Goal: Task Accomplishment & Management: Manage account settings

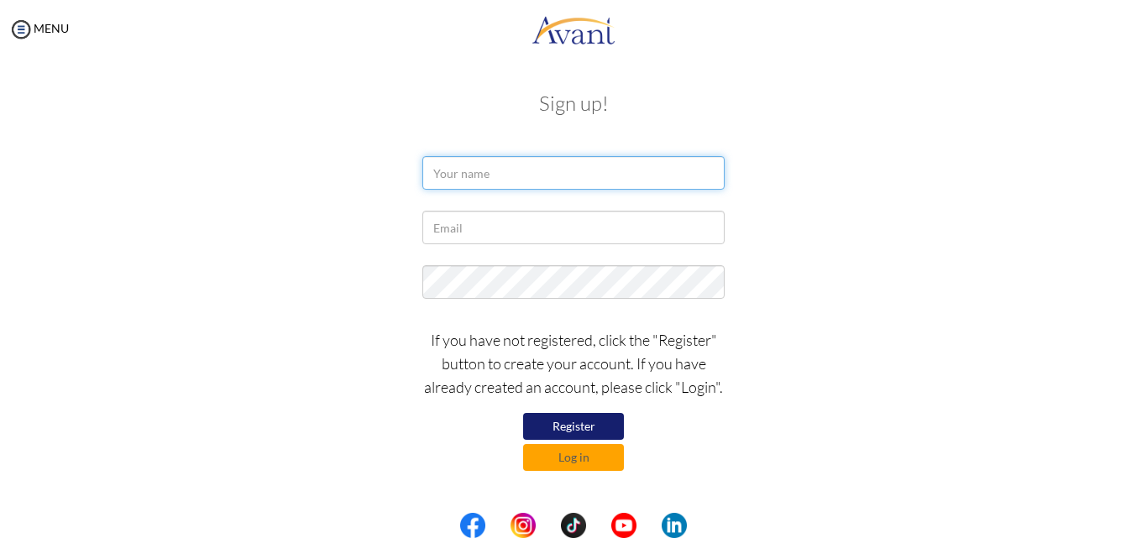
click at [510, 165] on input "text" at bounding box center [573, 173] width 302 height 34
type input "FRANCISCA FOSUAA ANTWI"
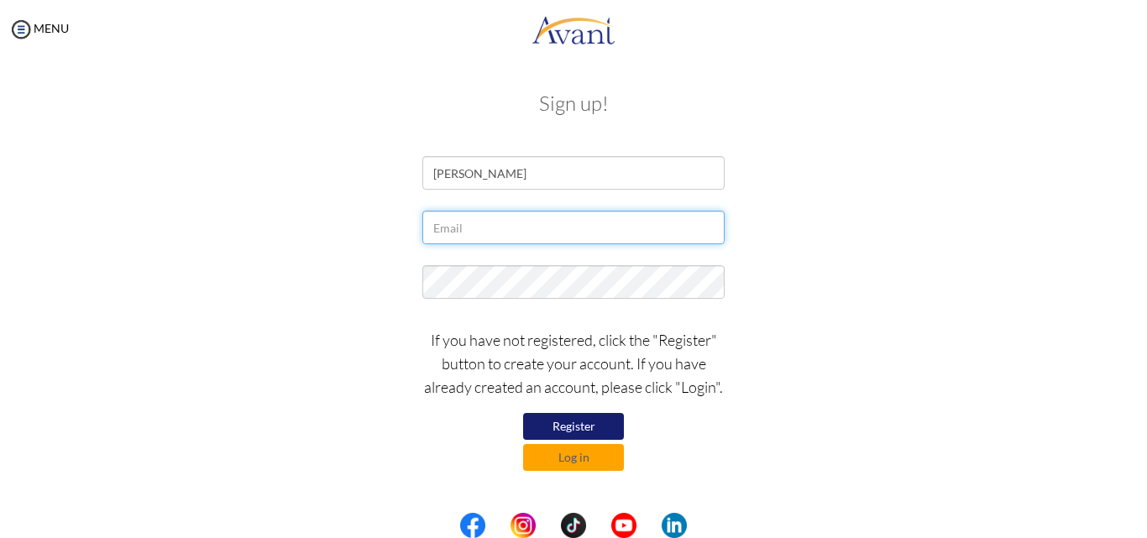
click at [468, 226] on input "text" at bounding box center [573, 228] width 302 height 34
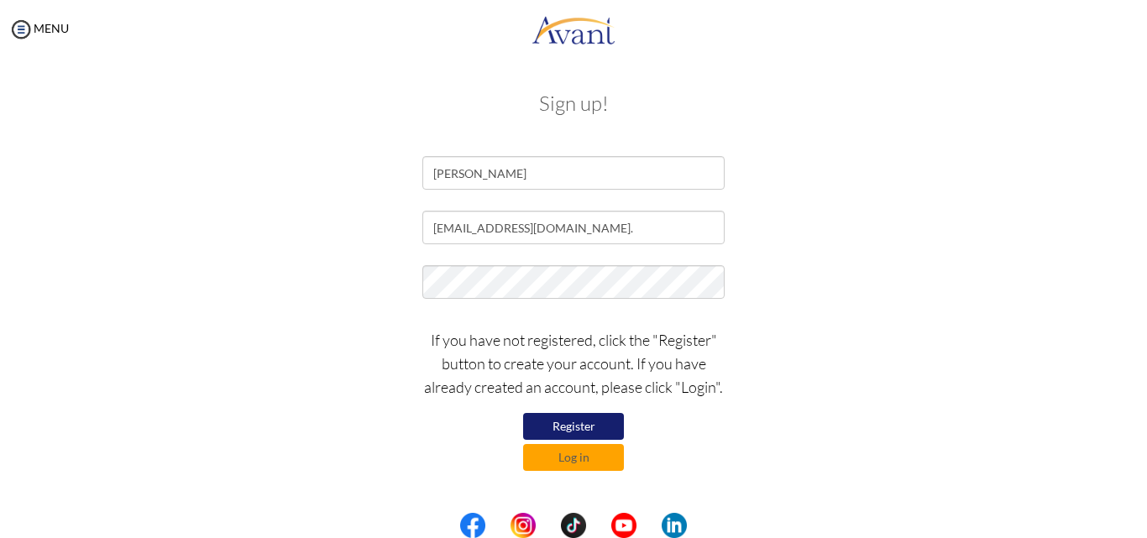
click at [575, 418] on button "Register" at bounding box center [573, 426] width 101 height 27
click at [562, 424] on button "Register" at bounding box center [573, 426] width 101 height 27
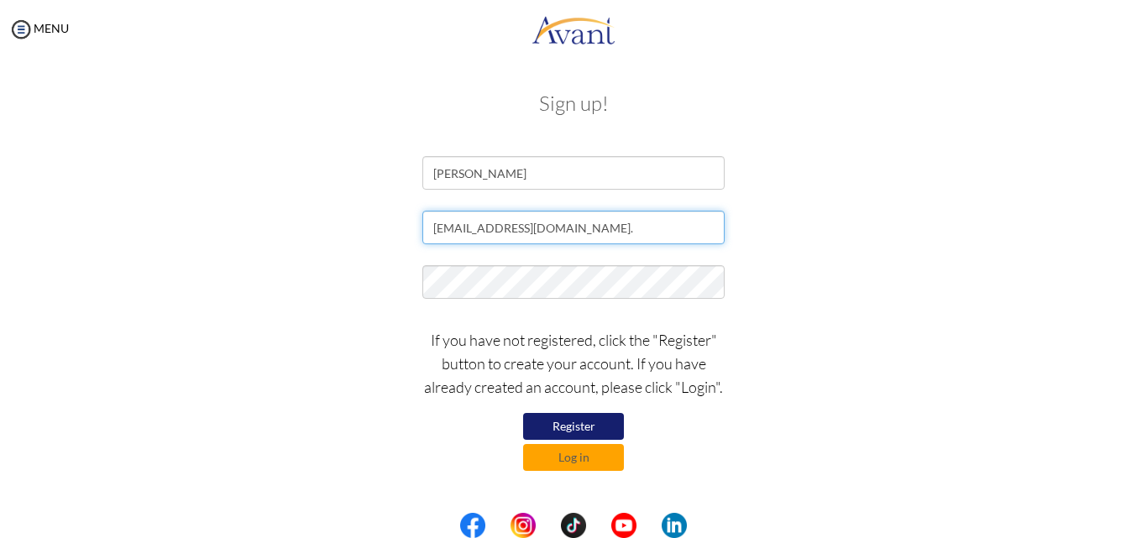
click at [613, 228] on input "[EMAIL_ADDRESS][DOMAIN_NAME]." at bounding box center [573, 228] width 302 height 34
click at [606, 239] on input "[EMAIL_ADDRESS][DOMAIN_NAME]." at bounding box center [573, 228] width 302 height 34
click at [611, 229] on input "[EMAIL_ADDRESS][DOMAIN_NAME]." at bounding box center [573, 228] width 302 height 34
type input "a"
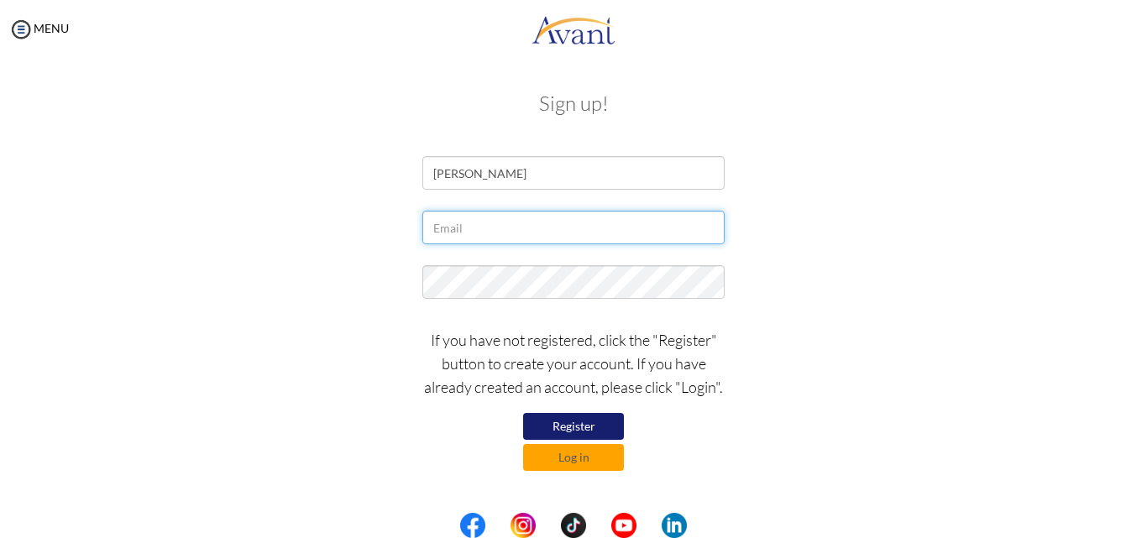
type input "A"
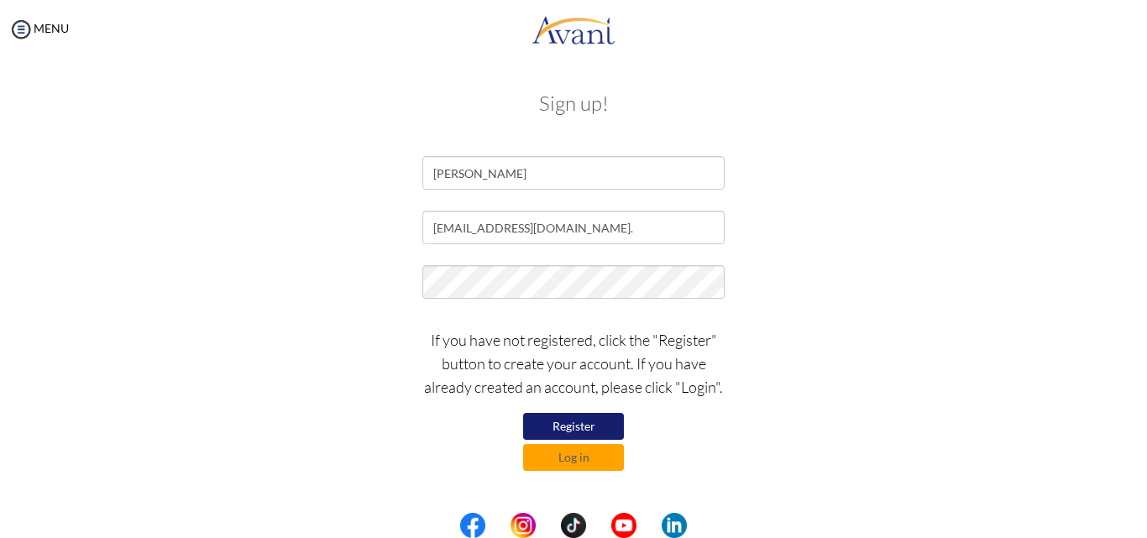
click at [594, 427] on button "Register" at bounding box center [573, 426] width 101 height 27
click at [593, 431] on button "Register" at bounding box center [573, 426] width 101 height 27
click at [714, 238] on input "[EMAIL_ADDRESS][DOMAIN_NAME]." at bounding box center [573, 228] width 302 height 34
click at [578, 421] on button "Register" at bounding box center [573, 426] width 101 height 27
click at [675, 408] on div "If you have not registered, click the "Register" button to create your account.…" at bounding box center [573, 395] width 327 height 151
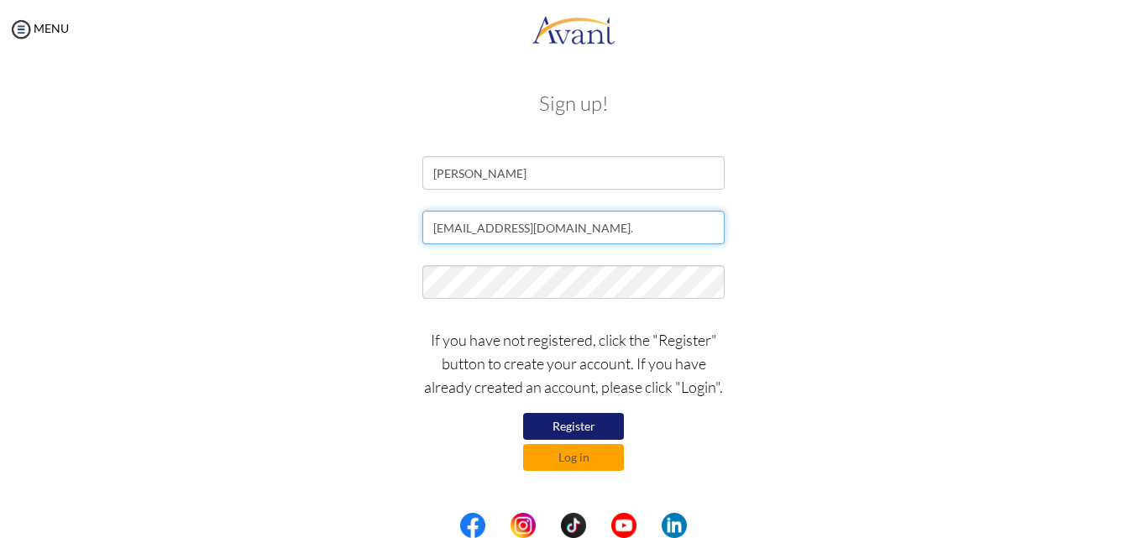
click at [614, 238] on input "[EMAIL_ADDRESS][DOMAIN_NAME]." at bounding box center [573, 228] width 302 height 34
type input "[EMAIL_ADDRESS][DOMAIN_NAME]"
click at [821, 243] on div "[EMAIL_ADDRESS][DOMAIN_NAME]" at bounding box center [573, 232] width 982 height 42
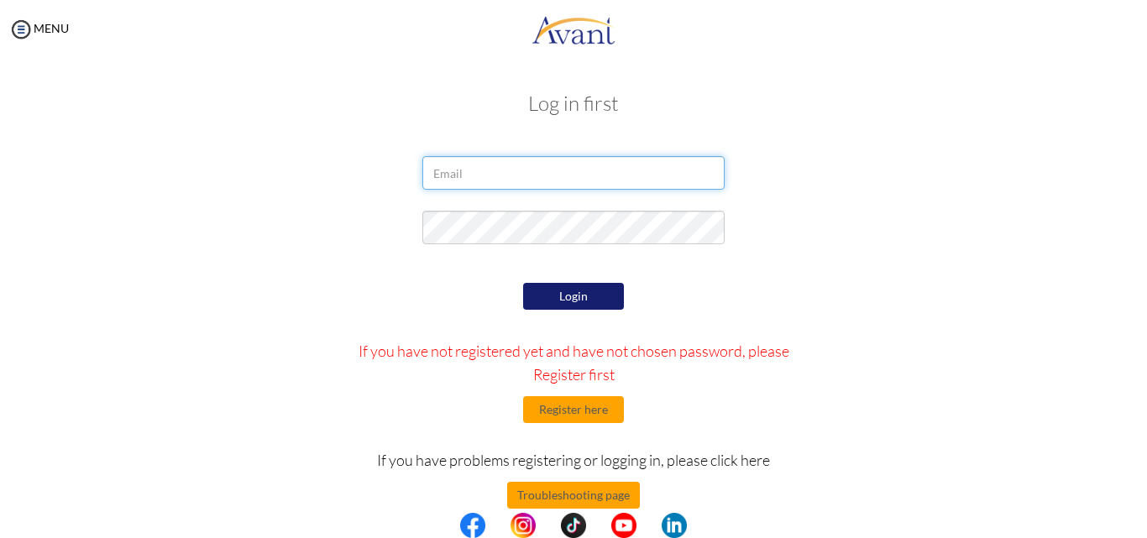
click at [508, 180] on input "email" at bounding box center [573, 173] width 302 height 34
type input "[EMAIL_ADDRESS][DOMAIN_NAME]"
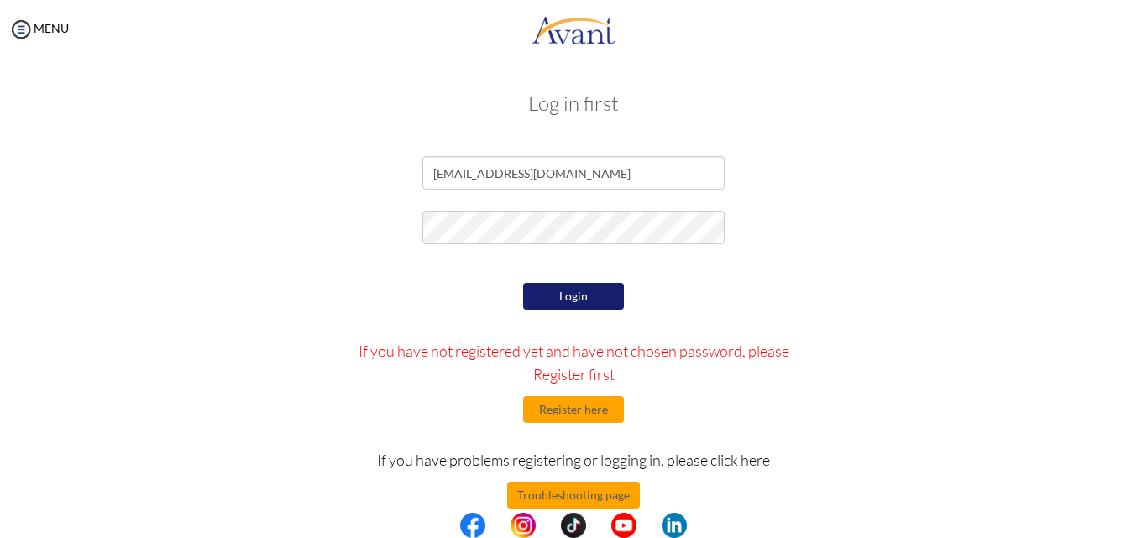
click at [541, 280] on div "Login If you have not registered yet and have not chosen password, please Regis…" at bounding box center [573, 437] width 491 height 316
click at [553, 296] on button "Login" at bounding box center [573, 296] width 101 height 27
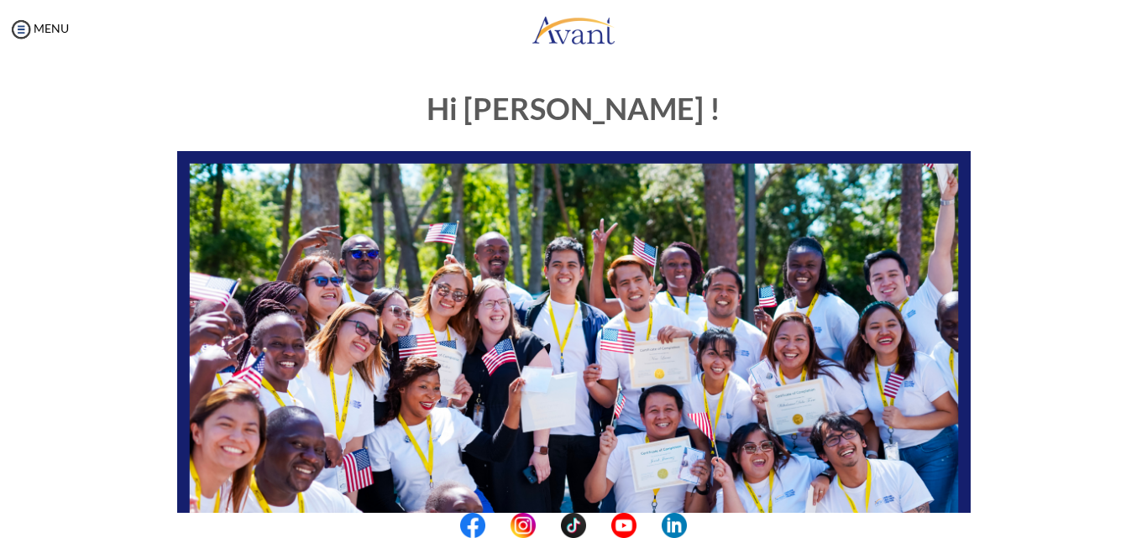
click at [1051, 435] on div "Hi Francisca ! START HERE: Avant Video Library My Process My Resources About Av…" at bounding box center [573, 483] width 982 height 815
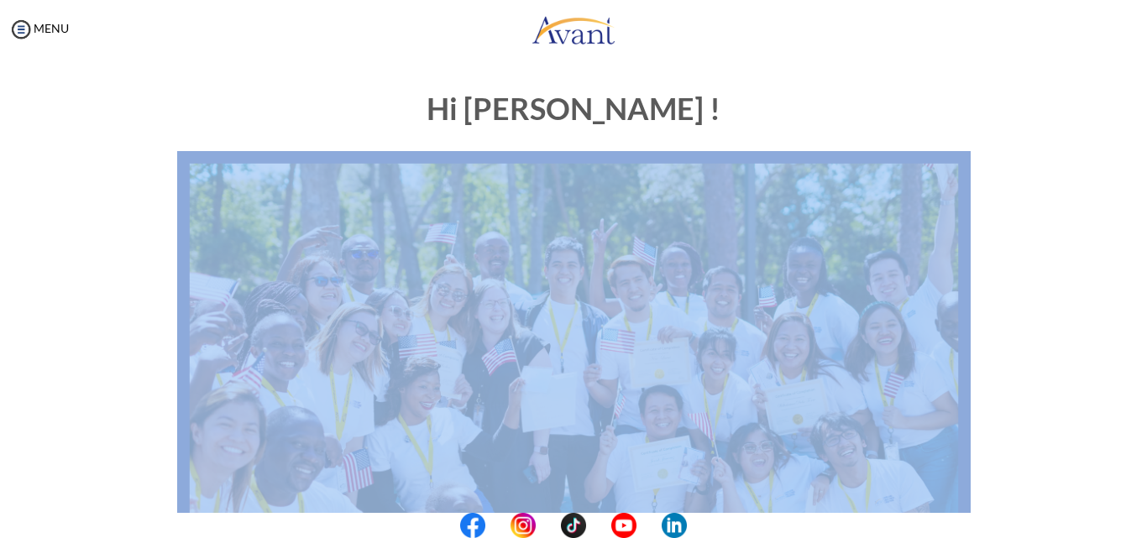
click at [1051, 435] on div "Hi Francisca ! START HERE: Avant Video Library My Process My Resources About Av…" at bounding box center [573, 483] width 982 height 815
click at [1037, 457] on div "Hi Francisca ! START HERE: Avant Video Library My Process My Resources About Av…" at bounding box center [573, 483] width 982 height 815
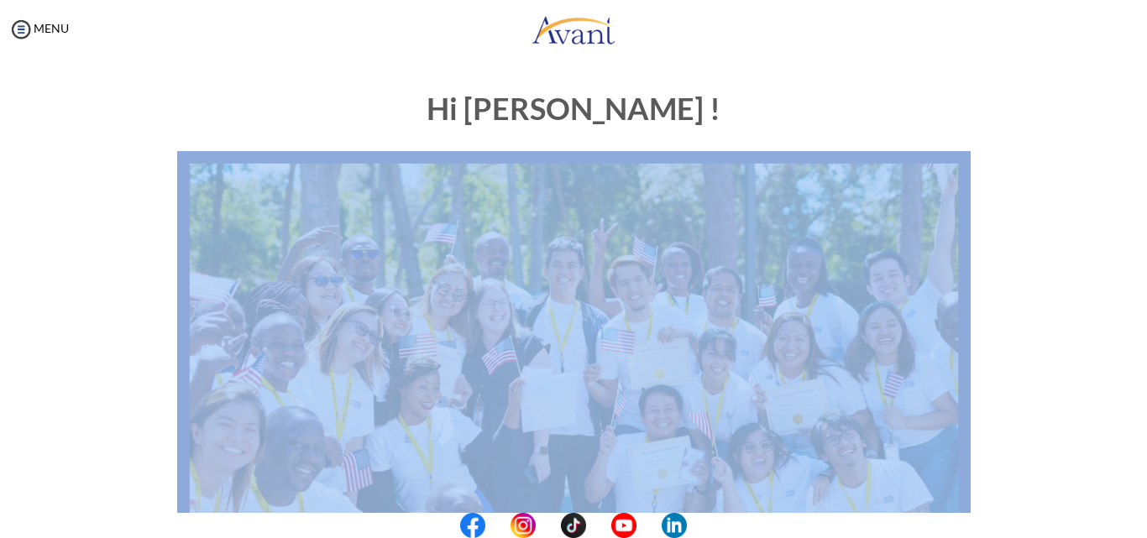
click at [1037, 457] on div "Hi Francisca ! START HERE: Avant Video Library My Process My Resources About Av…" at bounding box center [573, 483] width 982 height 815
click at [1104, 494] on div "Hi Francisca ! START HERE: Avant Video Library My Process My Resources About Av…" at bounding box center [573, 525] width 1113 height 899
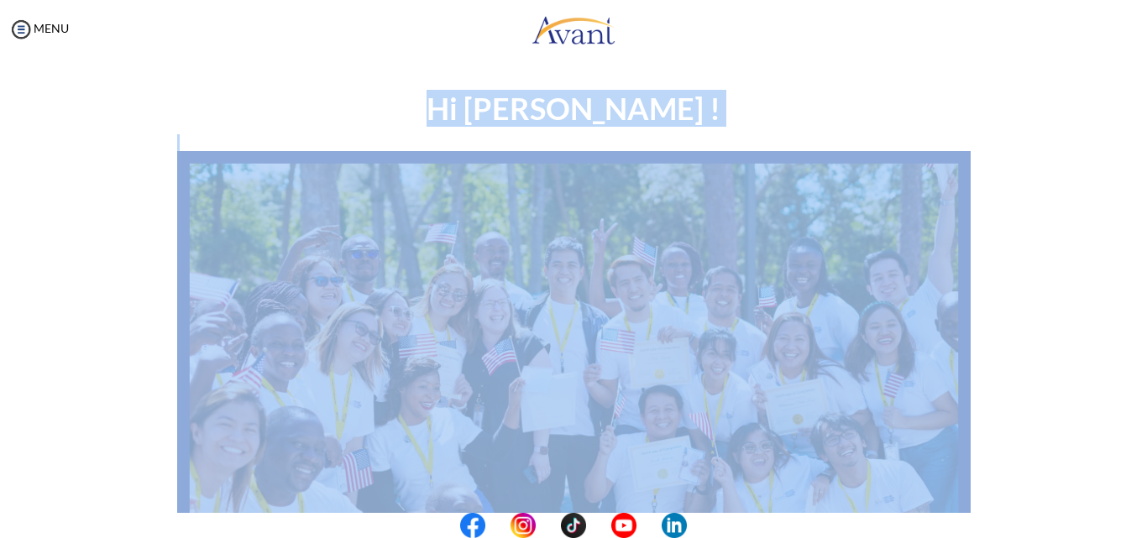
drag, startPoint x: 1104, startPoint y: 494, endPoint x: 1126, endPoint y: 530, distance: 42.2
click at [1126, 530] on body "Maintenance break. Please come back in 2 hours. MENU My Status What is the next…" at bounding box center [573, 269] width 1147 height 538
click at [1126, 530] on center at bounding box center [573, 525] width 1147 height 25
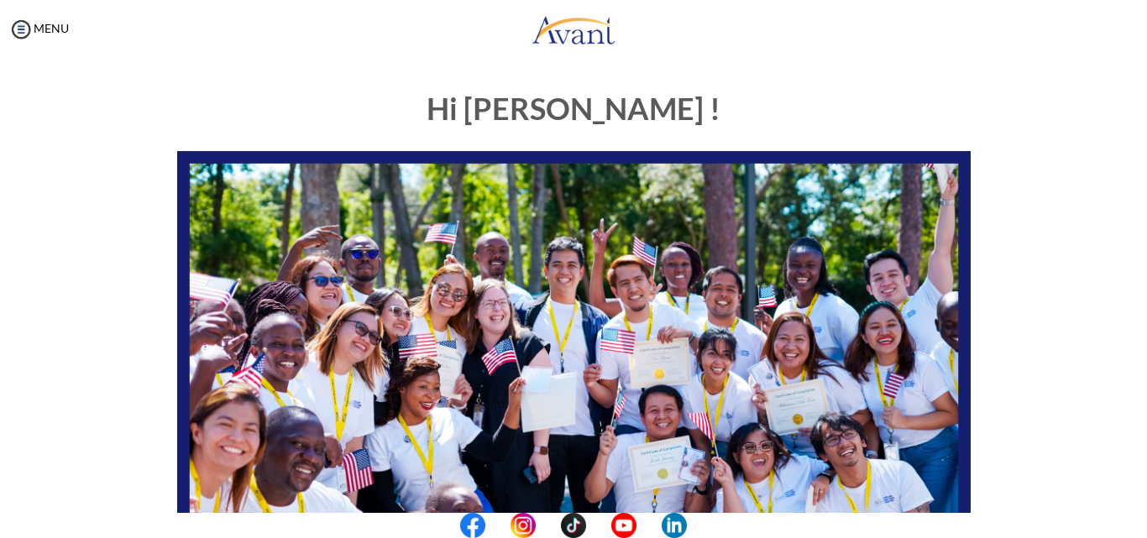
click at [1126, 530] on center at bounding box center [573, 525] width 1147 height 25
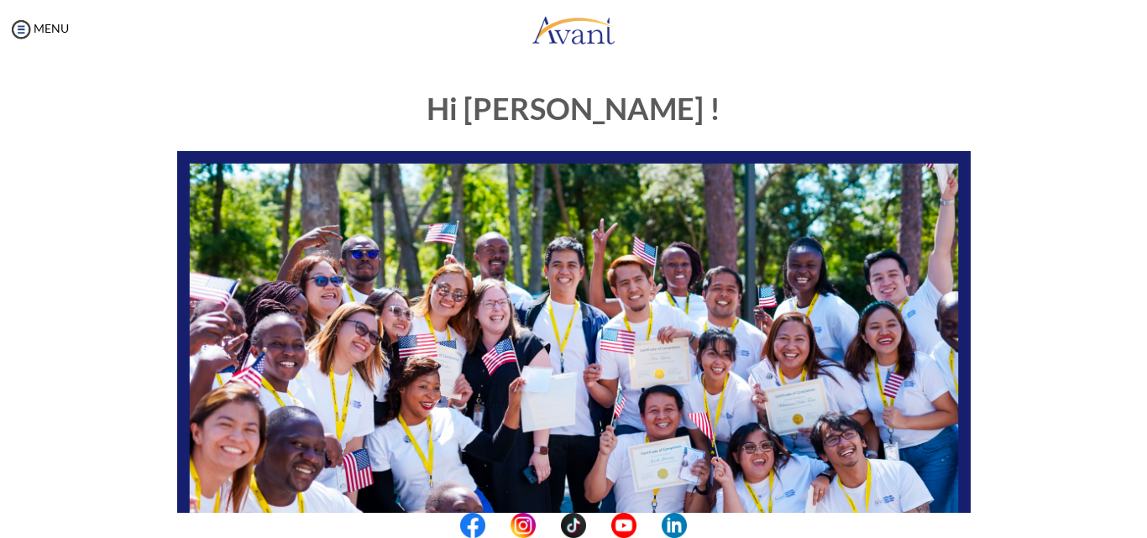
click at [1076, 465] on div "Hi Francisca ! START HERE: Avant Video Library My Process My Resources About Av…" at bounding box center [573, 525] width 1113 height 899
click at [1114, 527] on center at bounding box center [573, 525] width 1147 height 25
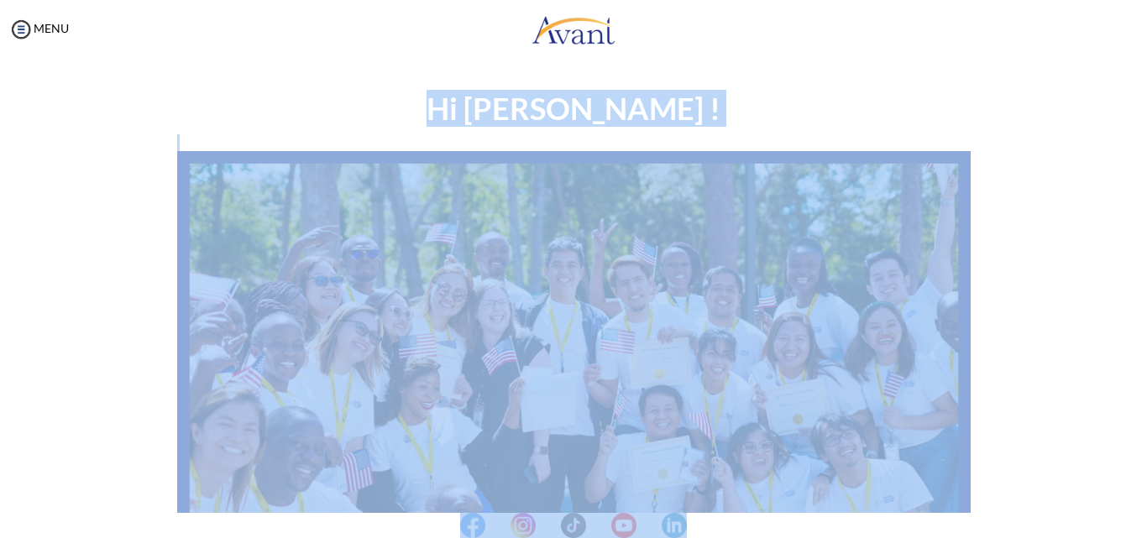
drag, startPoint x: 1114, startPoint y: 527, endPoint x: 1048, endPoint y: 458, distance: 95.6
click at [1048, 458] on body "Maintenance break. Please come back in 2 hours. MENU My Status What is the next…" at bounding box center [573, 269] width 1147 height 538
click at [1048, 458] on div "Hi Francisca ! START HERE: Avant Video Library My Process My Resources About Av…" at bounding box center [573, 483] width 982 height 815
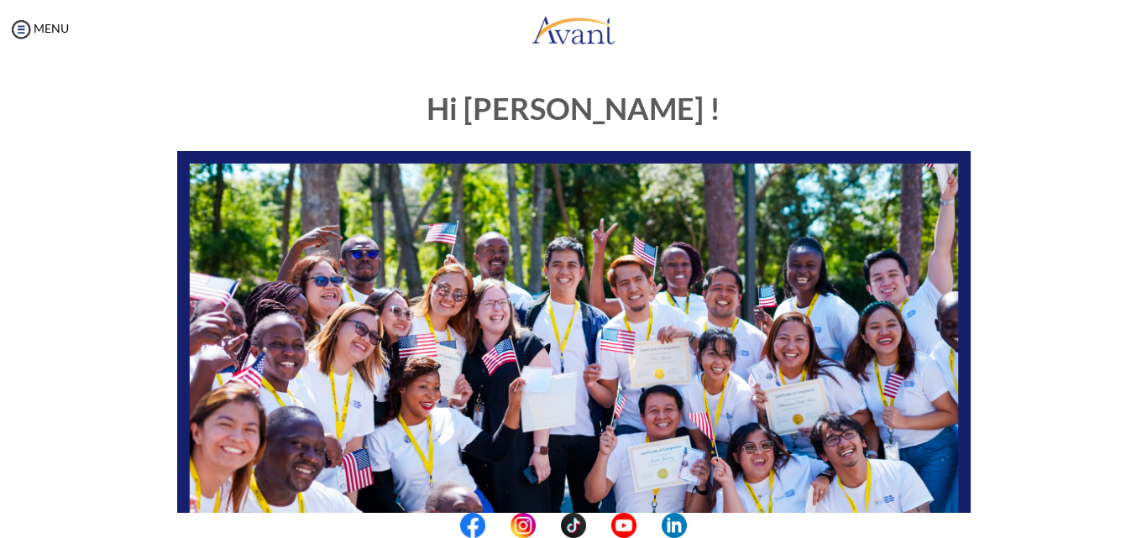
scroll to position [395, 0]
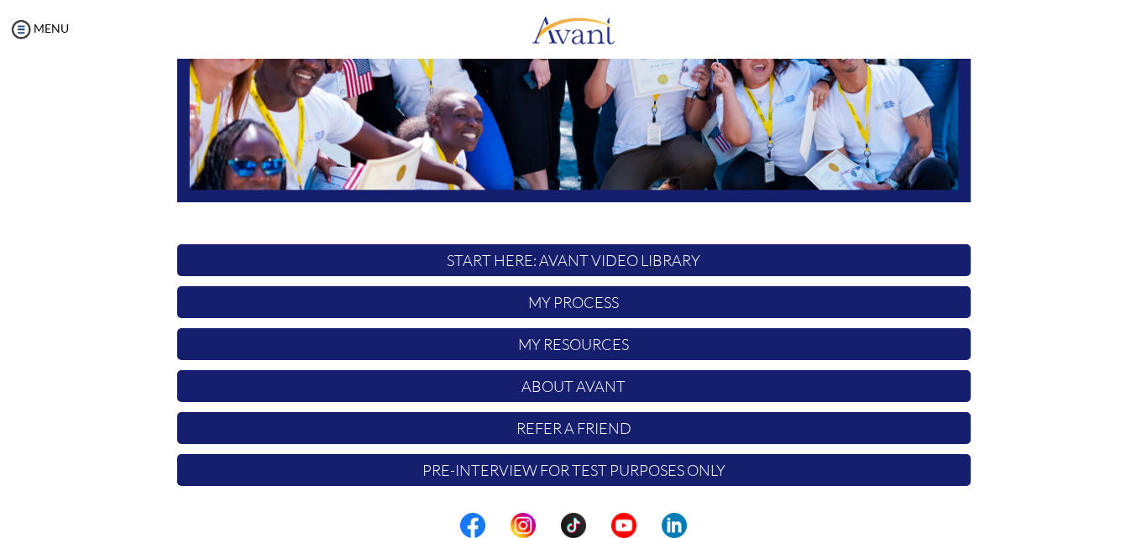
click at [719, 299] on p "My Process" at bounding box center [573, 302] width 793 height 32
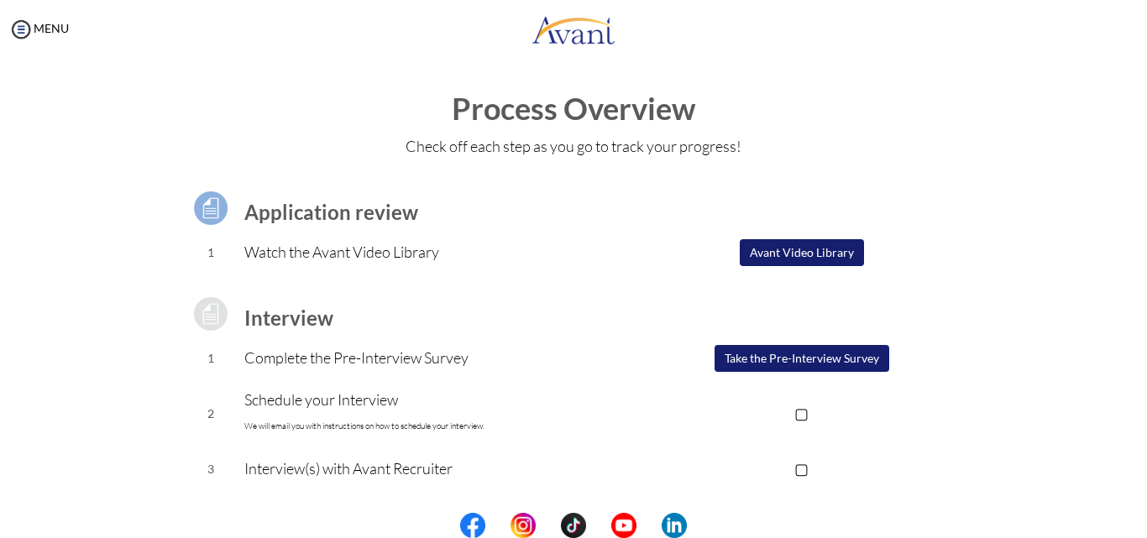
click at [790, 250] on button "Avant Video Library" at bounding box center [802, 252] width 124 height 27
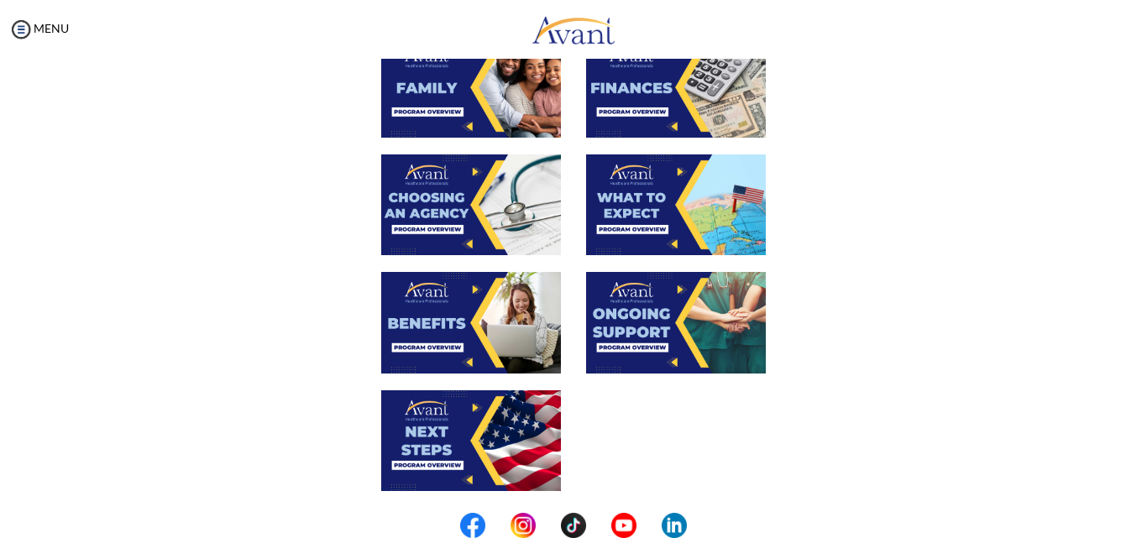
scroll to position [0, 0]
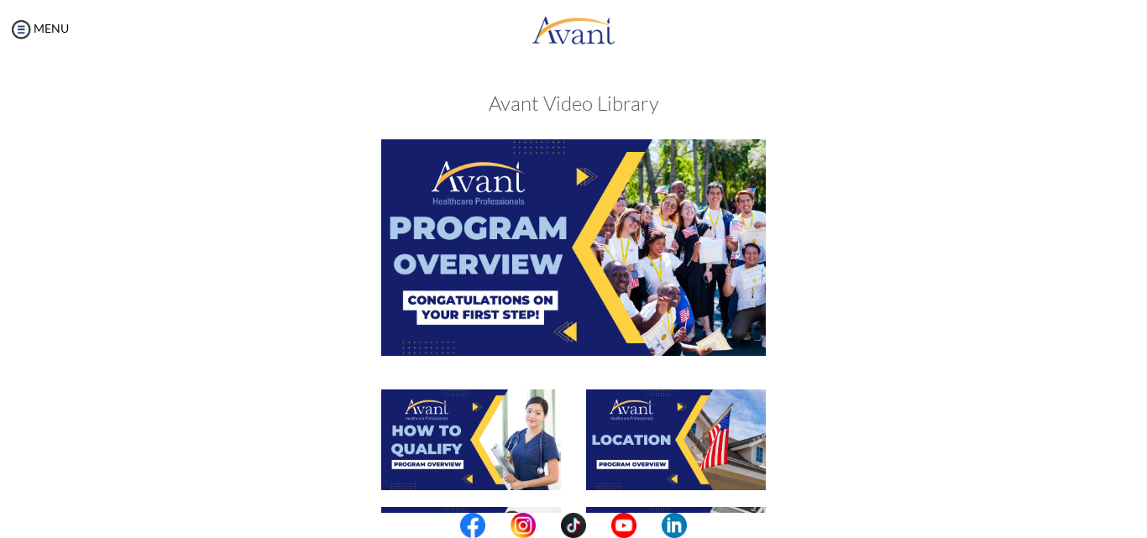
click at [0, 0] on p at bounding box center [0, 0] width 0 height 0
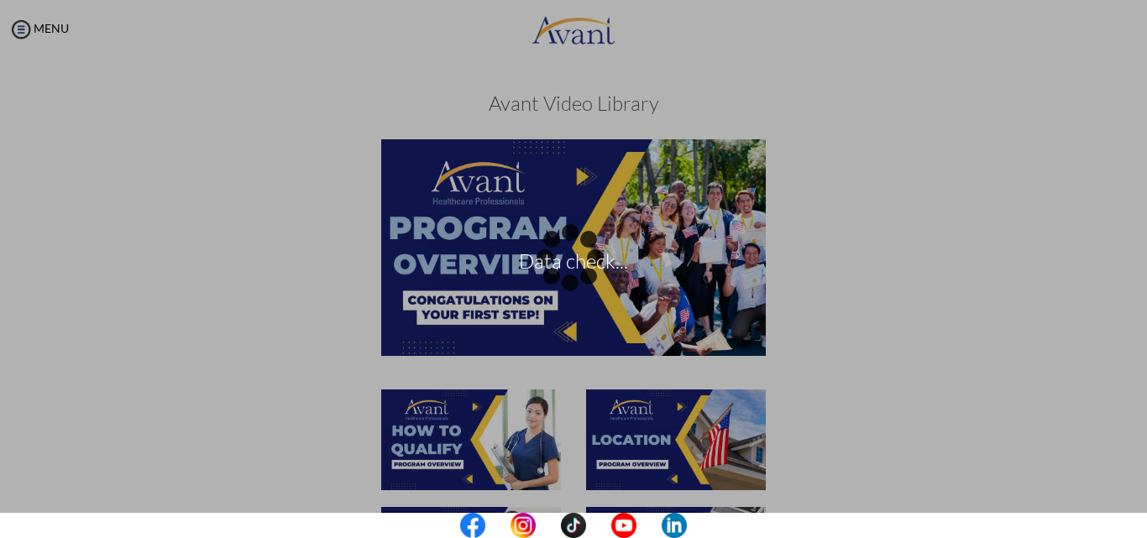
click at [554, 257] on p "Data check..." at bounding box center [573, 269] width 1147 height 40
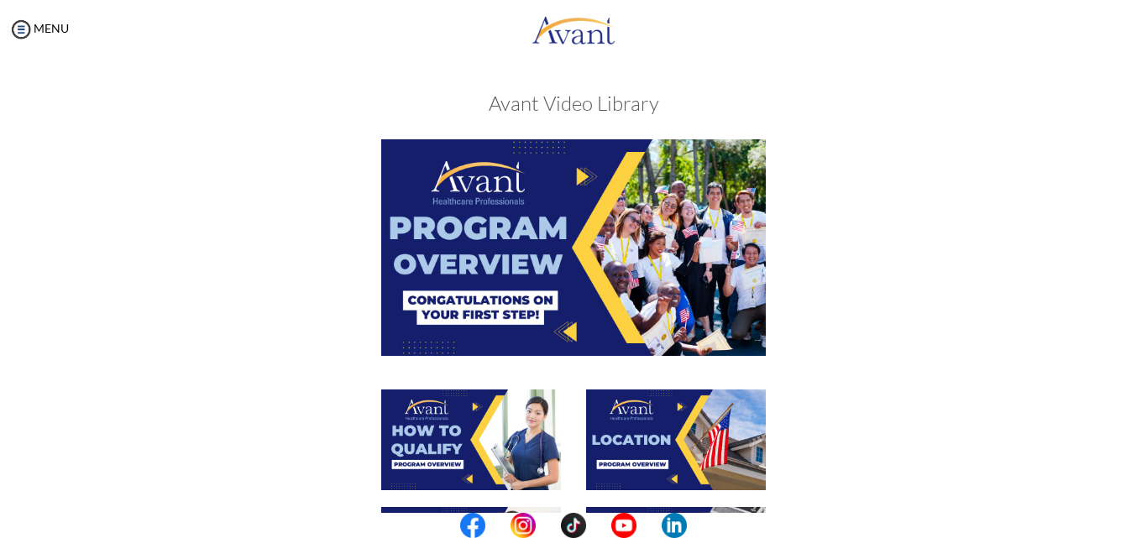
click at [609, 247] on img at bounding box center [573, 247] width 384 height 216
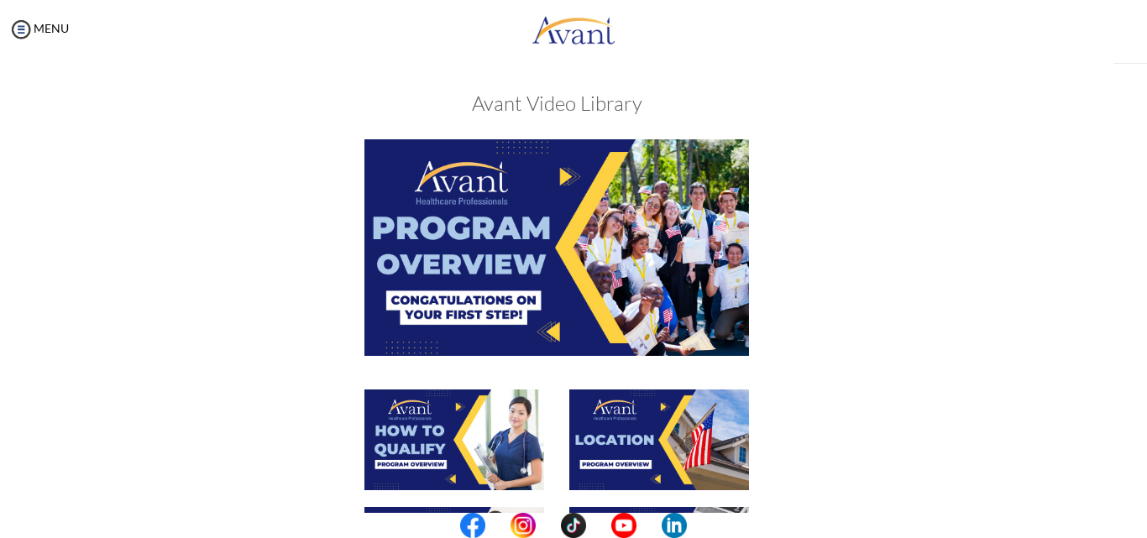
click at [609, 247] on img at bounding box center [556, 247] width 384 height 216
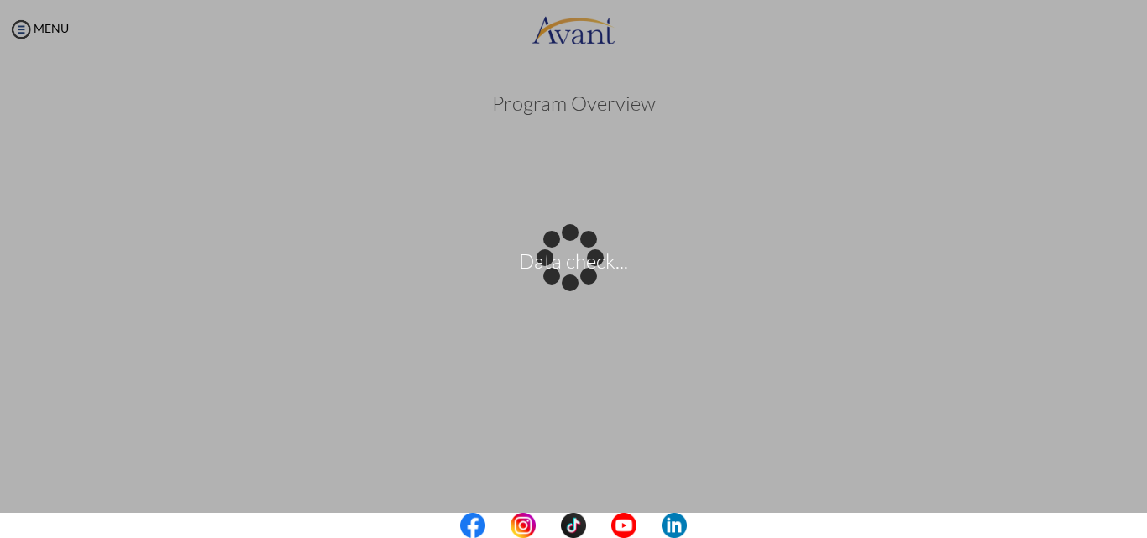
click at [1146, 513] on center at bounding box center [573, 525] width 1147 height 25
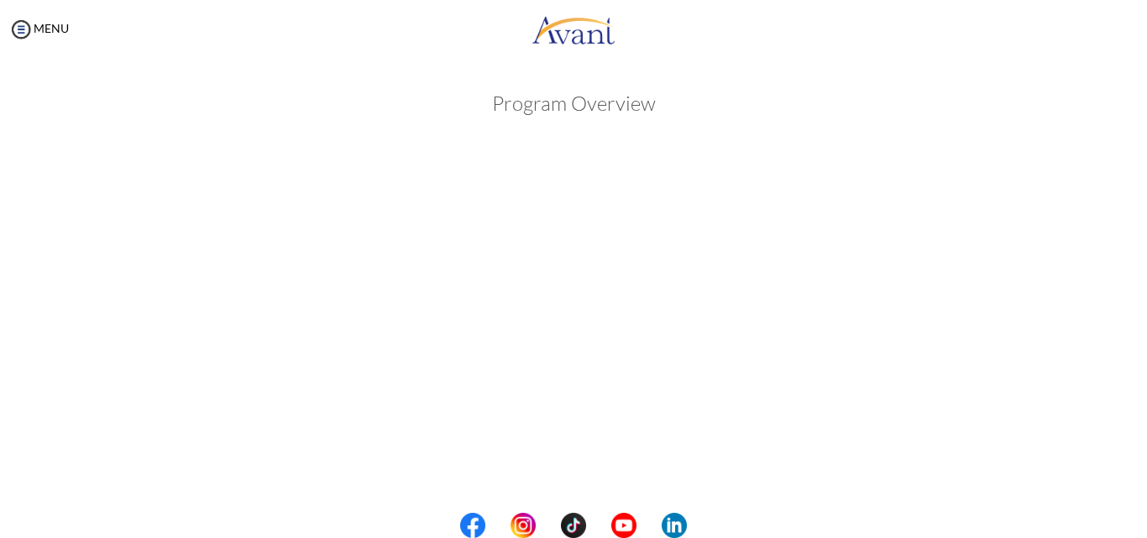
scroll to position [288, 0]
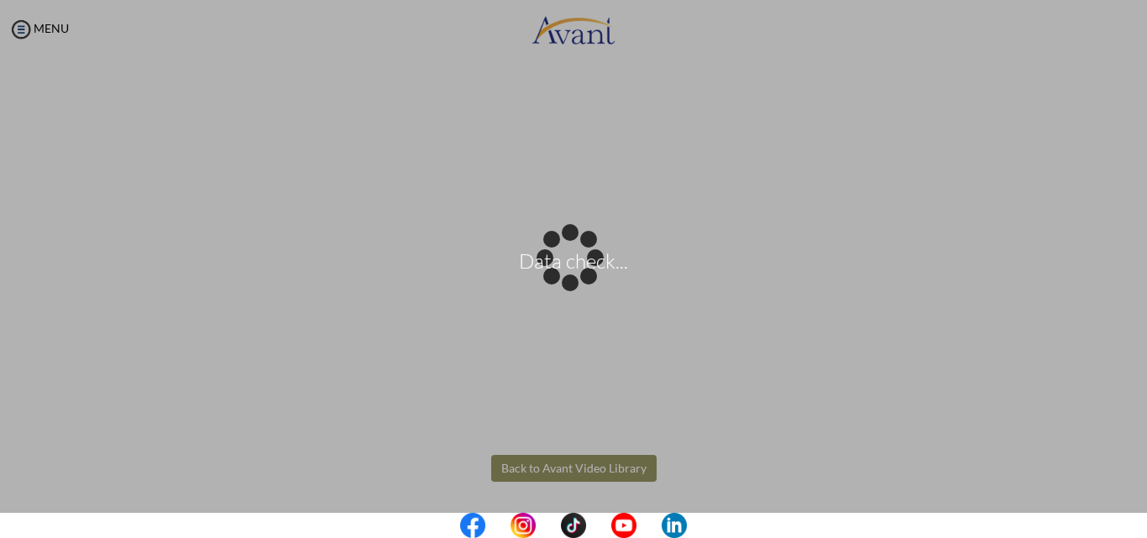
click at [588, 464] on body "Data check... Maintenance break. Please come back in 2 hours. MENU My Status Wh…" at bounding box center [573, 269] width 1147 height 538
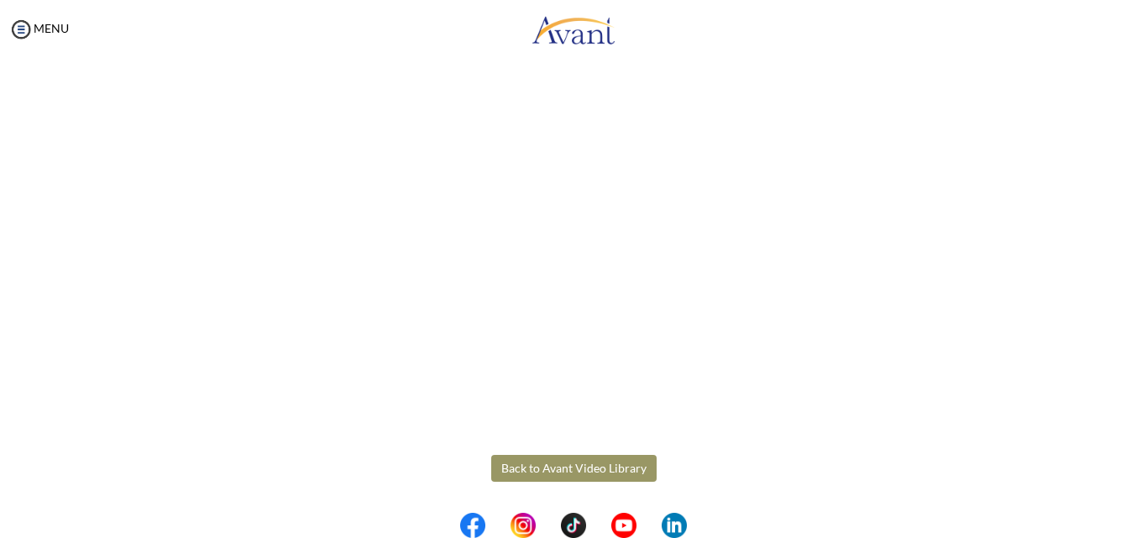
click at [638, 463] on button "Back to Avant Video Library" at bounding box center [573, 468] width 165 height 27
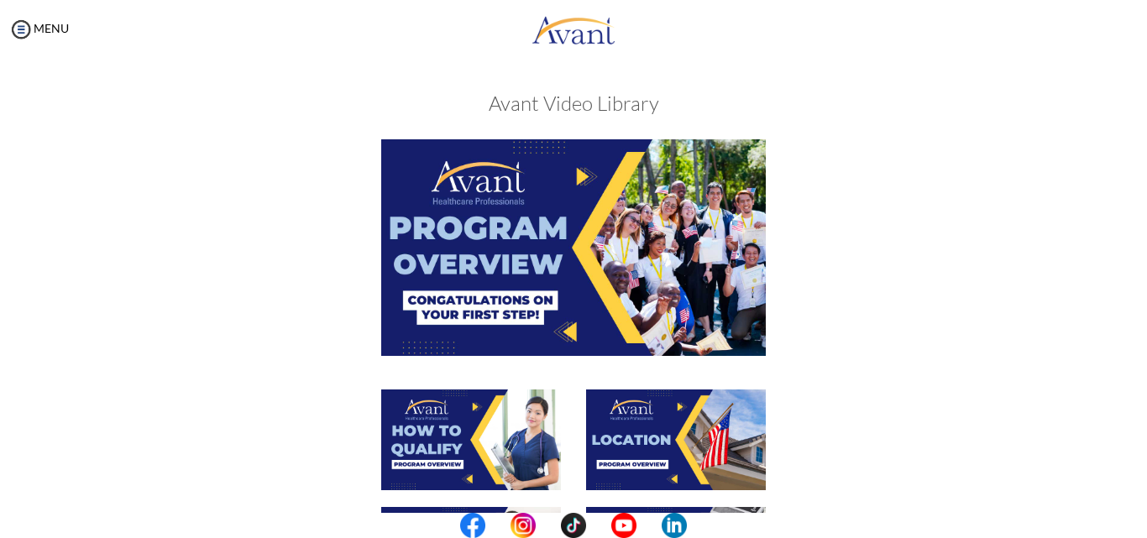
click at [505, 442] on img at bounding box center [471, 439] width 180 height 101
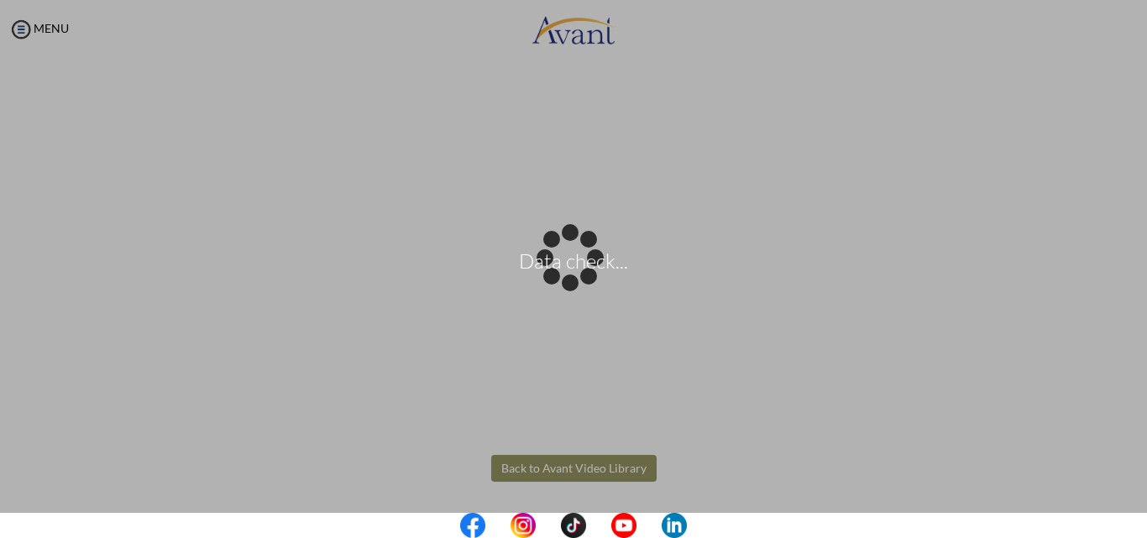
click at [627, 470] on body "Data check... Maintenance break. Please come back in 2 hours. MENU My Status Wh…" at bounding box center [573, 269] width 1147 height 538
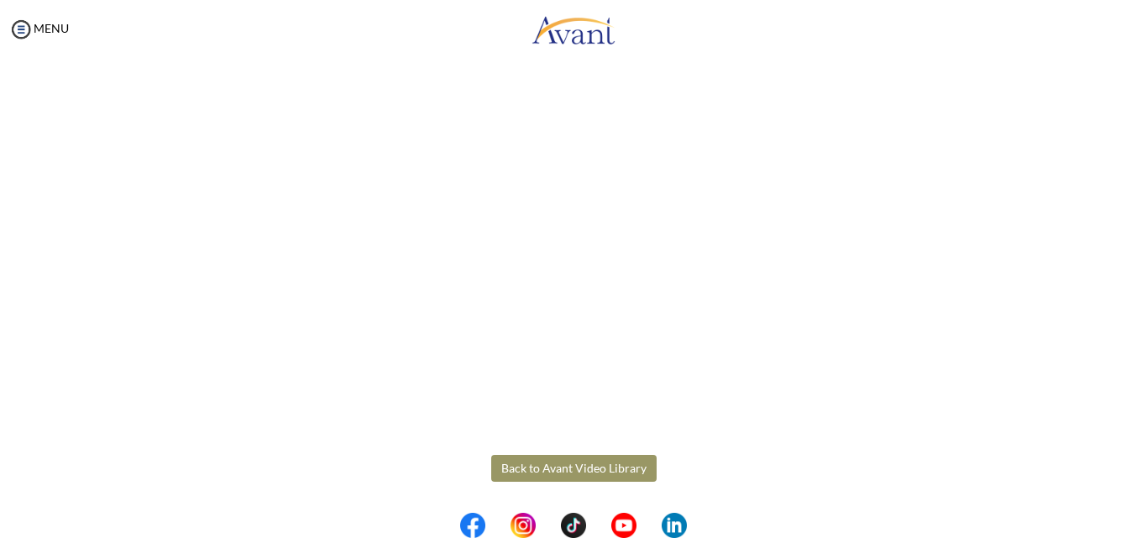
click at [627, 470] on button "Back to Avant Video Library" at bounding box center [573, 468] width 165 height 27
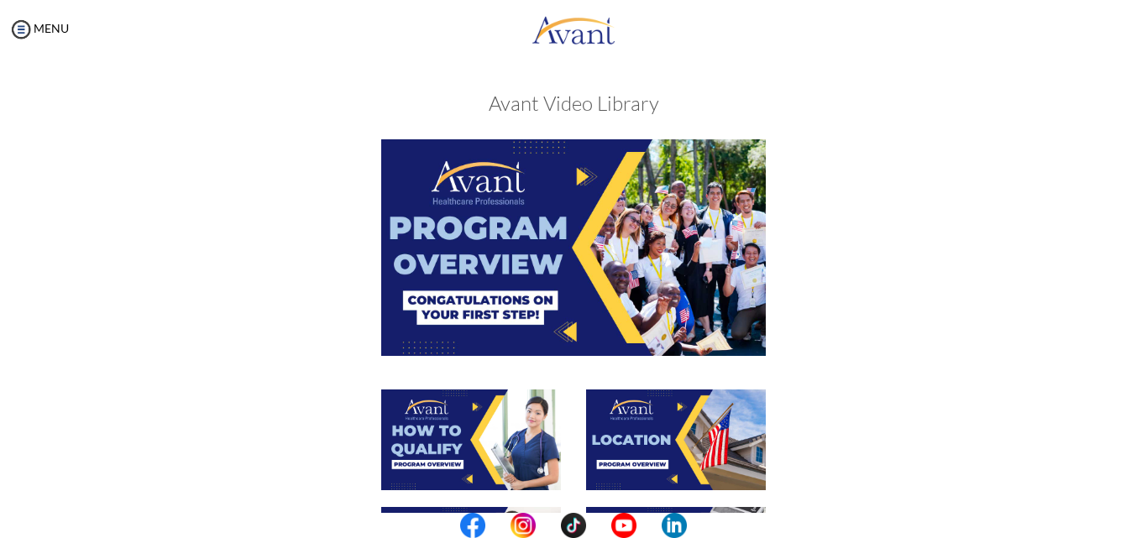
click at [666, 429] on img at bounding box center [676, 439] width 180 height 101
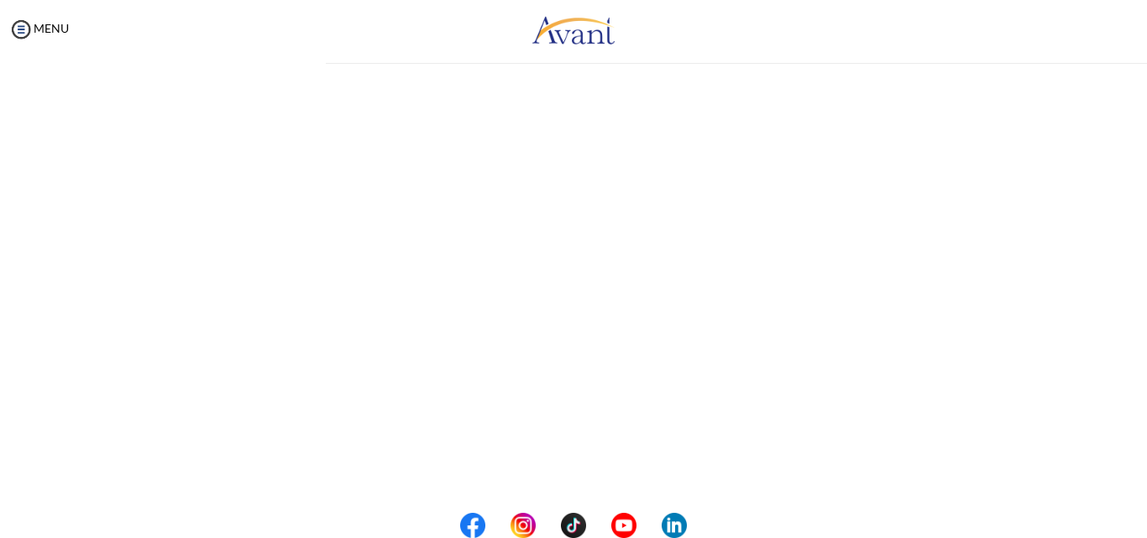
click at [666, 429] on div "My Status What is the next step? We would like you to watch the introductory vi…" at bounding box center [573, 328] width 1147 height 538
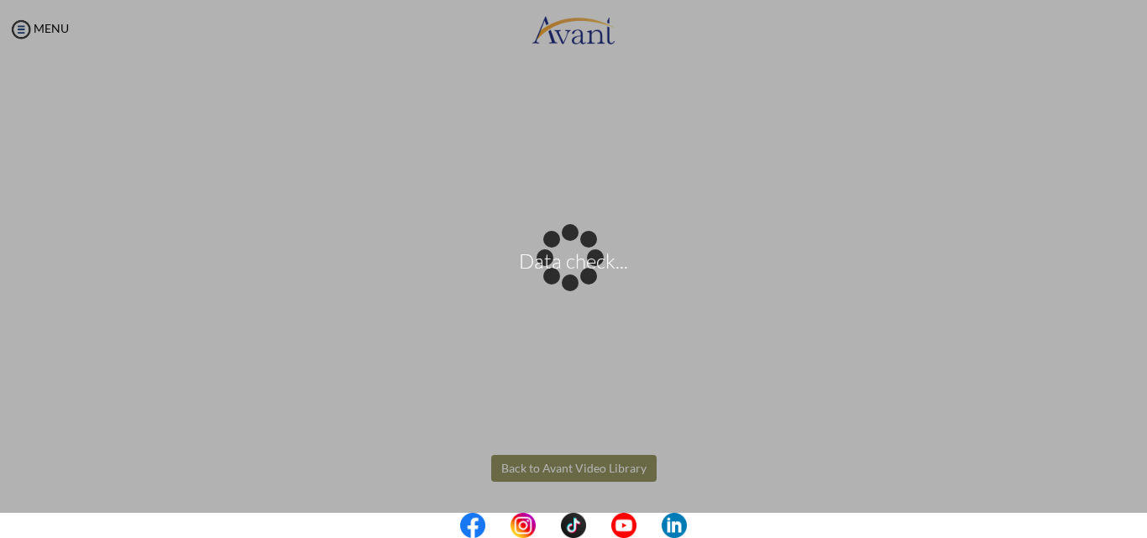
click at [630, 472] on body "Data check... Maintenance break. Please come back in 2 hours. MENU My Status Wh…" at bounding box center [573, 269] width 1147 height 538
click at [585, 281] on div "Data check..." at bounding box center [574, 270] width 24 height 24
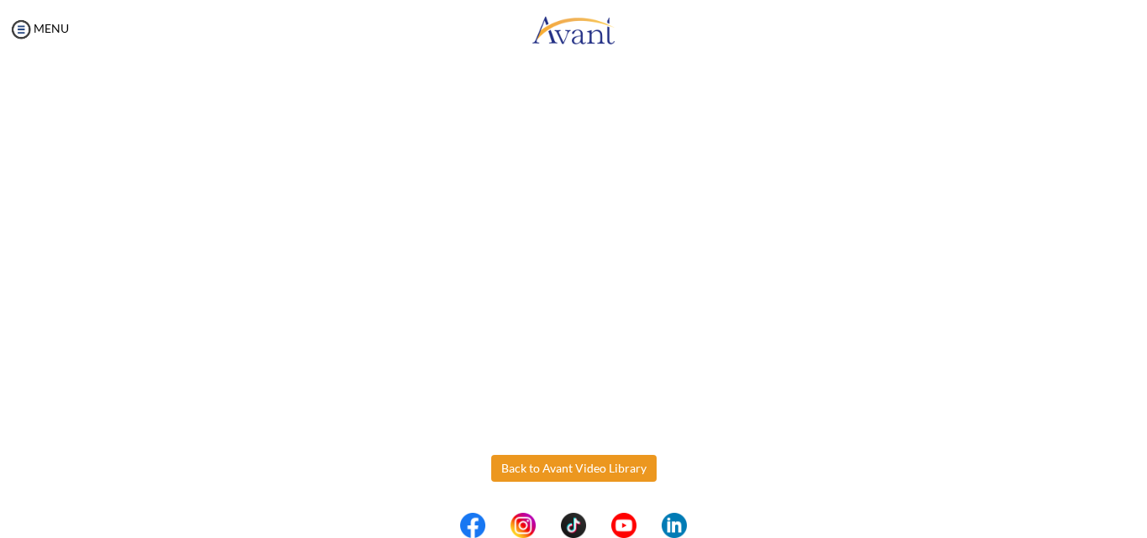
click at [630, 472] on button "Back to Avant Video Library" at bounding box center [573, 468] width 165 height 27
click at [630, 472] on div "My Status What is the next step? We would like you to watch the introductory vi…" at bounding box center [573, 328] width 1147 height 538
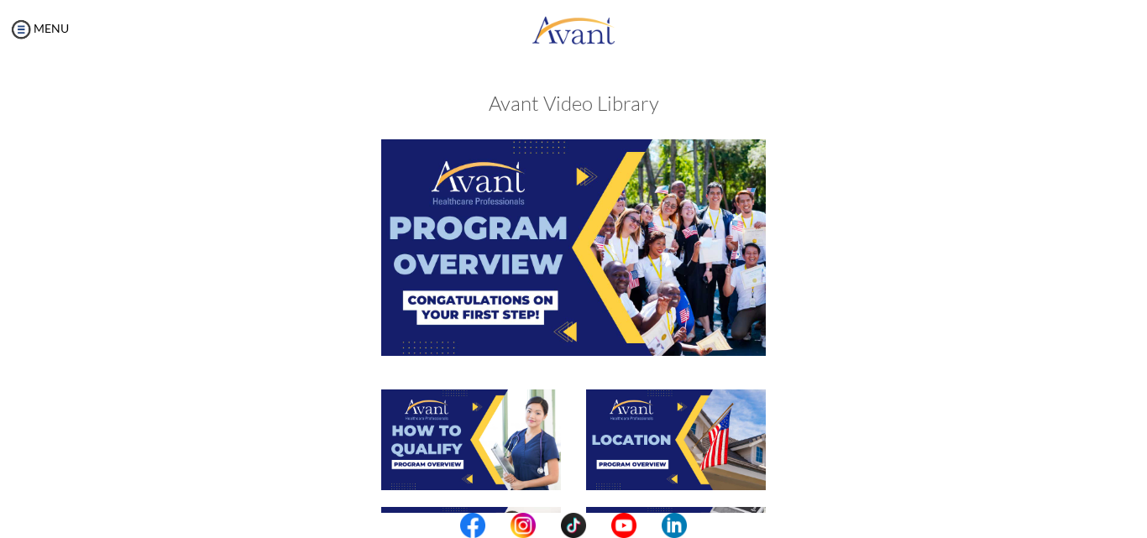
click at [1141, 518] on center at bounding box center [573, 525] width 1147 height 25
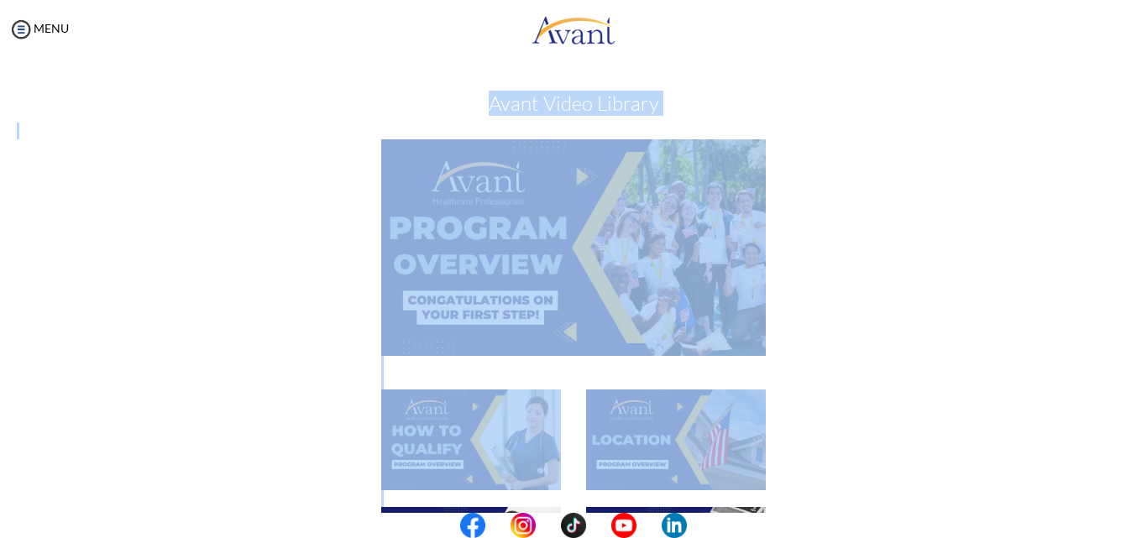
drag, startPoint x: 1141, startPoint y: 518, endPoint x: 1141, endPoint y: 478, distance: 39.5
click at [1141, 478] on body "Maintenance break. Please come back in 2 hours. MENU My Status What is the next…" at bounding box center [573, 269] width 1147 height 538
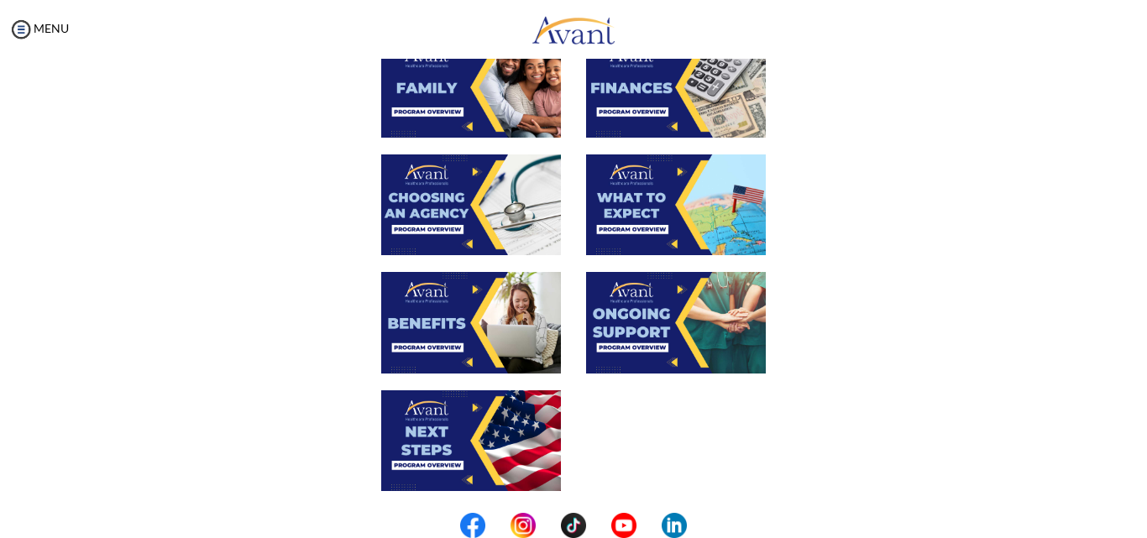
click at [504, 203] on img at bounding box center [471, 204] width 180 height 101
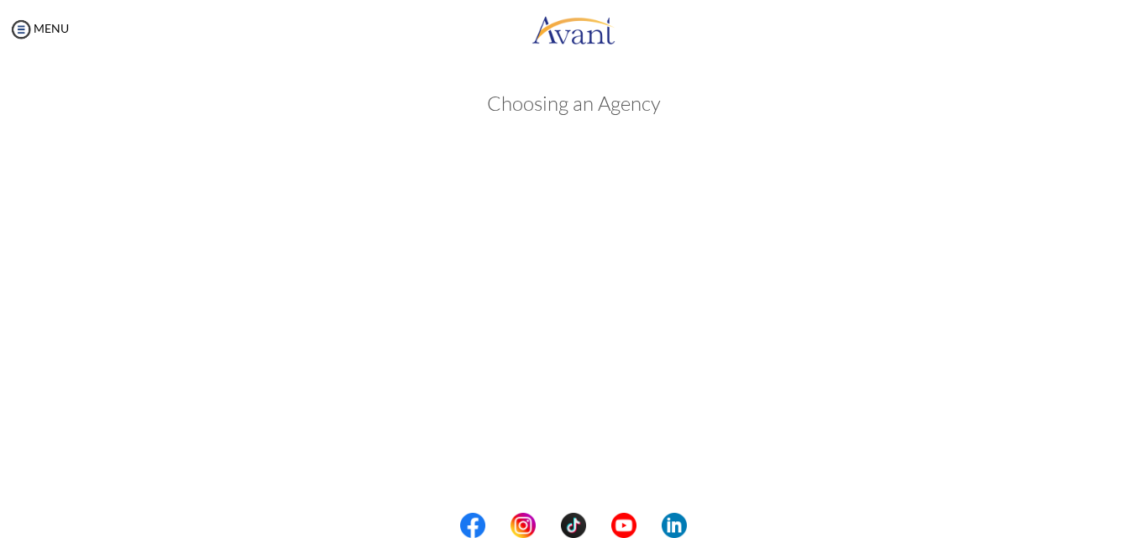
scroll to position [467, 0]
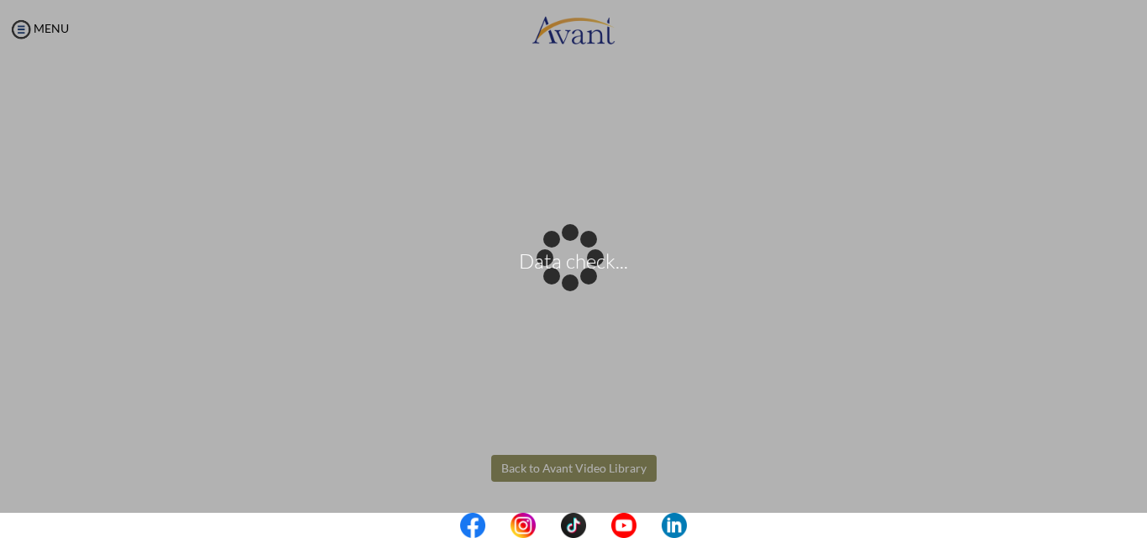
click at [571, 458] on body "Data check... Maintenance break. Please come back in 2 hours. MENU My Status Wh…" at bounding box center [573, 269] width 1147 height 538
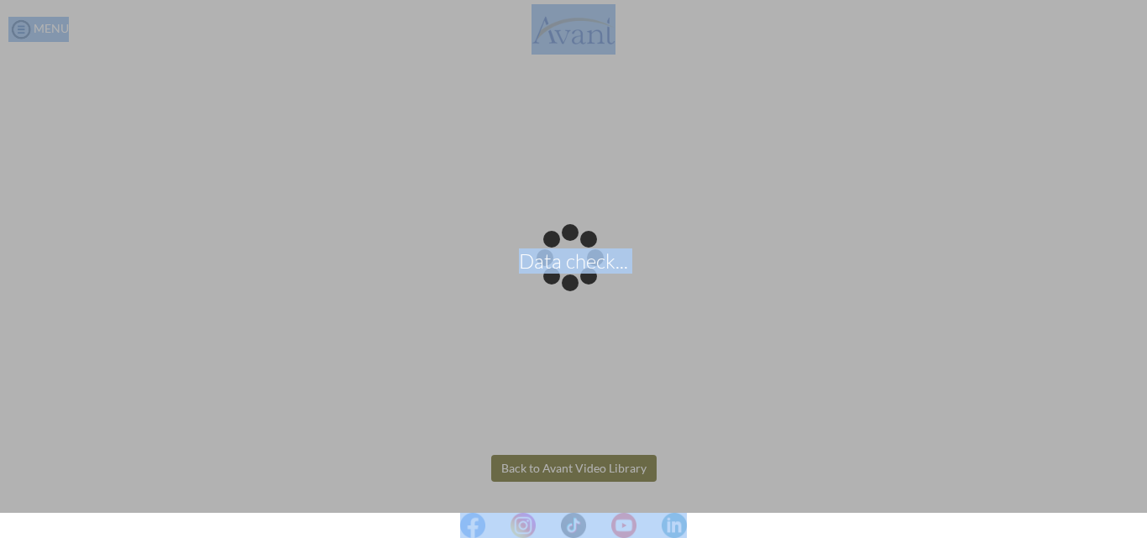
click at [571, 281] on div "Data check..." at bounding box center [574, 270] width 24 height 24
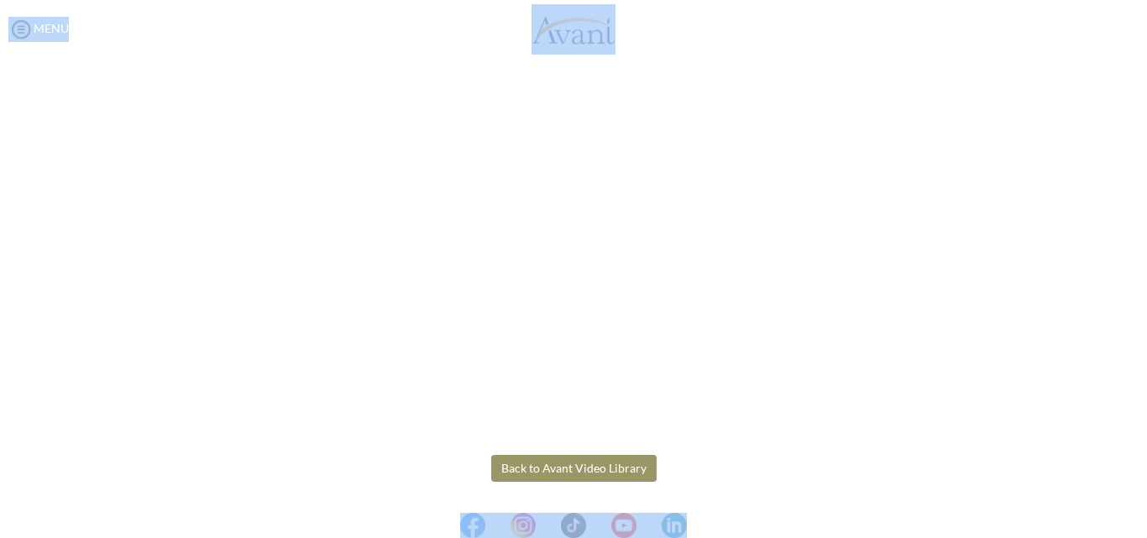
click at [571, 470] on button "Back to Avant Video Library" at bounding box center [573, 468] width 165 height 27
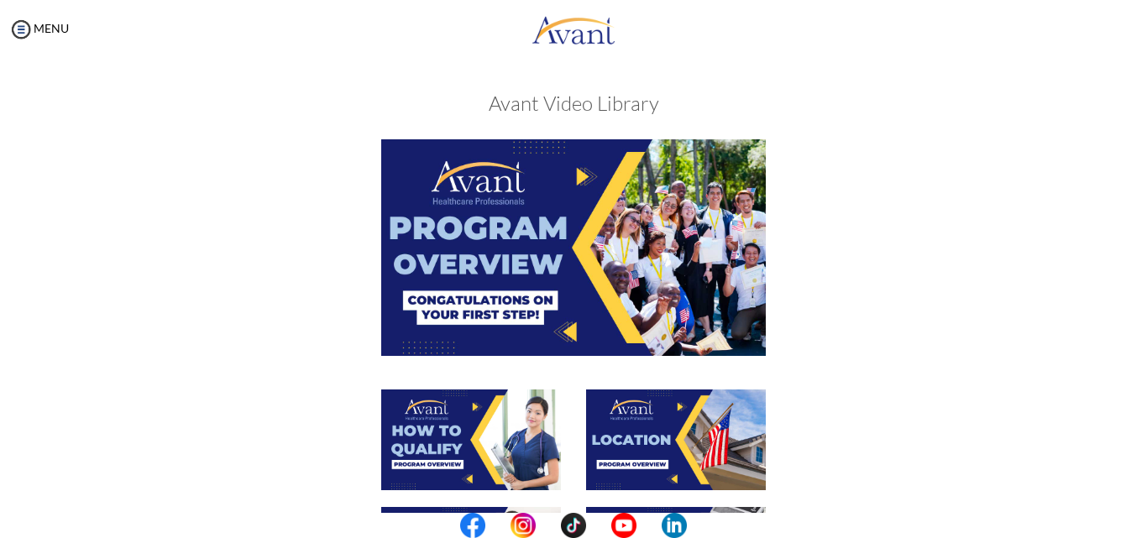
click at [1142, 520] on center at bounding box center [573, 525] width 1147 height 25
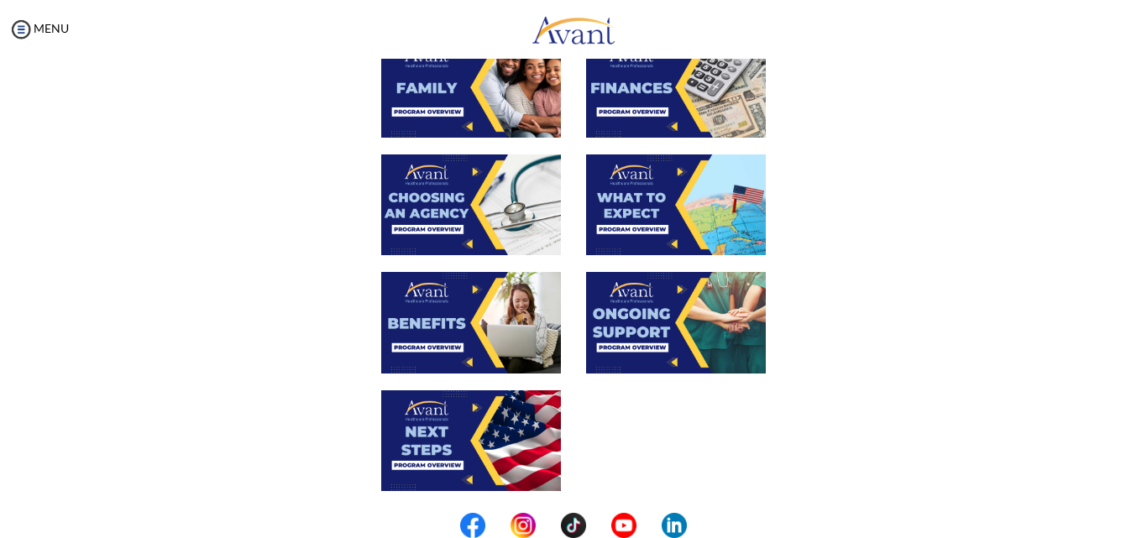
click at [524, 97] on img at bounding box center [471, 87] width 180 height 101
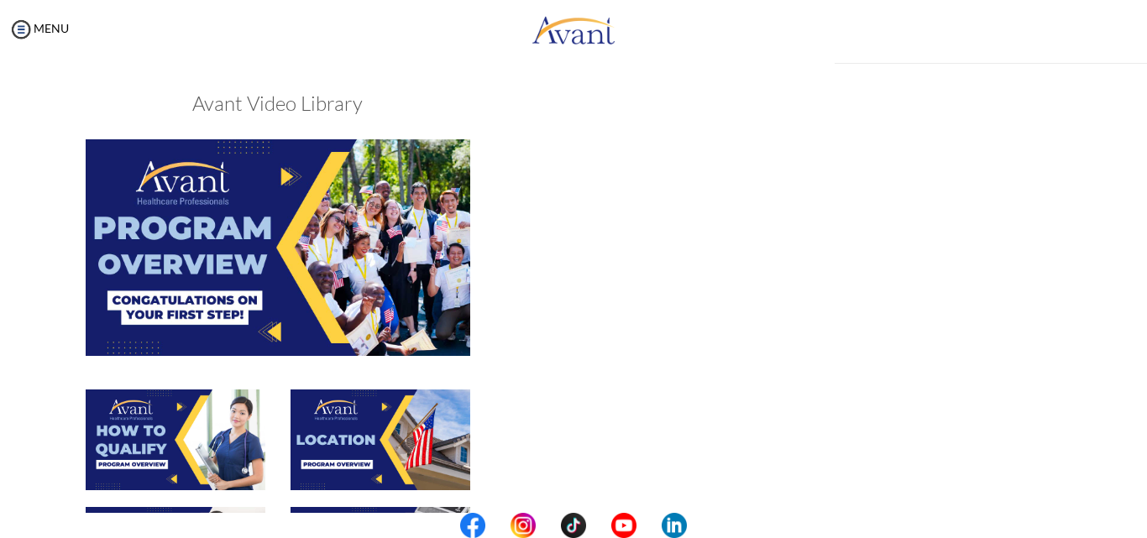
click at [524, 97] on h3 "Avant Video Library" at bounding box center [277, 103] width 1079 height 22
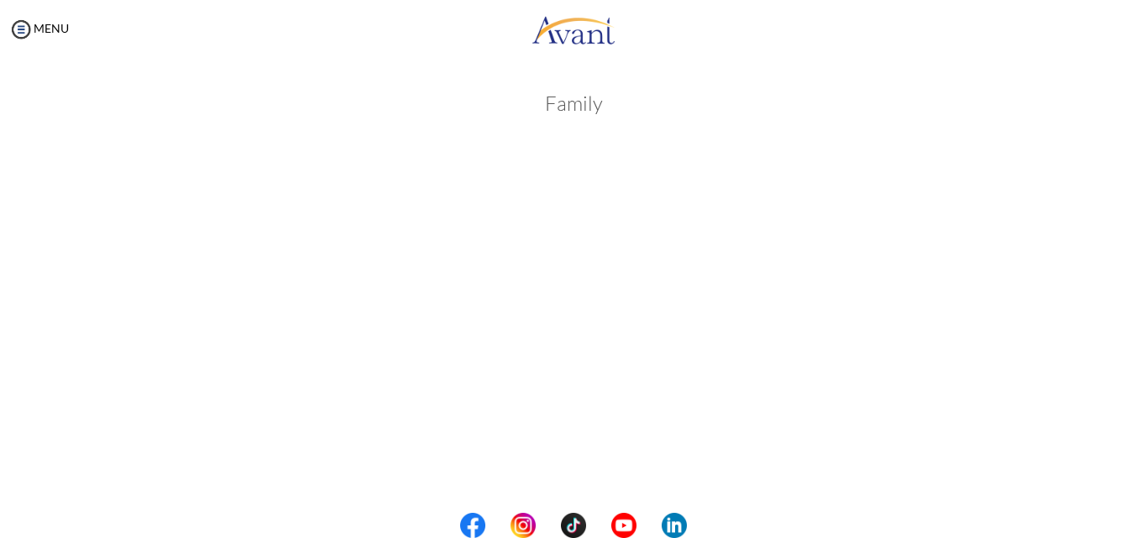
scroll to position [467, 0]
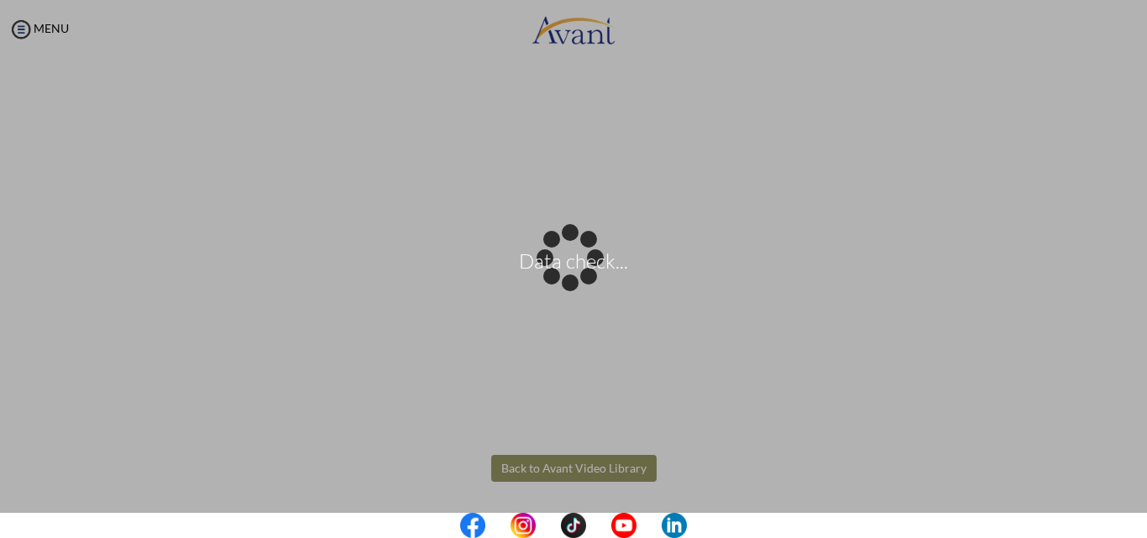
click at [546, 461] on body "Data check... Maintenance break. Please come back in 2 hours. MENU My Status Wh…" at bounding box center [573, 269] width 1147 height 538
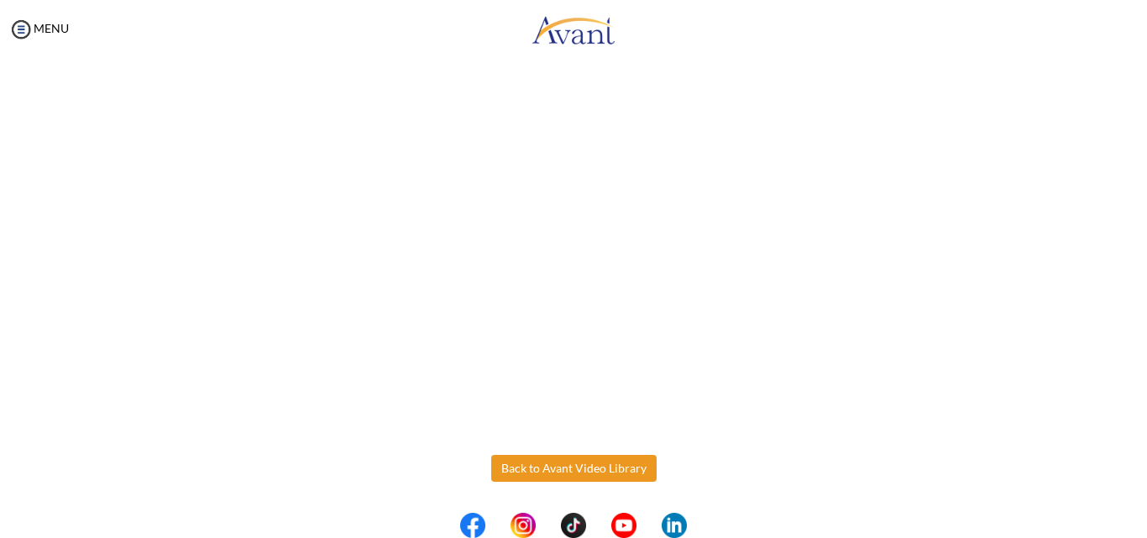
click at [546, 461] on button "Back to Avant Video Library" at bounding box center [573, 468] width 165 height 27
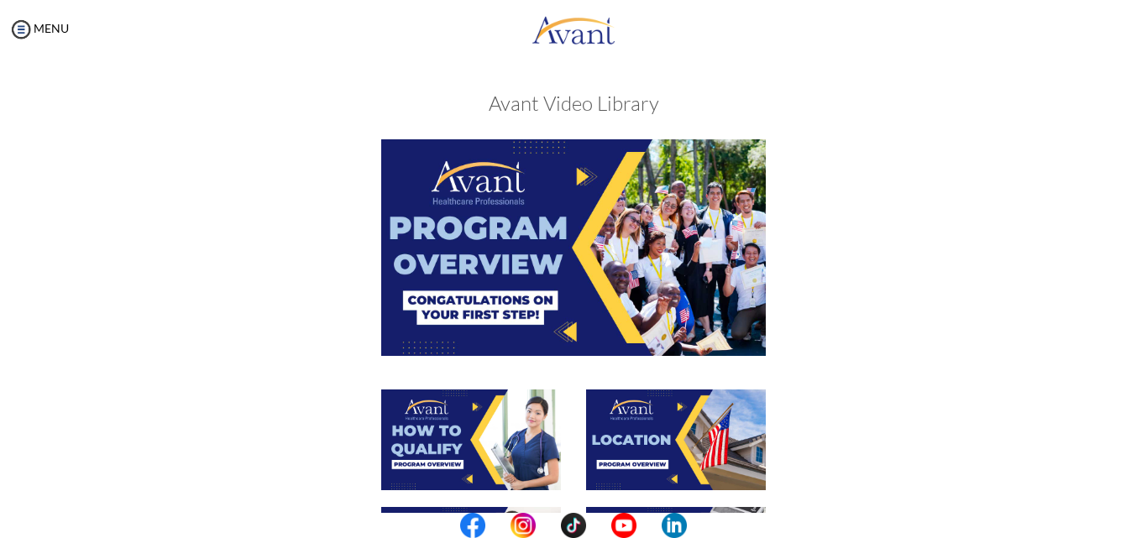
scroll to position [470, 0]
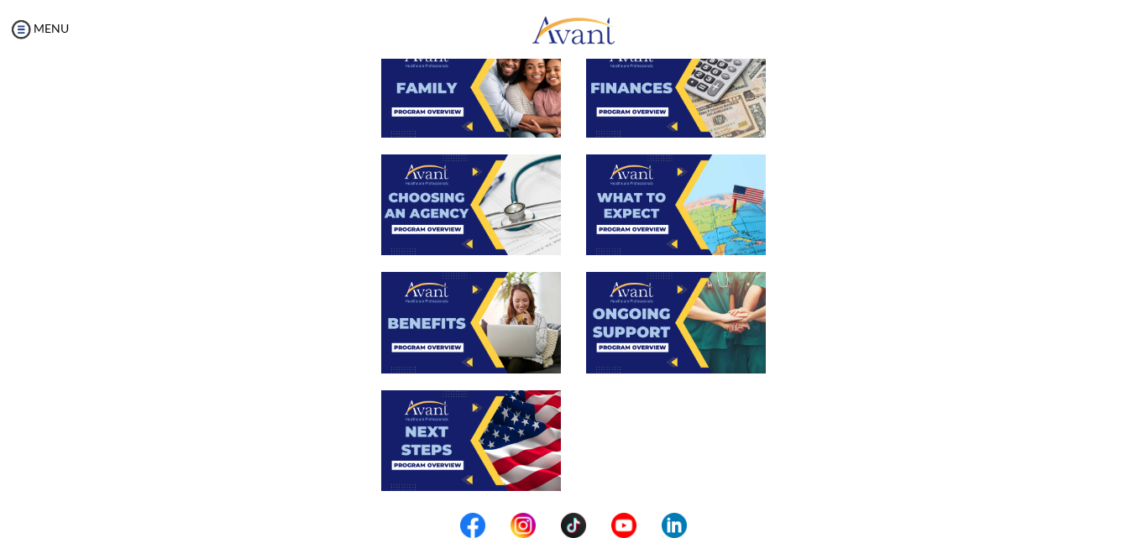
click at [498, 331] on img at bounding box center [471, 322] width 180 height 101
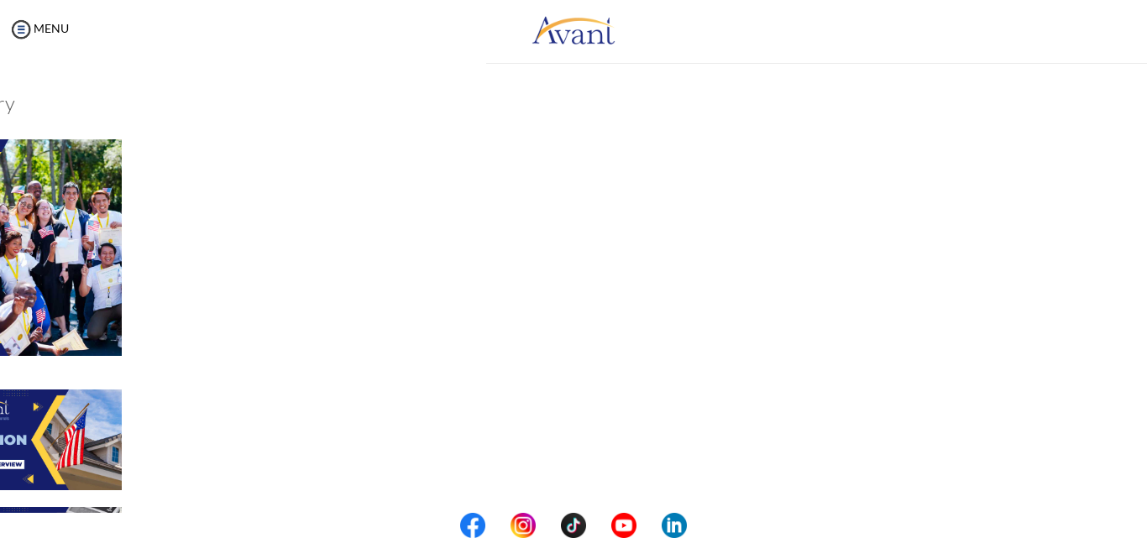
click at [498, 331] on div "My Status What is the next step? We would like you to watch the introductory vi…" at bounding box center [573, 328] width 1147 height 538
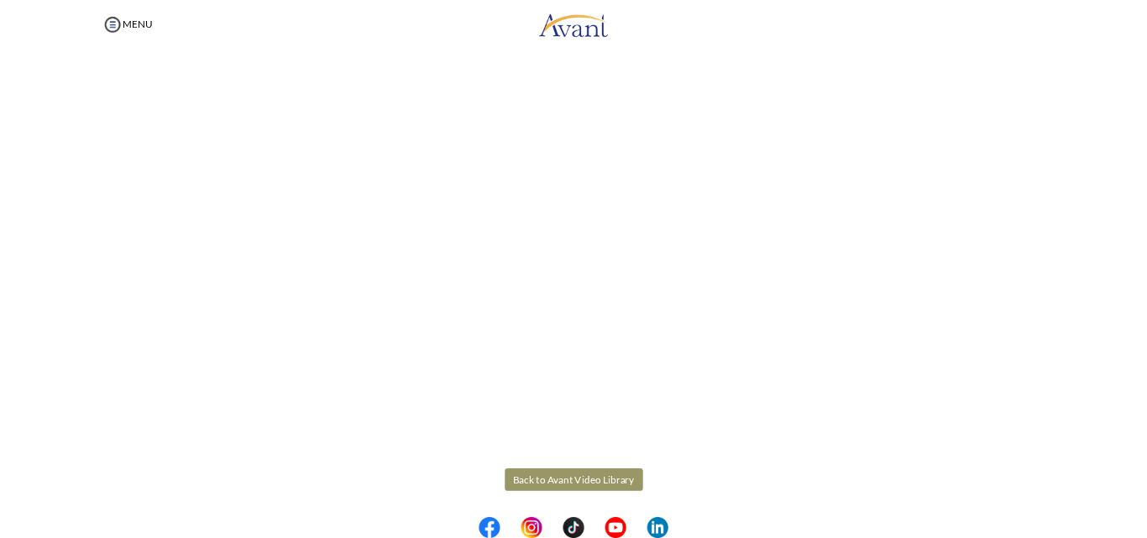
scroll to position [467, 0]
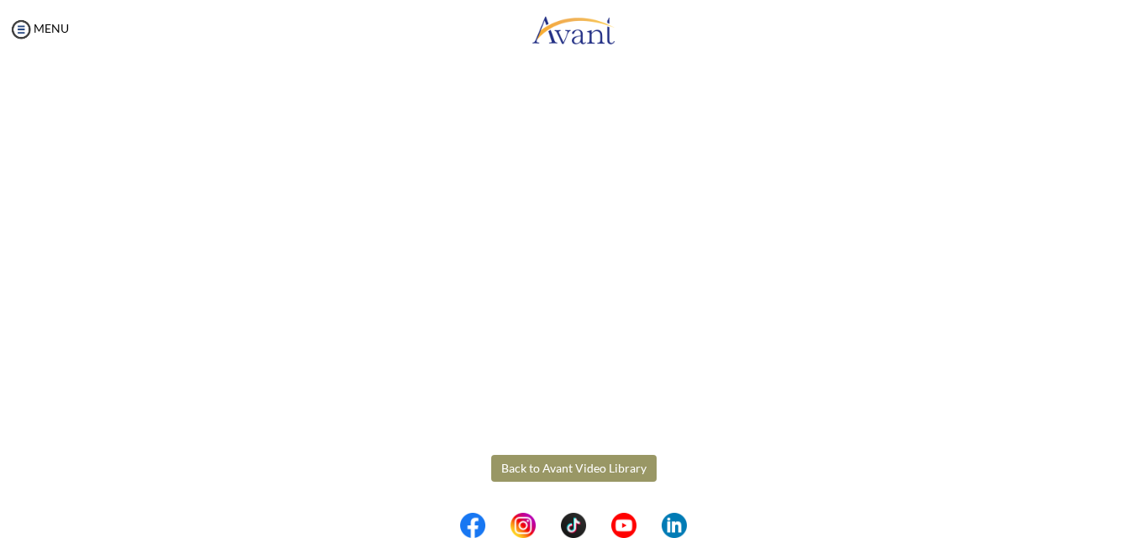
click at [534, 464] on body "Maintenance break. Please come back in 2 hours. MENU My Status What is the next…" at bounding box center [573, 269] width 1147 height 538
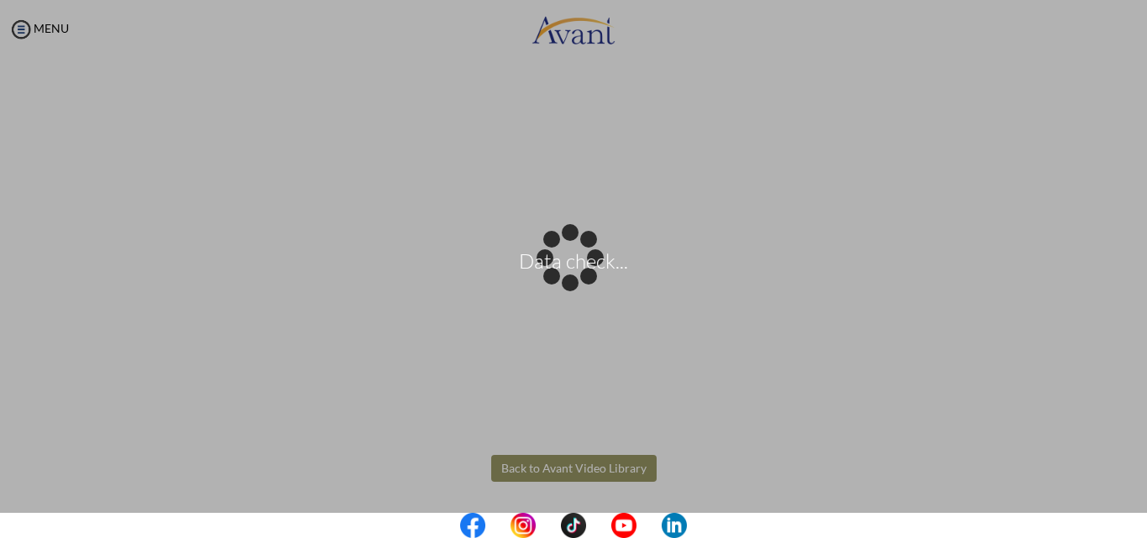
click at [585, 281] on div "Data check..." at bounding box center [574, 270] width 24 height 24
click at [566, 281] on div "Data check..." at bounding box center [574, 270] width 24 height 24
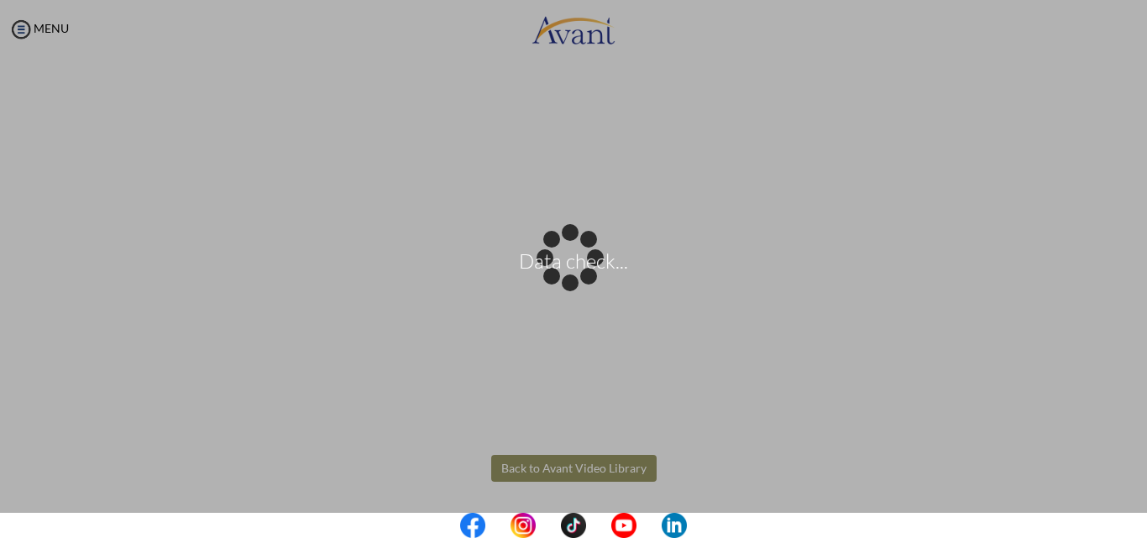
click at [585, 281] on div "Data check..." at bounding box center [574, 270] width 24 height 24
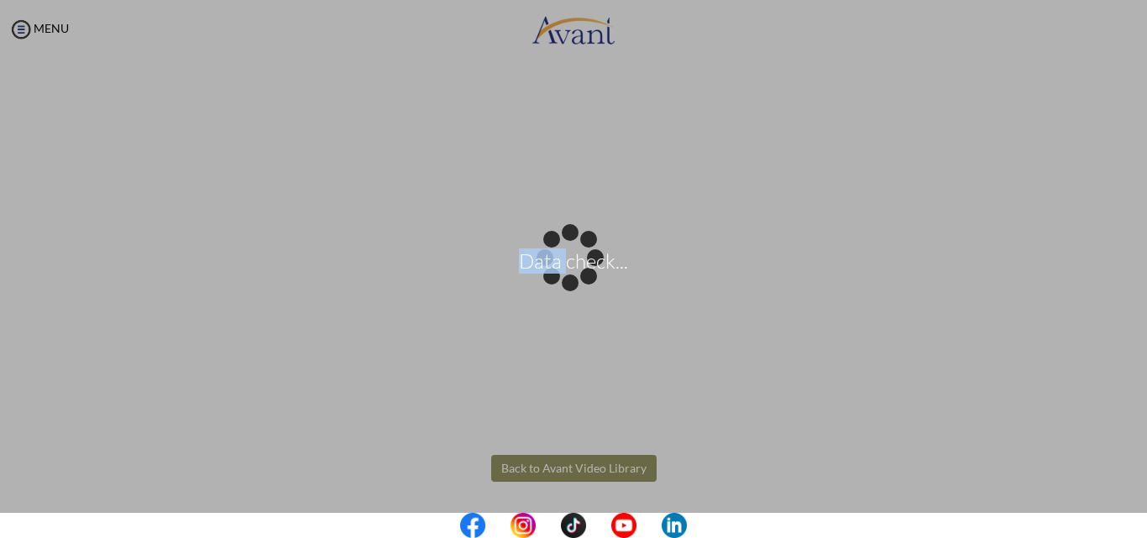
click at [585, 281] on div "Data check..." at bounding box center [574, 270] width 24 height 24
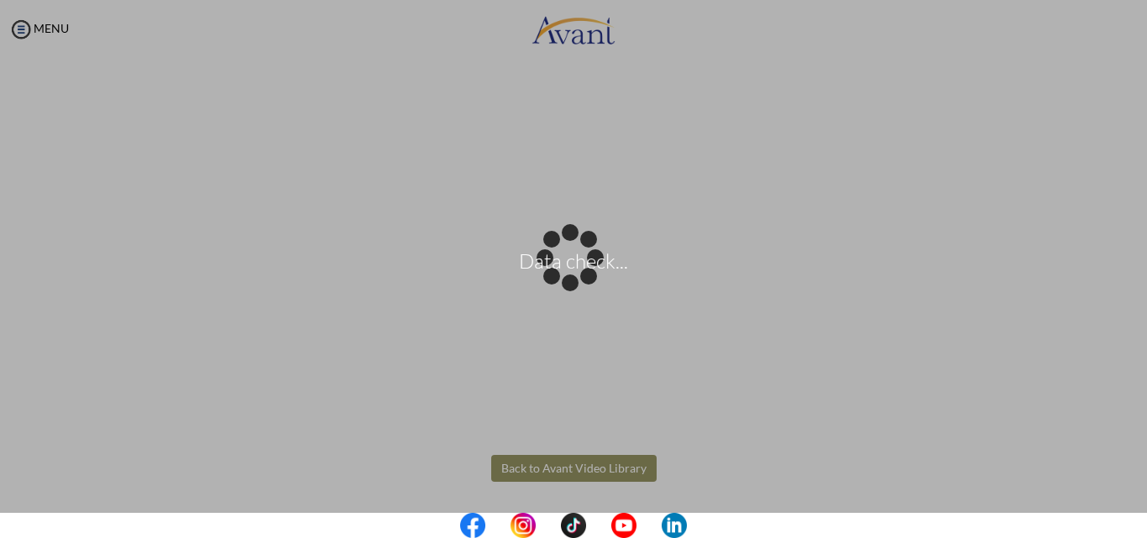
click at [562, 281] on div "Data check..." at bounding box center [574, 270] width 24 height 24
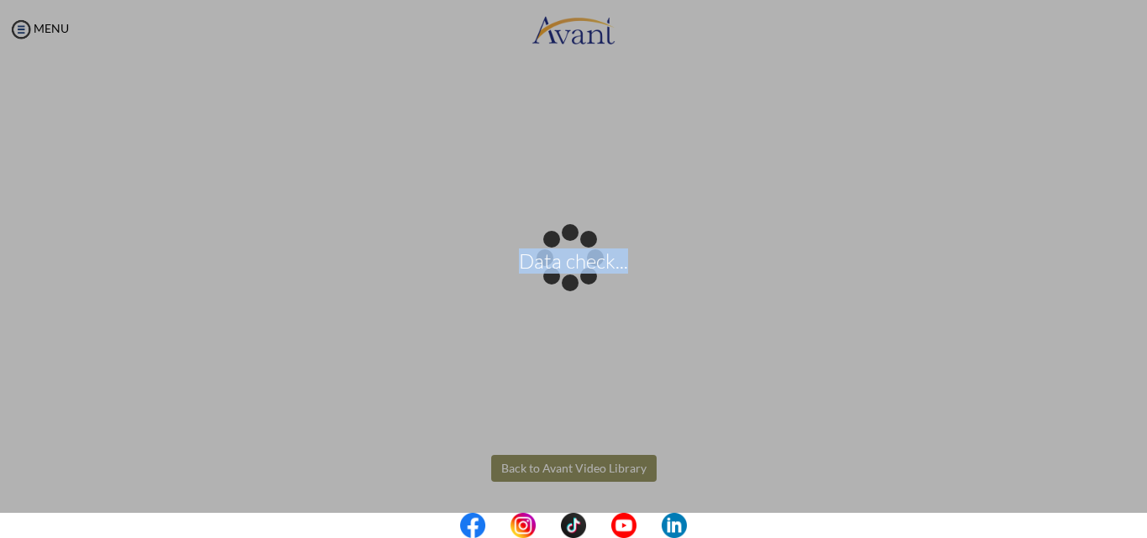
click at [562, 281] on div "Data check..." at bounding box center [574, 270] width 24 height 24
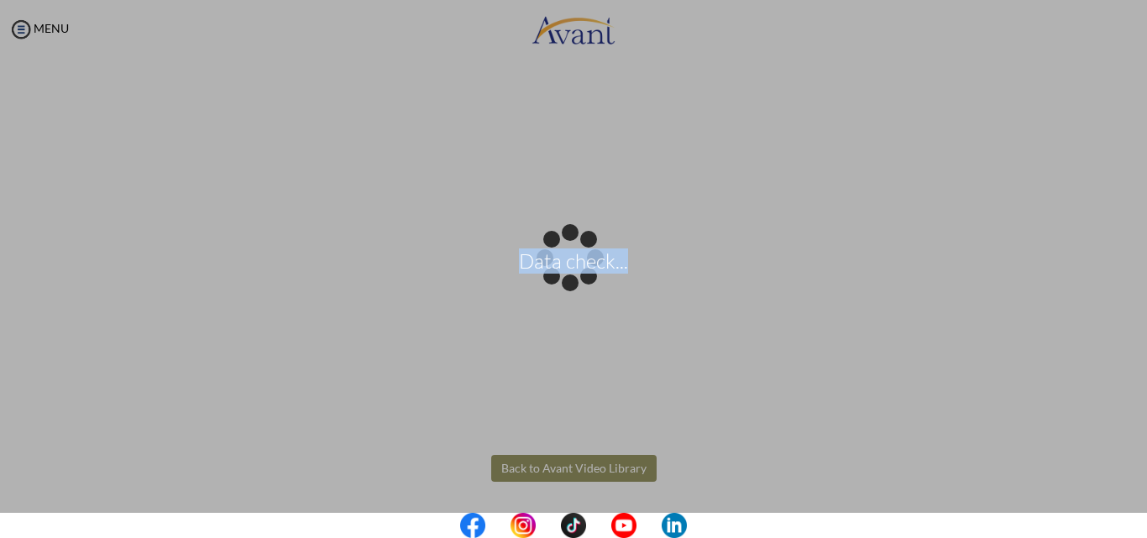
click at [562, 281] on div "Data check..." at bounding box center [574, 270] width 24 height 24
click at [583, 281] on div "Data check..." at bounding box center [574, 270] width 24 height 24
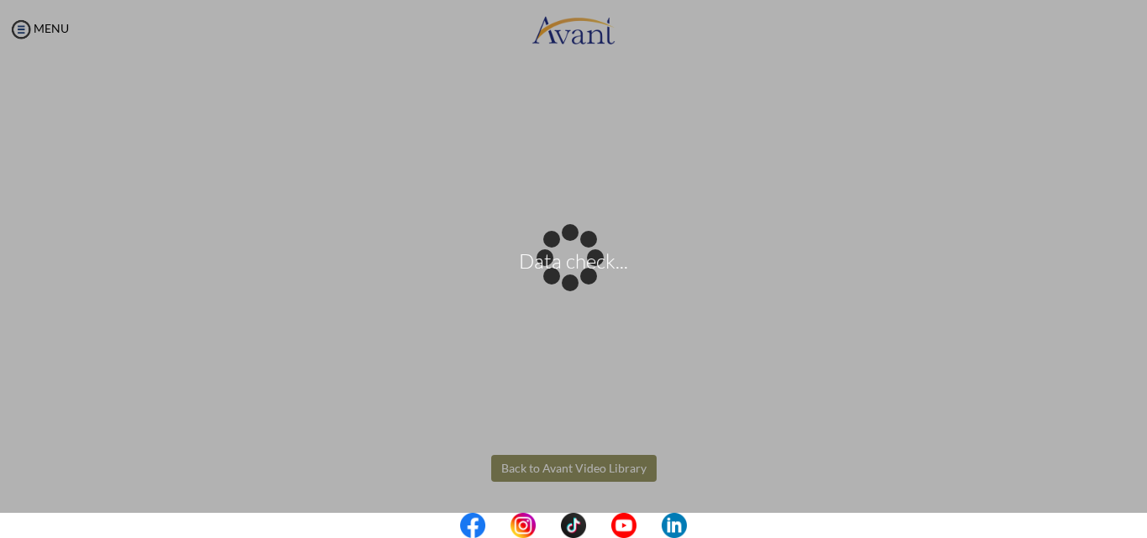
click at [563, 281] on div "Data check..." at bounding box center [574, 270] width 24 height 24
click at [585, 281] on div "Data check..." at bounding box center [574, 270] width 24 height 24
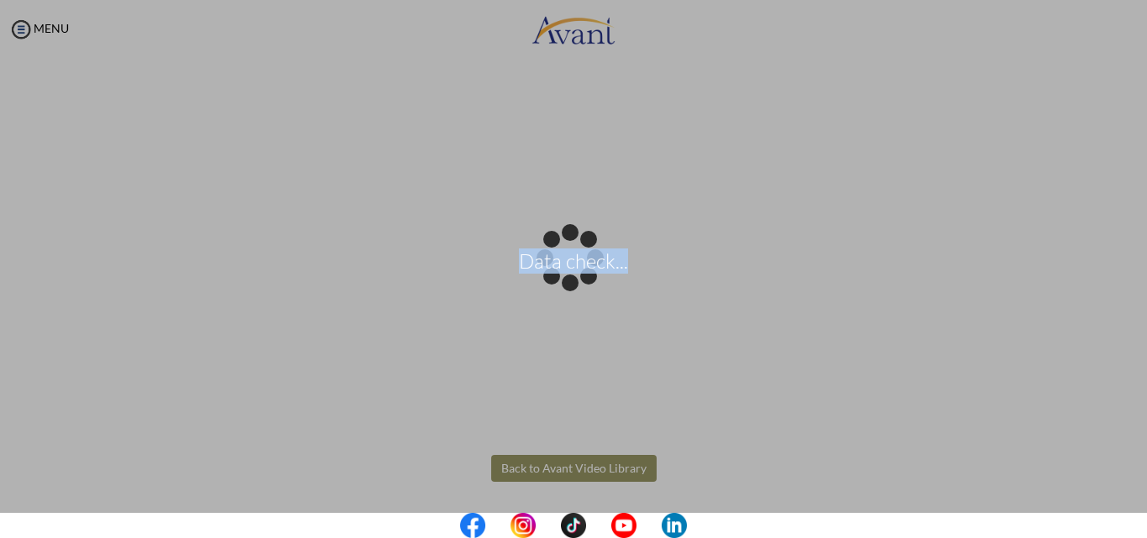
click at [585, 281] on div "Data check..." at bounding box center [574, 270] width 24 height 24
click at [585, 258] on div "Data check..." at bounding box center [574, 270] width 24 height 24
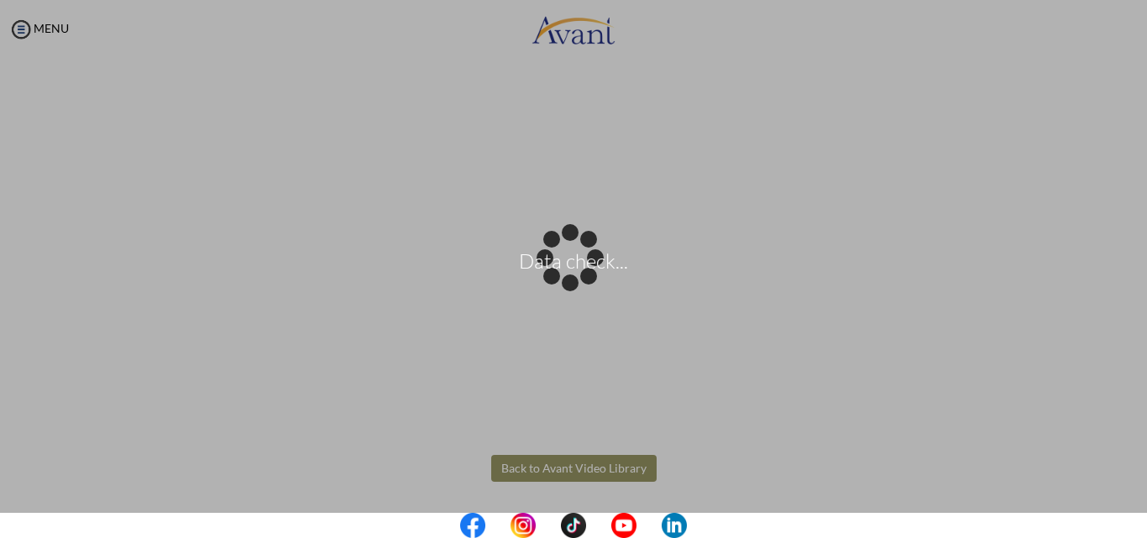
click at [585, 258] on div "Data check..." at bounding box center [574, 270] width 24 height 24
click at [585, 281] on div "Data check..." at bounding box center [574, 270] width 24 height 24
drag, startPoint x: 1146, startPoint y: 398, endPoint x: 1143, endPoint y: 408, distance: 10.4
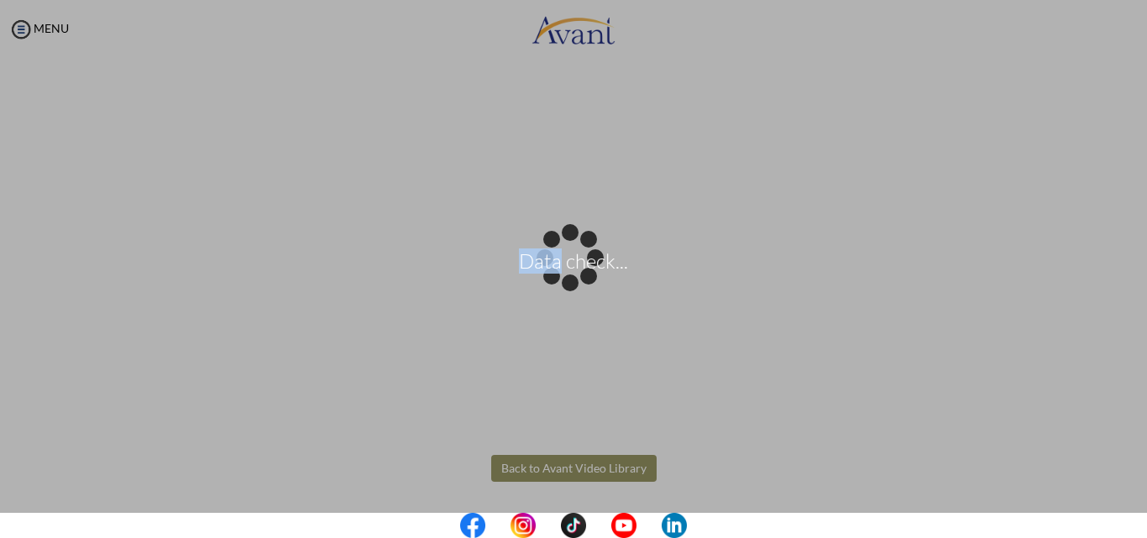
click at [585, 281] on div "Data check..." at bounding box center [574, 270] width 24 height 24
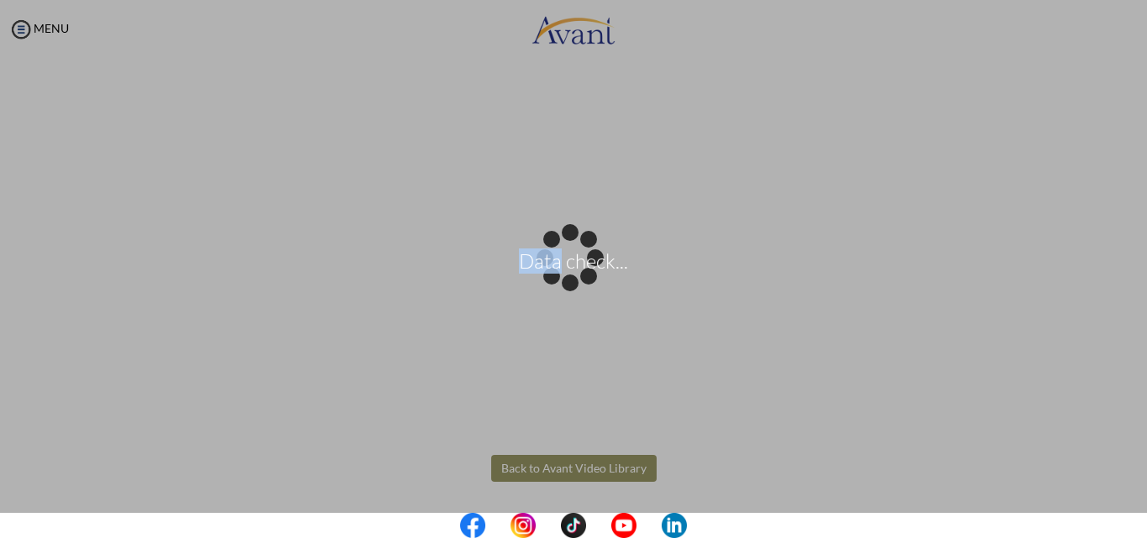
drag, startPoint x: 1136, startPoint y: 501, endPoint x: 1119, endPoint y: 353, distance: 149.5
click at [585, 281] on div "Data check..." at bounding box center [574, 270] width 24 height 24
click at [585, 258] on div "Data check..." at bounding box center [574, 270] width 24 height 24
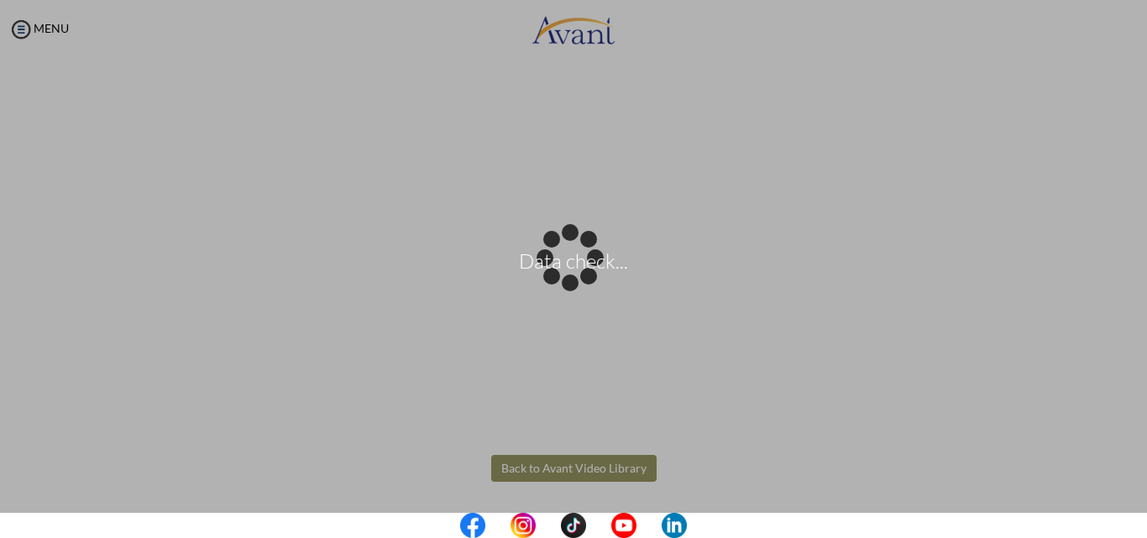
click at [585, 258] on div "Data check..." at bounding box center [574, 270] width 24 height 24
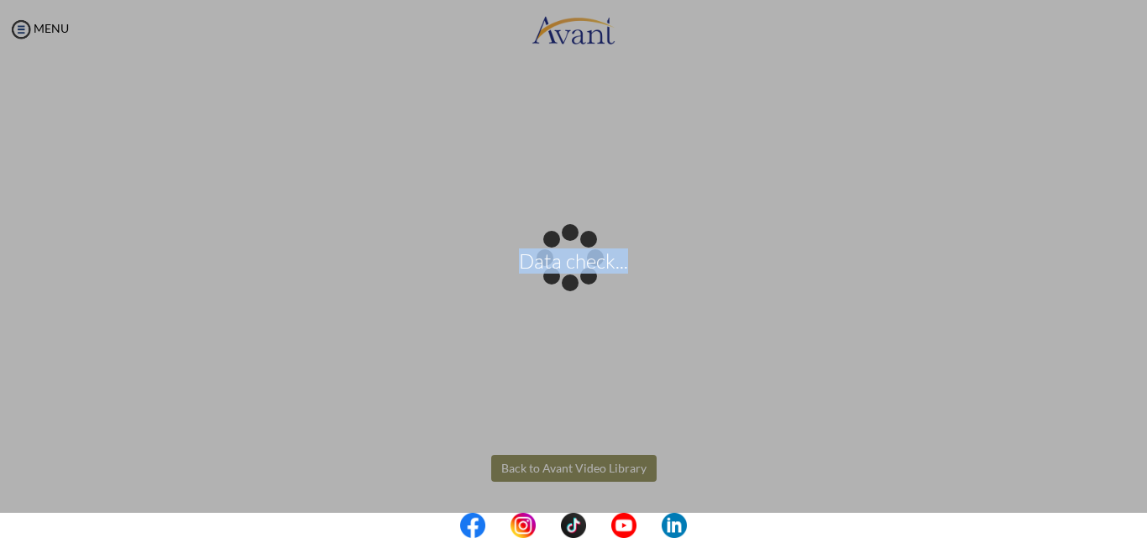
click at [585, 258] on div "Data check..." at bounding box center [574, 270] width 24 height 24
click at [573, 258] on div "Data check..." at bounding box center [574, 270] width 24 height 24
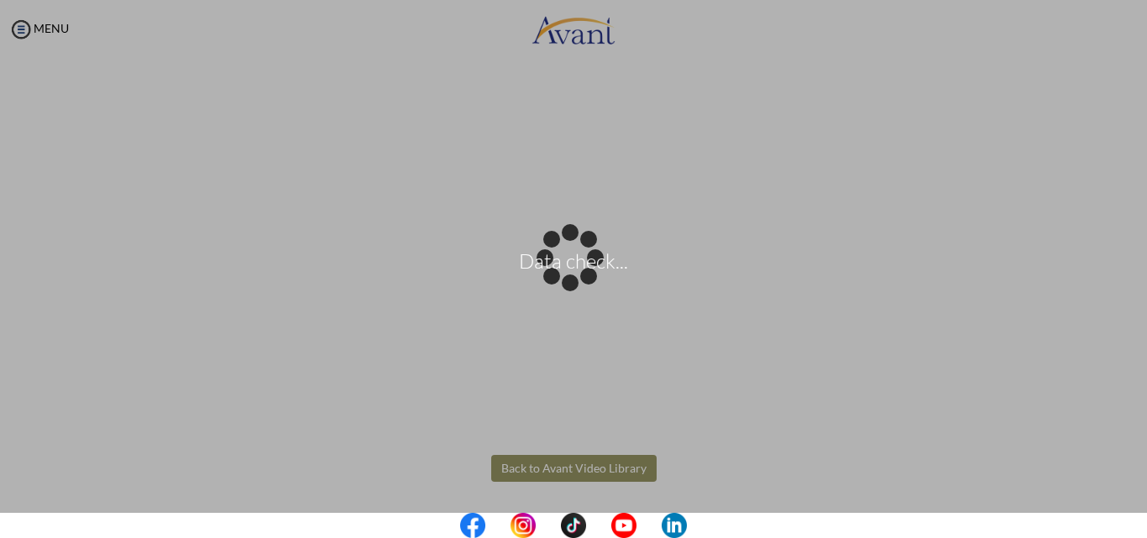
click at [573, 258] on div "Data check..." at bounding box center [574, 270] width 24 height 24
click at [565, 258] on div "Data check..." at bounding box center [574, 270] width 24 height 24
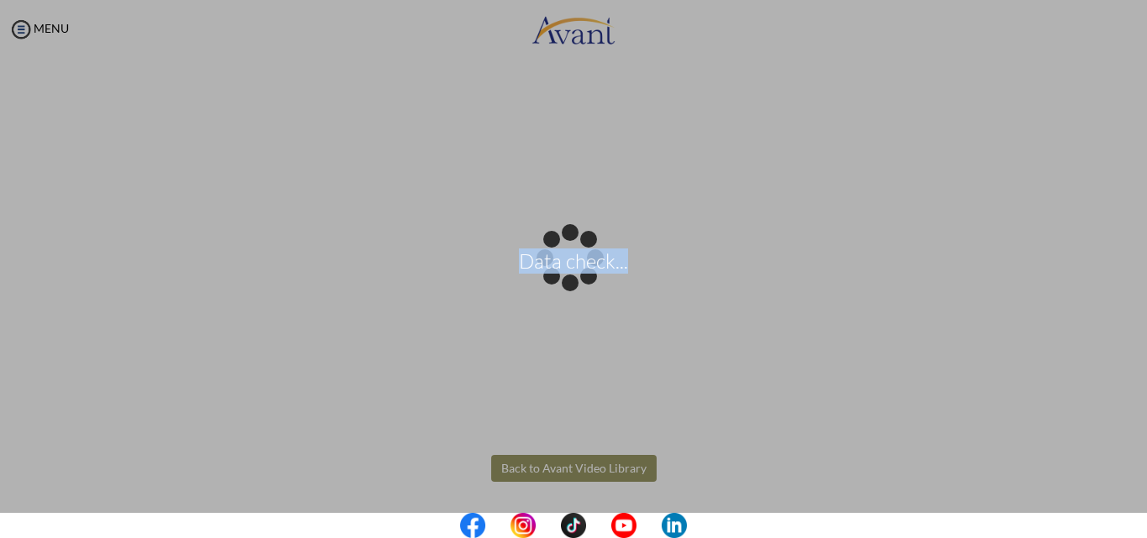
click at [565, 258] on div "Data check..." at bounding box center [574, 270] width 24 height 24
click at [578, 258] on div "Data check..." at bounding box center [574, 270] width 24 height 24
click at [585, 281] on div "Data check..." at bounding box center [574, 270] width 24 height 24
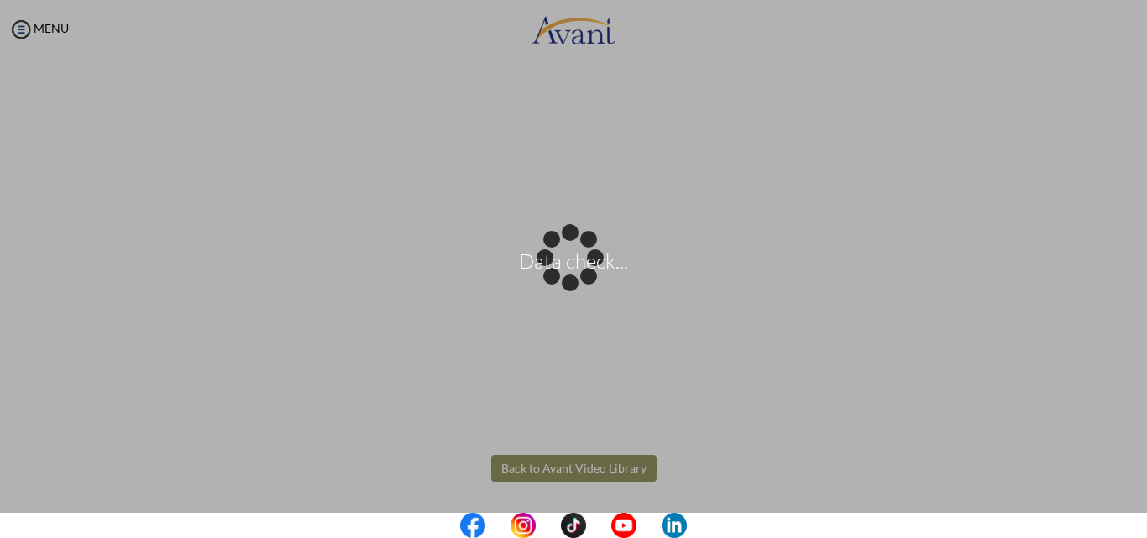
click at [585, 258] on div "Data check..." at bounding box center [574, 270] width 24 height 24
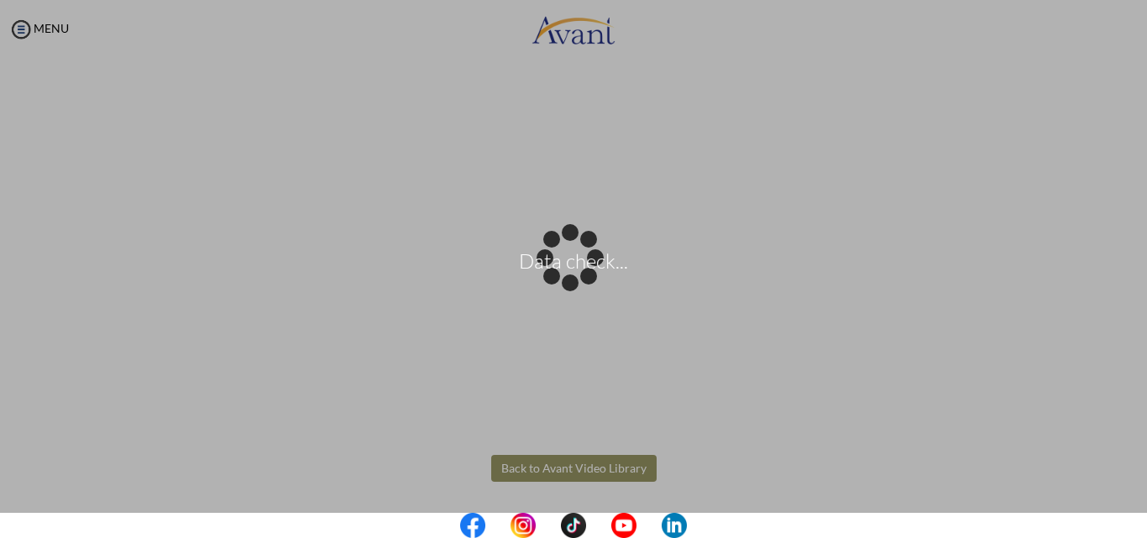
click at [585, 258] on div "Data check..." at bounding box center [574, 270] width 24 height 24
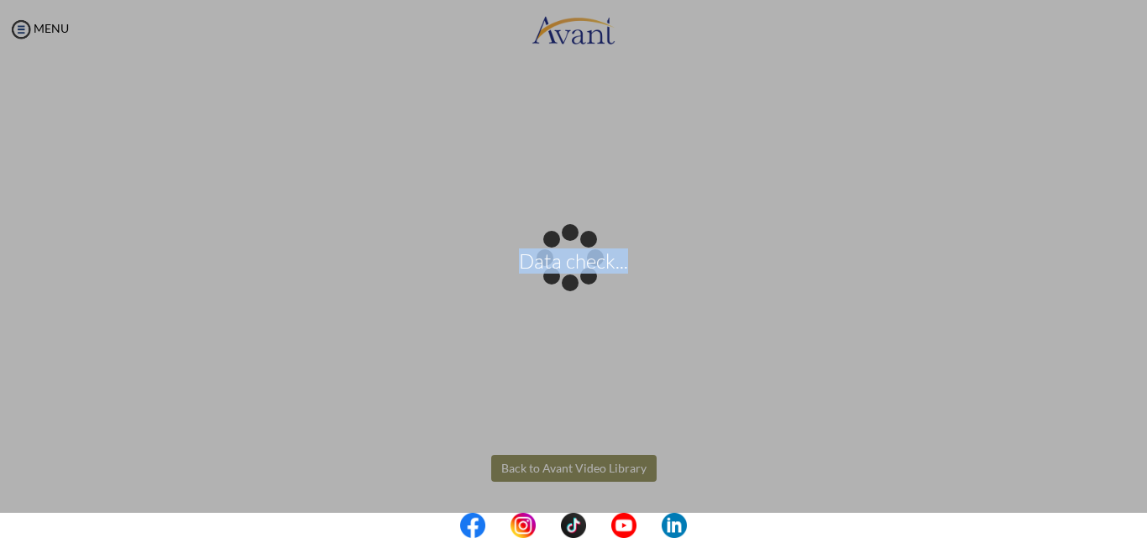
click at [585, 258] on div "Data check..." at bounding box center [574, 270] width 24 height 24
drag, startPoint x: 693, startPoint y: 148, endPoint x: 562, endPoint y: 211, distance: 146.1
click at [562, 258] on div "Data check..." at bounding box center [574, 270] width 24 height 24
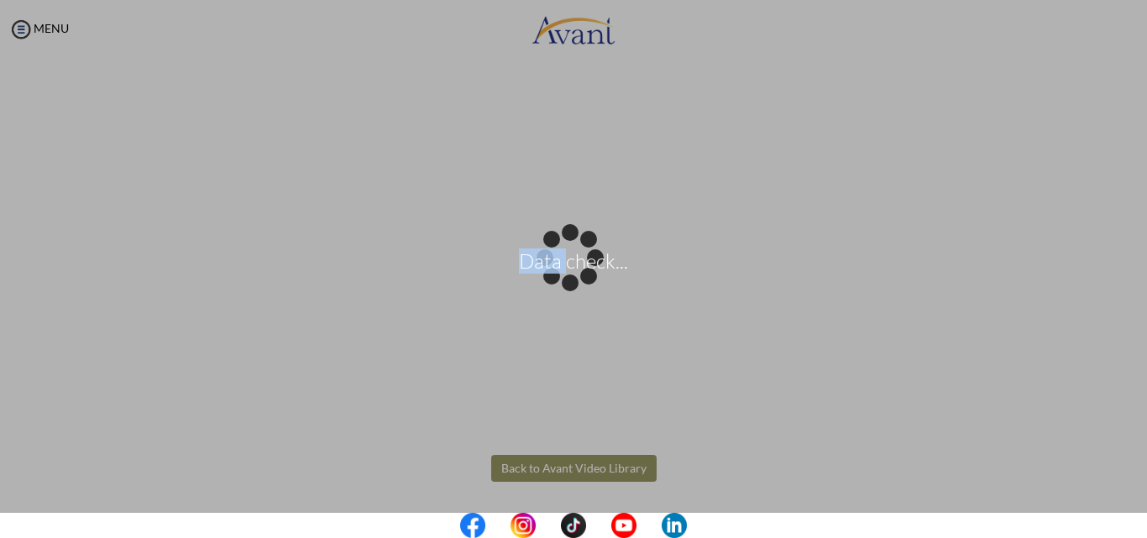
click at [562, 258] on div "Data check..." at bounding box center [574, 270] width 24 height 24
drag, startPoint x: 562, startPoint y: 211, endPoint x: 559, endPoint y: 290, distance: 79.8
click at [562, 281] on div "Data check..." at bounding box center [574, 270] width 24 height 24
drag, startPoint x: 559, startPoint y: 290, endPoint x: 562, endPoint y: 316, distance: 25.4
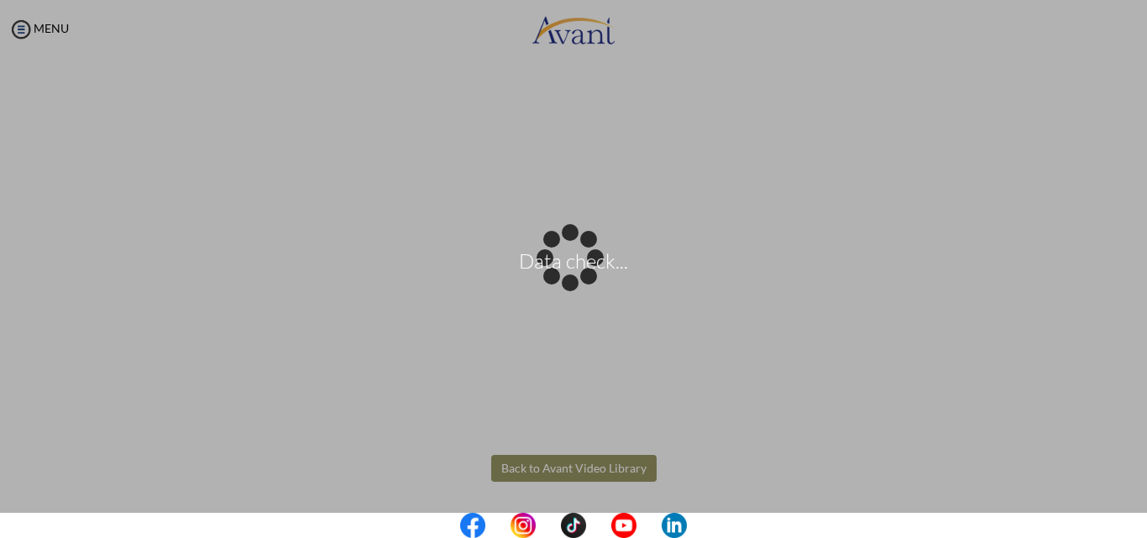
click at [562, 281] on div "Data check..." at bounding box center [574, 270] width 24 height 24
click at [568, 281] on div "Data check..." at bounding box center [574, 270] width 24 height 24
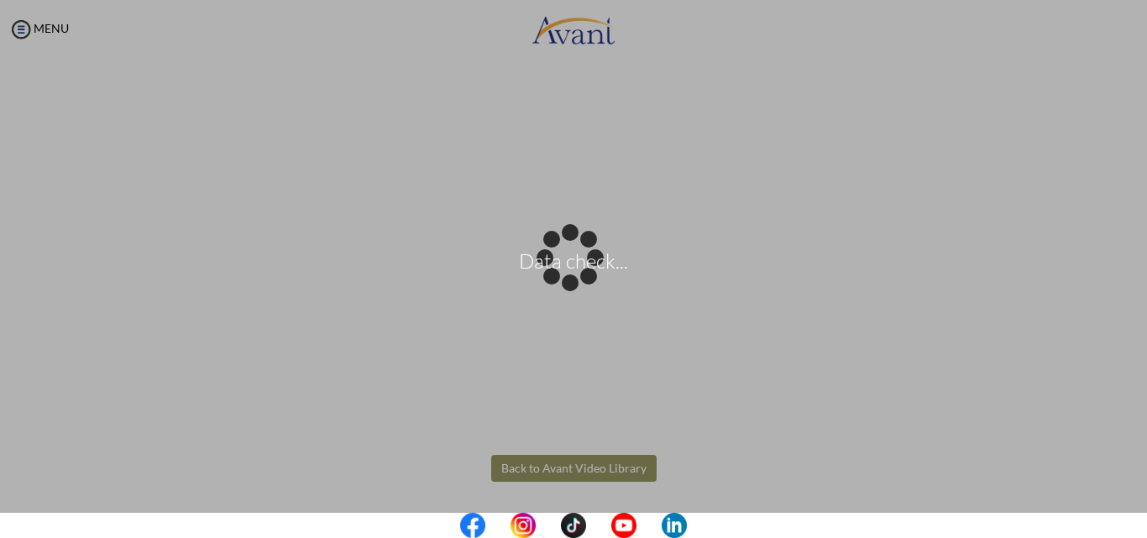
click at [573, 281] on div "Data check..." at bounding box center [574, 270] width 24 height 24
click at [585, 281] on div "Data check..." at bounding box center [574, 270] width 24 height 24
drag, startPoint x: 620, startPoint y: 475, endPoint x: 638, endPoint y: 464, distance: 20.7
click at [585, 281] on div "Data check..." at bounding box center [574, 270] width 24 height 24
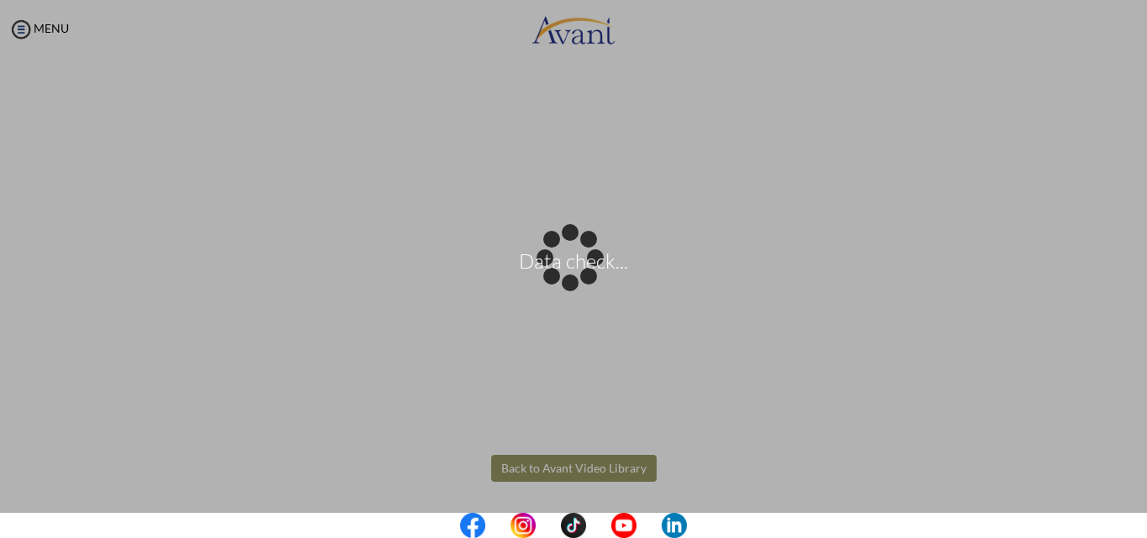
click at [585, 281] on div "Data check..." at bounding box center [574, 270] width 24 height 24
click at [585, 258] on div "Data check..." at bounding box center [574, 270] width 24 height 24
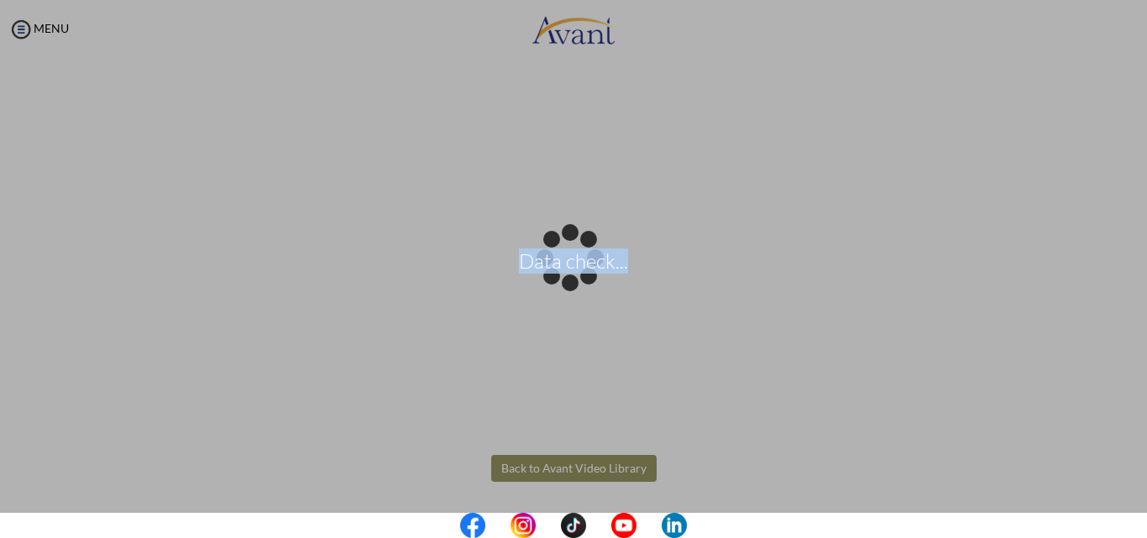
click at [585, 258] on div "Data check..." at bounding box center [574, 270] width 24 height 24
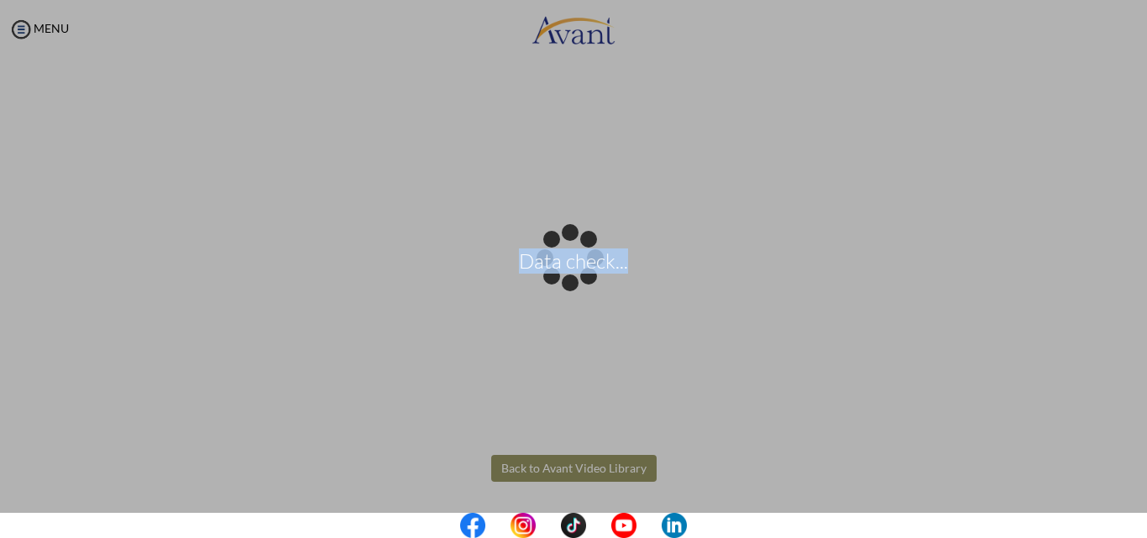
click at [585, 258] on div "Data check..." at bounding box center [574, 270] width 24 height 24
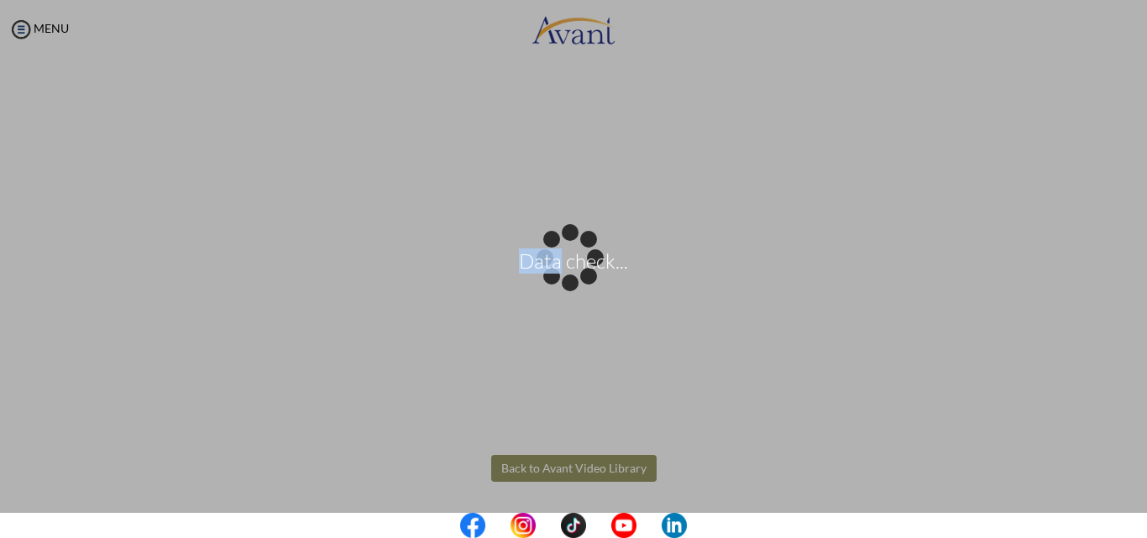
click at [585, 258] on div "Data check..." at bounding box center [574, 270] width 24 height 24
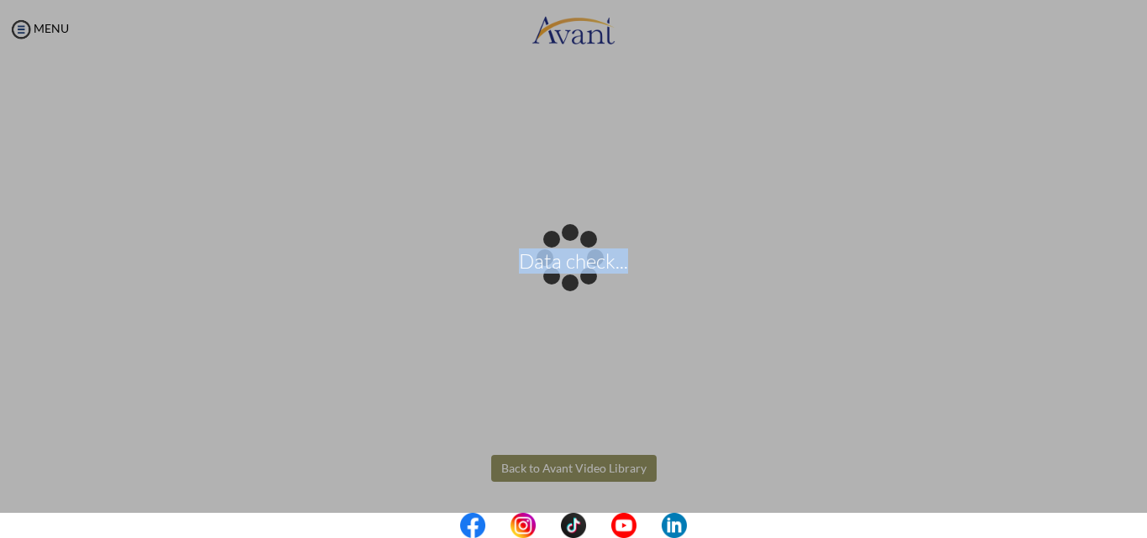
drag, startPoint x: 1139, startPoint y: 62, endPoint x: 1071, endPoint y: 203, distance: 156.6
click at [585, 258] on div "Data check..." at bounding box center [574, 270] width 24 height 24
click at [585, 281] on div "Data check..." at bounding box center [574, 270] width 24 height 24
drag, startPoint x: 1140, startPoint y: 309, endPoint x: 1142, endPoint y: 231, distance: 78.1
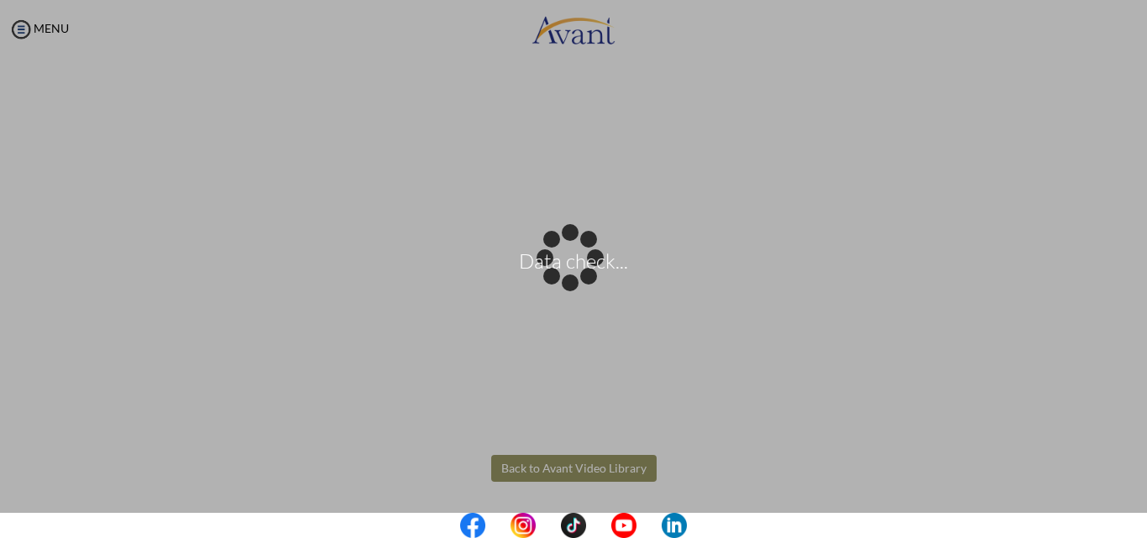
click at [585, 258] on div "Data check..." at bounding box center [574, 270] width 24 height 24
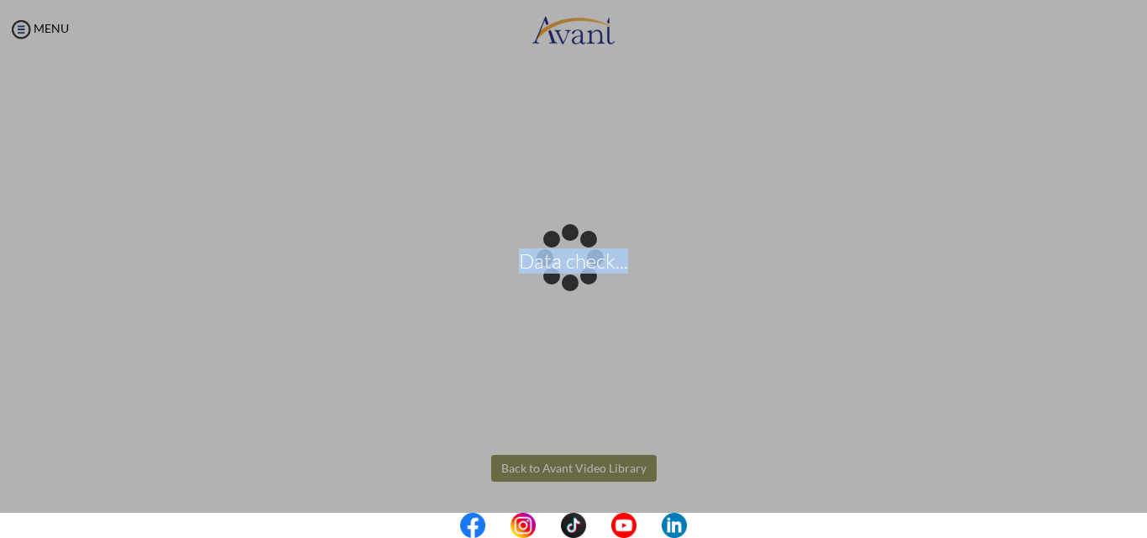
click at [585, 258] on div "Data check..." at bounding box center [574, 270] width 24 height 24
drag, startPoint x: 1139, startPoint y: 66, endPoint x: 299, endPoint y: 244, distance: 858.9
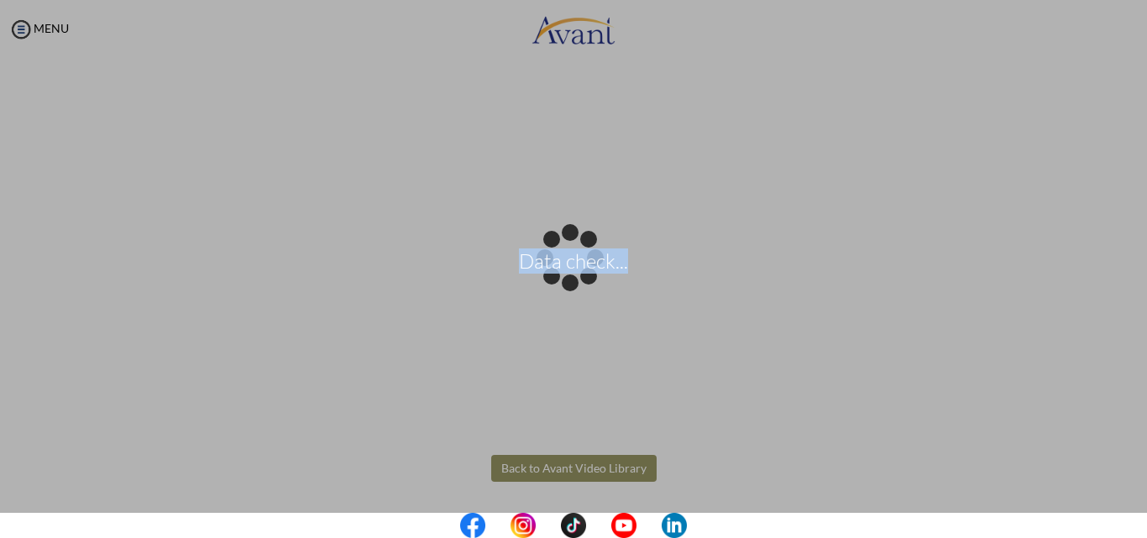
click at [562, 258] on div "Data check..." at bounding box center [574, 270] width 24 height 24
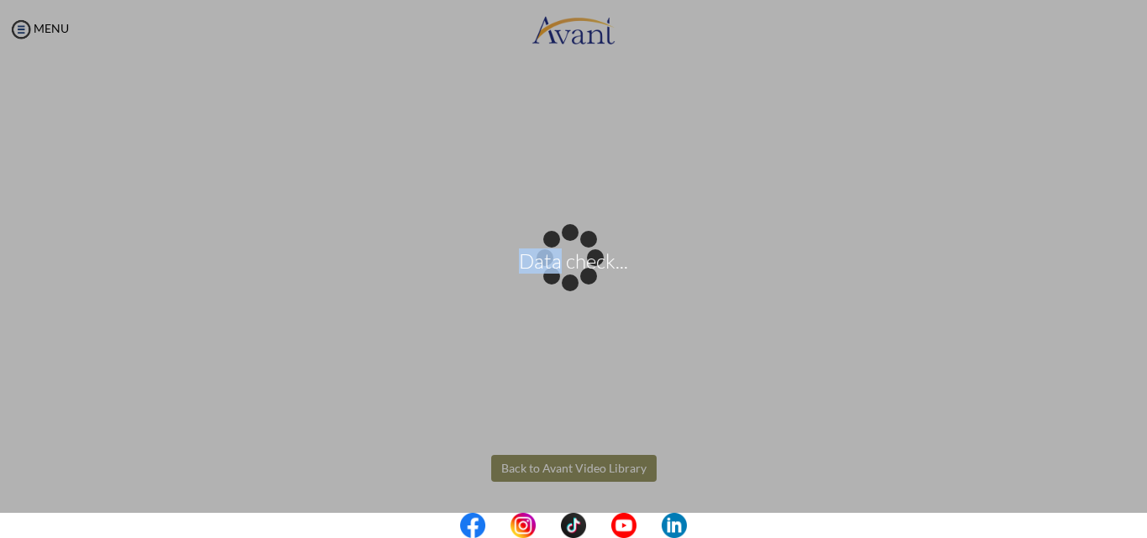
click at [562, 258] on div "Data check..." at bounding box center [574, 270] width 24 height 24
drag, startPoint x: 47, startPoint y: 29, endPoint x: 58, endPoint y: 95, distance: 66.4
click at [562, 258] on div "Data check..." at bounding box center [574, 270] width 24 height 24
click at [609, 285] on p "Data check..." at bounding box center [573, 269] width 1147 height 40
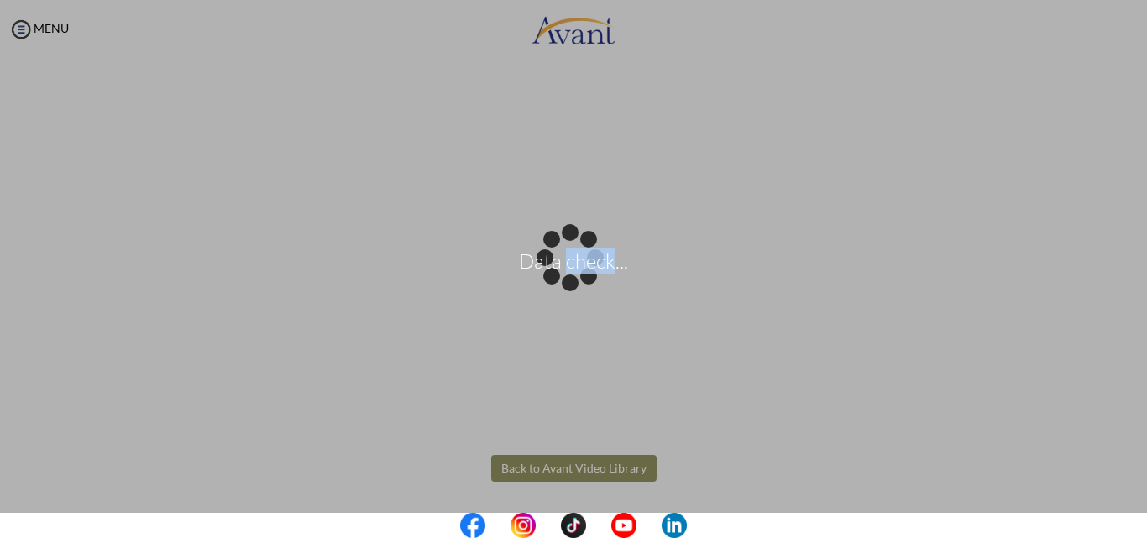
click at [609, 285] on p "Data check..." at bounding box center [573, 269] width 1147 height 40
click at [585, 258] on div "Data check..." at bounding box center [574, 270] width 24 height 24
drag, startPoint x: 1141, startPoint y: 70, endPoint x: 1056, endPoint y: 240, distance: 190.3
click at [585, 258] on div "Data check..." at bounding box center [574, 270] width 24 height 24
click at [585, 281] on div "Data check..." at bounding box center [574, 270] width 24 height 24
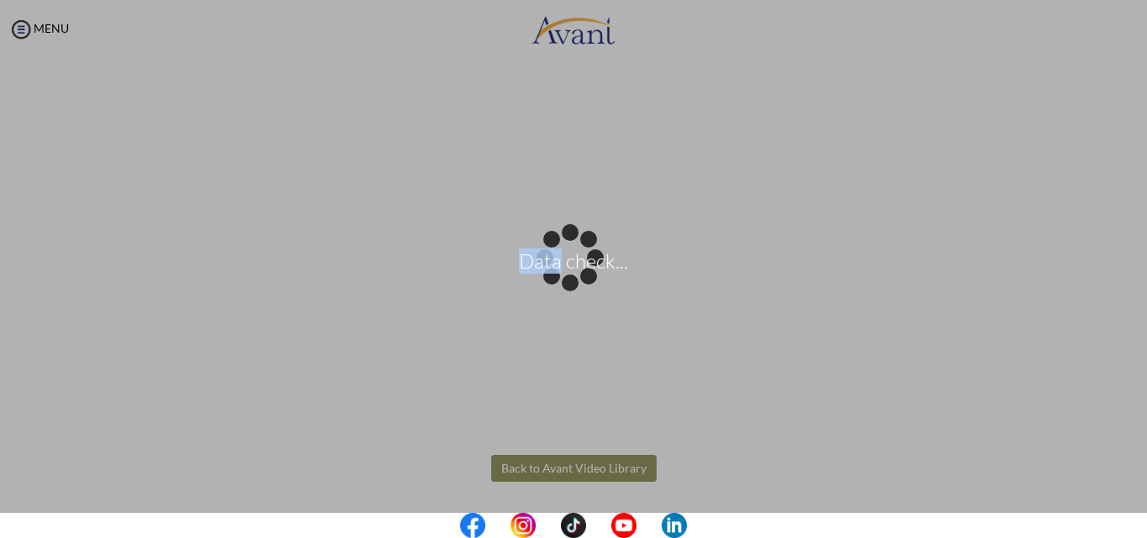
click at [585, 281] on div "Data check..." at bounding box center [574, 270] width 24 height 24
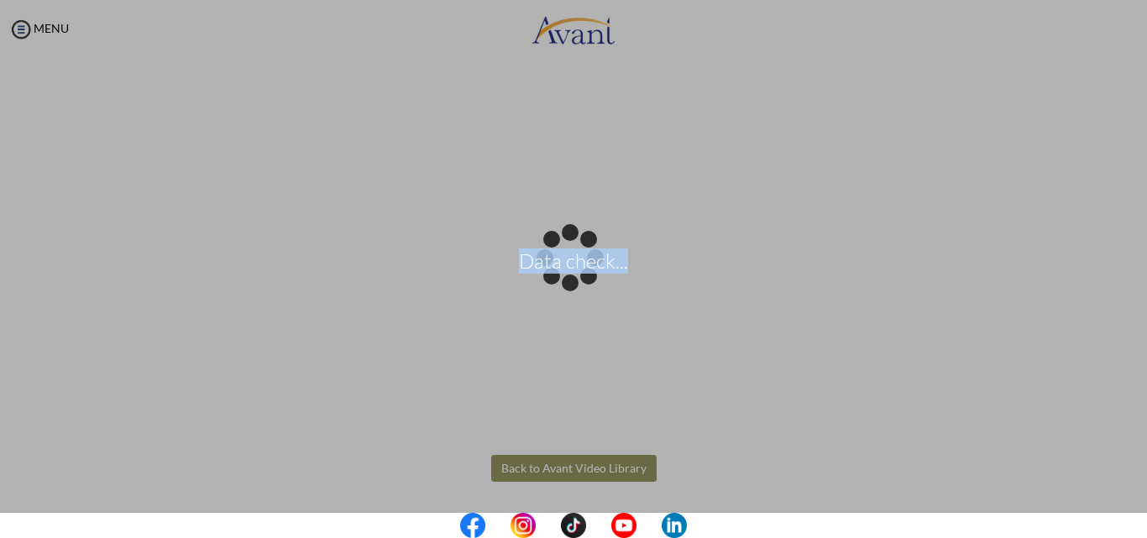
click at [585, 281] on div "Data check..." at bounding box center [574, 270] width 24 height 24
drag, startPoint x: 1142, startPoint y: 303, endPoint x: 1122, endPoint y: 416, distance: 115.1
click at [585, 281] on div "Data check..." at bounding box center [574, 270] width 24 height 24
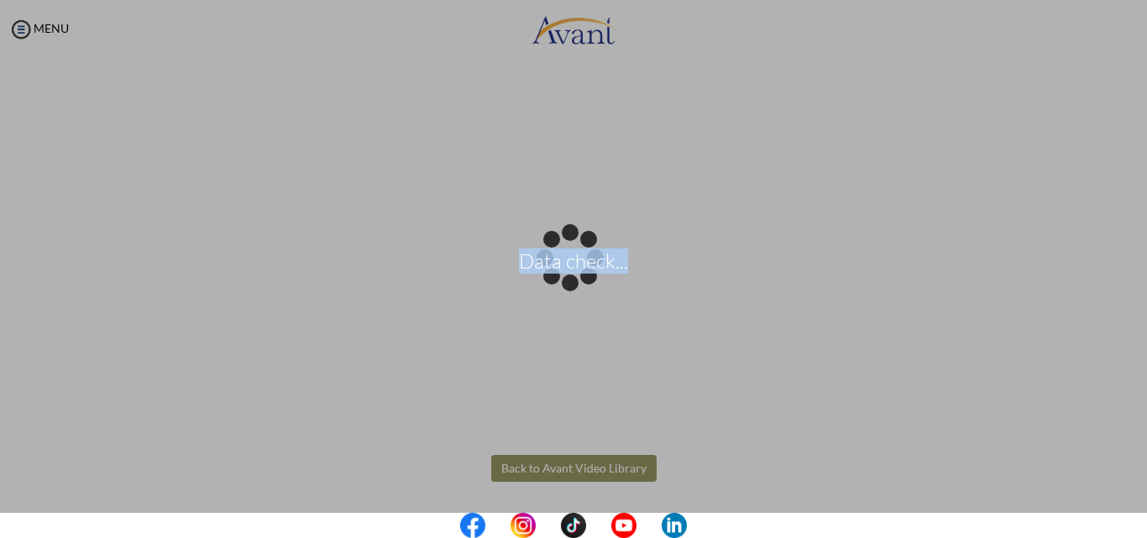
click at [585, 281] on div "Data check..." at bounding box center [574, 270] width 24 height 24
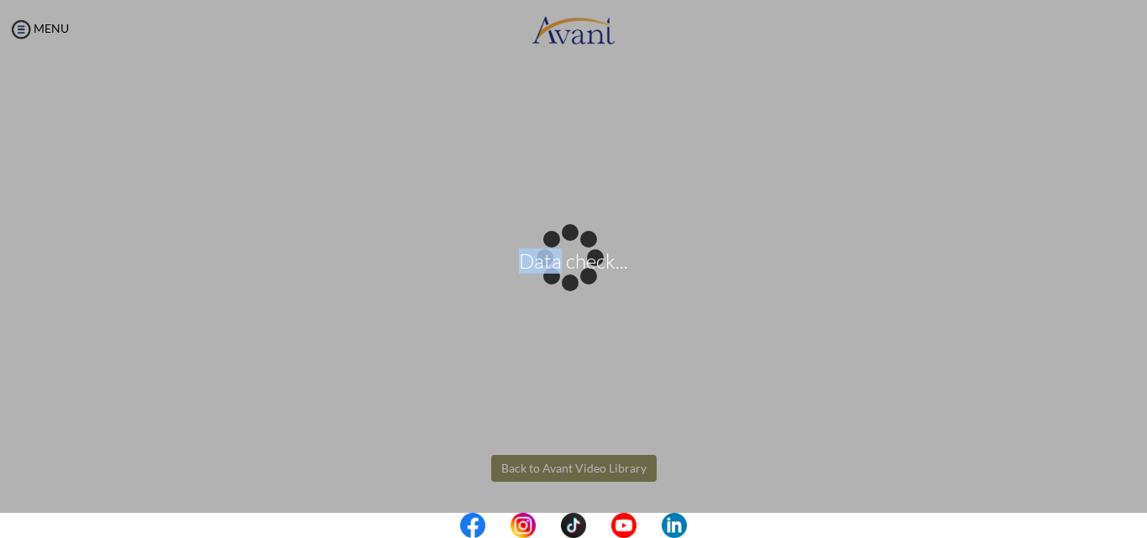
click at [585, 281] on div "Data check..." at bounding box center [574, 270] width 24 height 24
drag, startPoint x: 1138, startPoint y: 443, endPoint x: 1146, endPoint y: 498, distance: 55.1
click at [585, 281] on div "Data check..." at bounding box center [574, 270] width 24 height 24
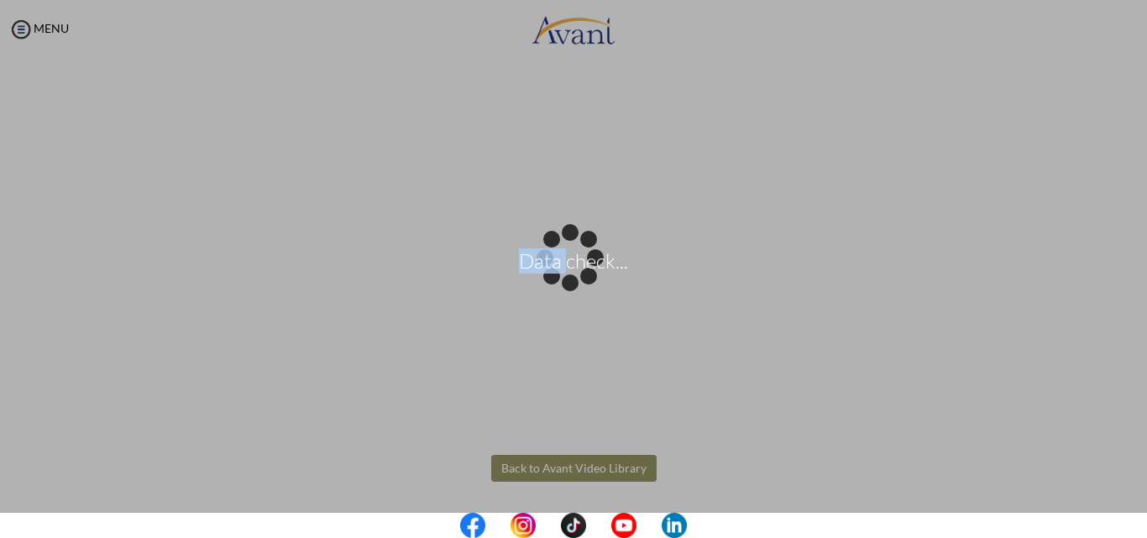
click at [585, 281] on div "Data check..." at bounding box center [574, 270] width 24 height 24
click at [562, 281] on div "Data check..." at bounding box center [574, 270] width 24 height 24
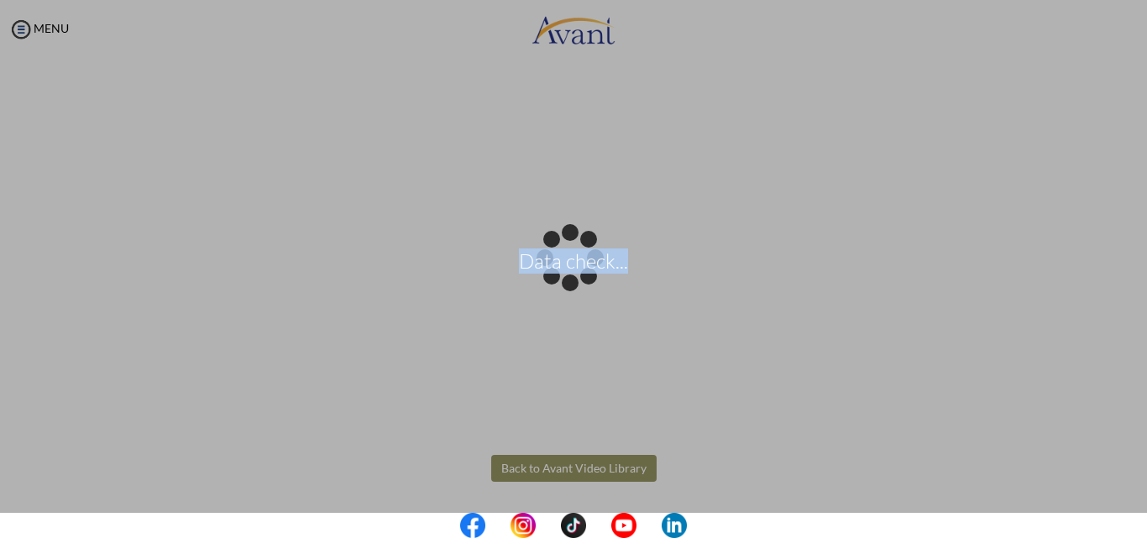
click at [562, 281] on div "Data check..." at bounding box center [574, 270] width 24 height 24
click at [585, 281] on div "No connection" at bounding box center [574, 270] width 24 height 24
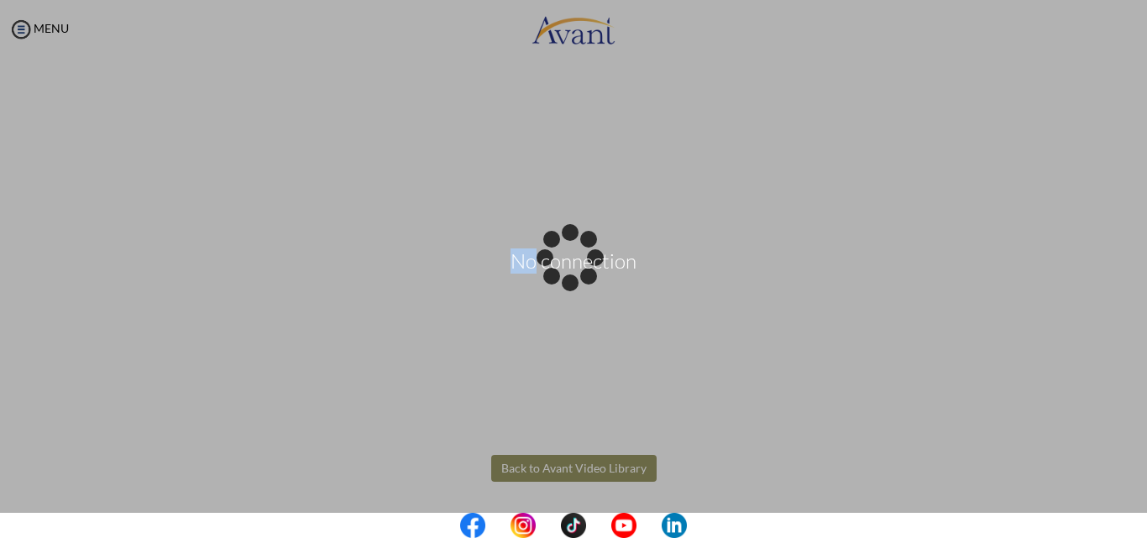
click at [585, 281] on div "No connection" at bounding box center [574, 270] width 24 height 24
click at [588, 459] on body "Data check... Maintenance break. Please come back in 2 hours. MENU My Status Wh…" at bounding box center [573, 269] width 1147 height 538
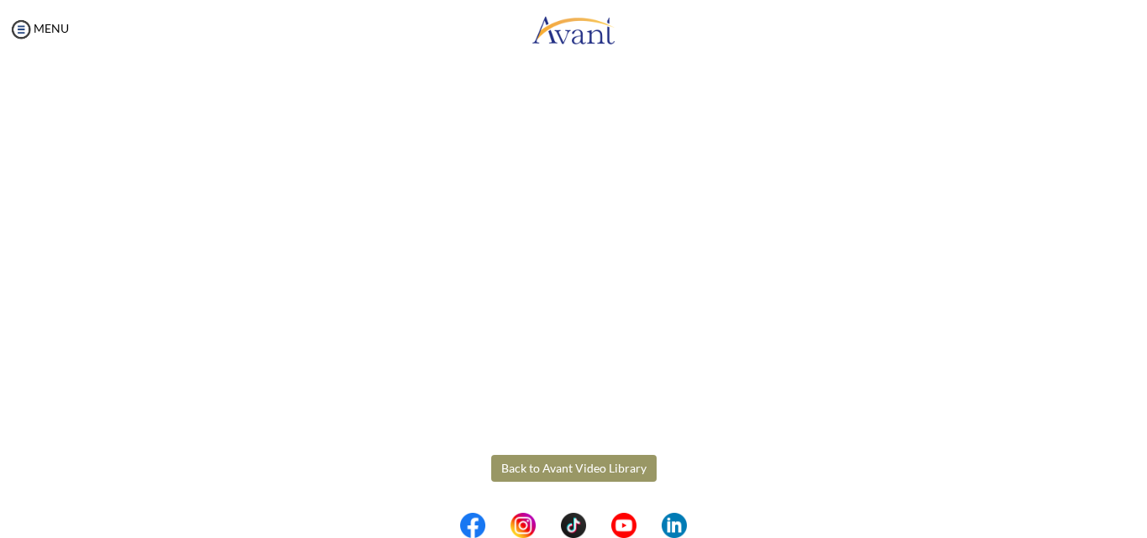
click at [588, 470] on button "Back to Avant Video Library" at bounding box center [573, 468] width 165 height 27
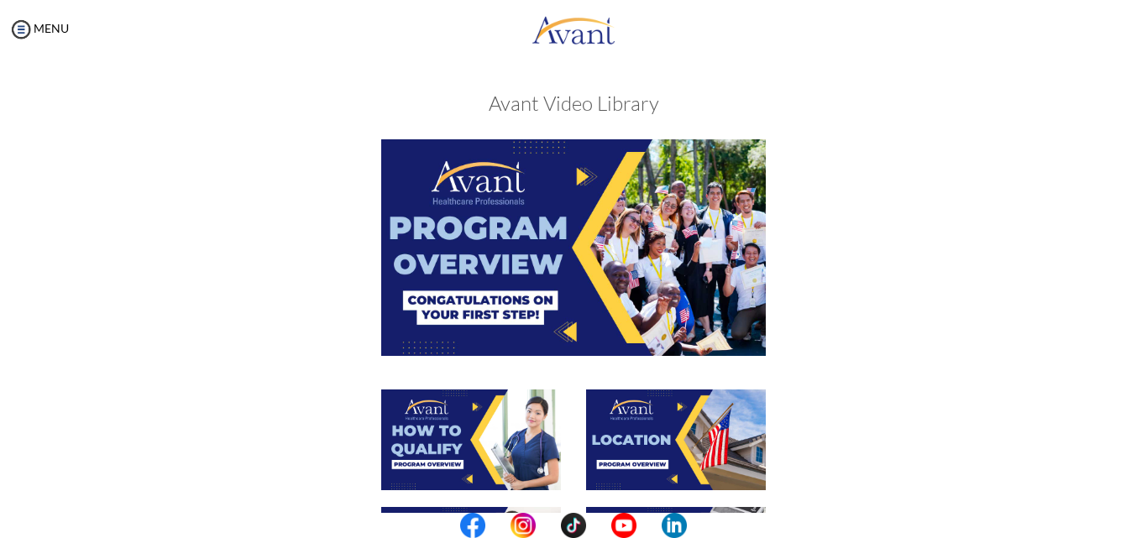
scroll to position [470, 0]
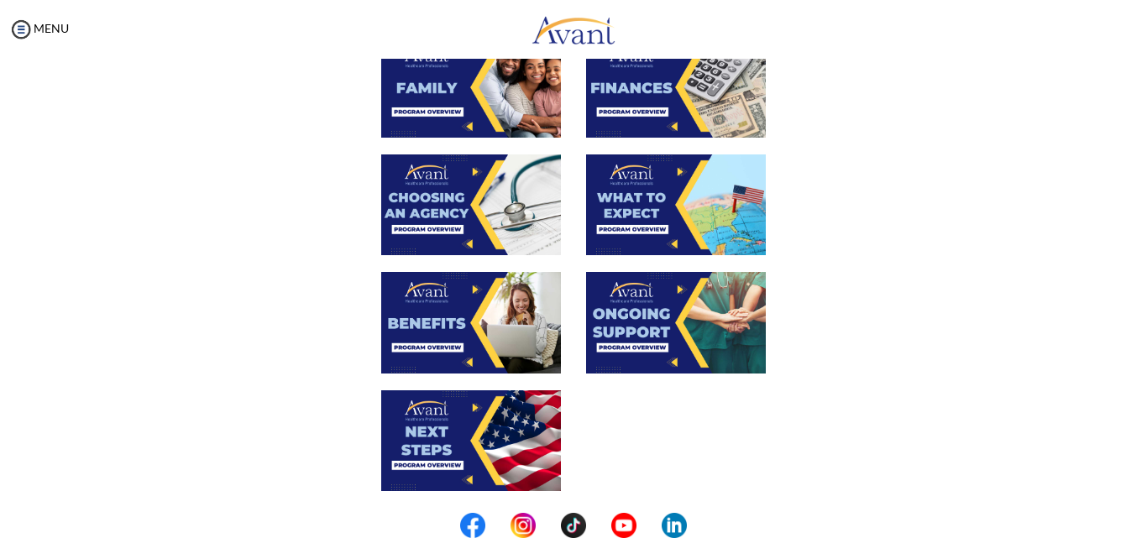
click at [471, 341] on img at bounding box center [471, 322] width 180 height 101
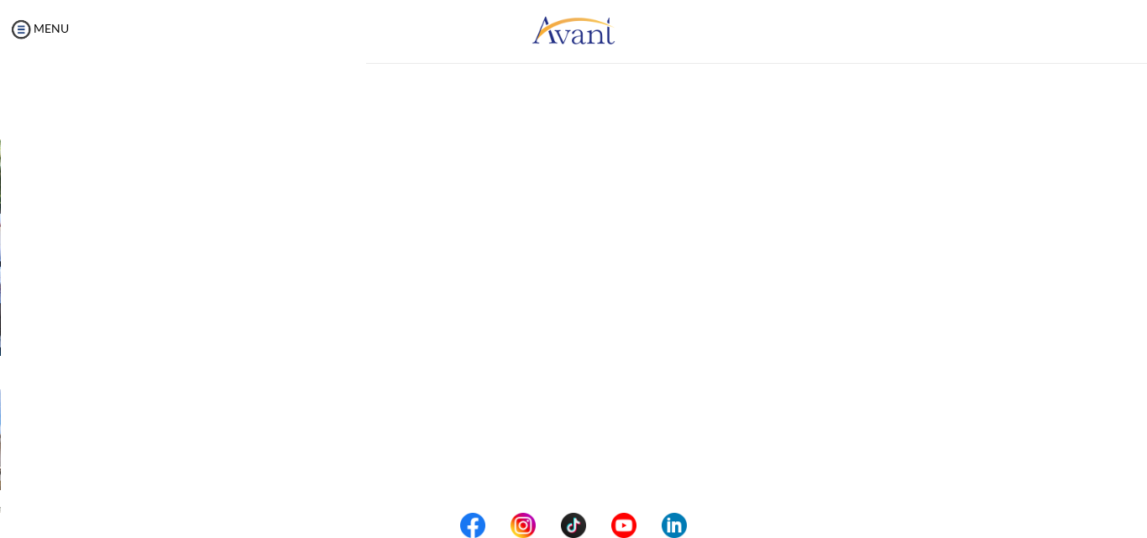
click at [471, 341] on div "My Status What is the next step? We would like you to watch the introductory vi…" at bounding box center [573, 328] width 1147 height 538
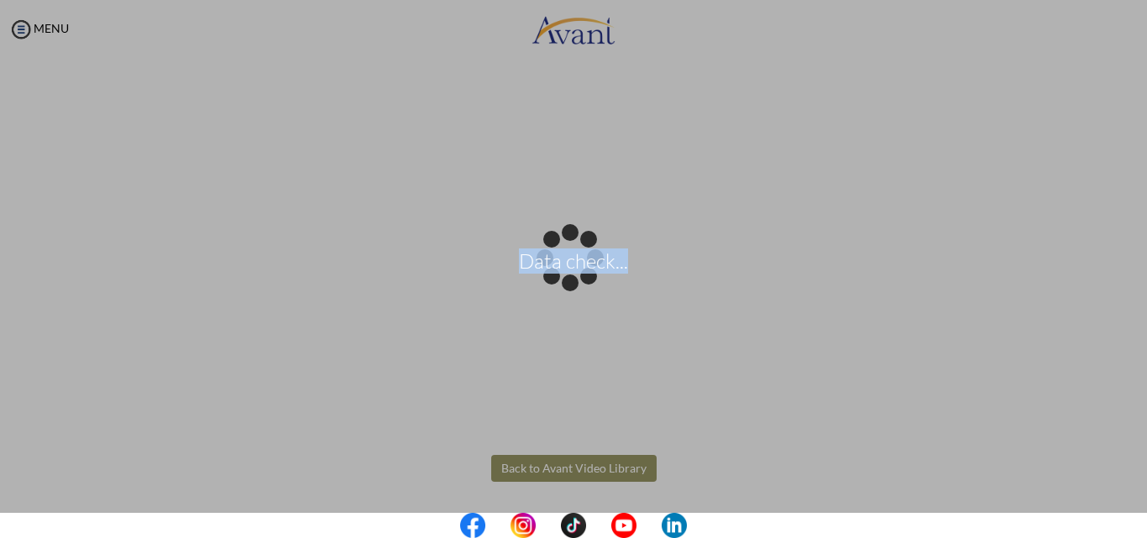
click at [520, 468] on body "Data check... Maintenance break. Please come back in 2 hours. MENU My Status Wh…" at bounding box center [573, 269] width 1147 height 538
click at [562, 281] on div "Data check..." at bounding box center [574, 270] width 24 height 24
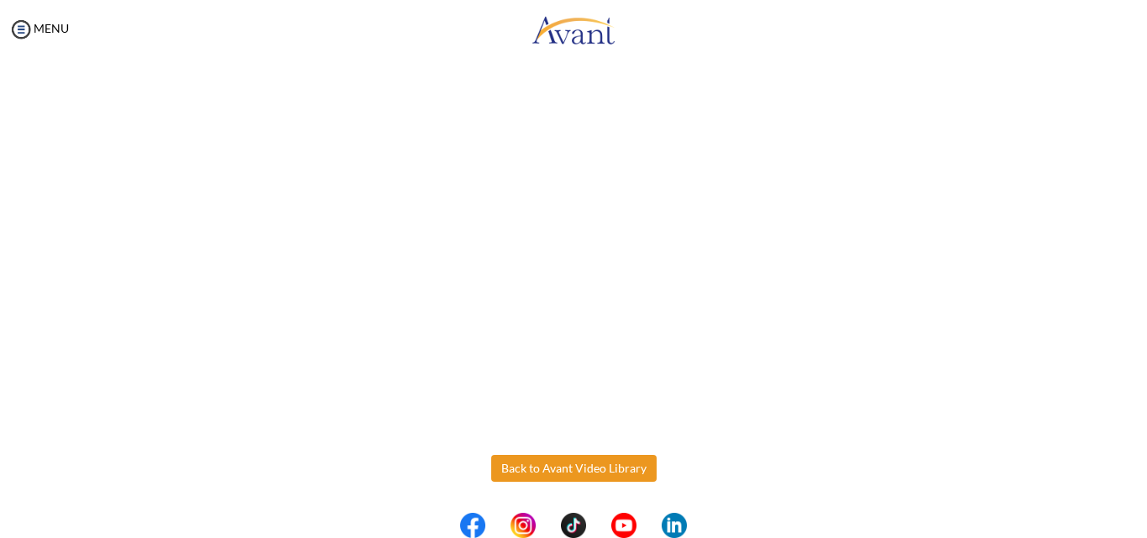
click at [520, 468] on button "Back to Avant Video Library" at bounding box center [573, 468] width 165 height 27
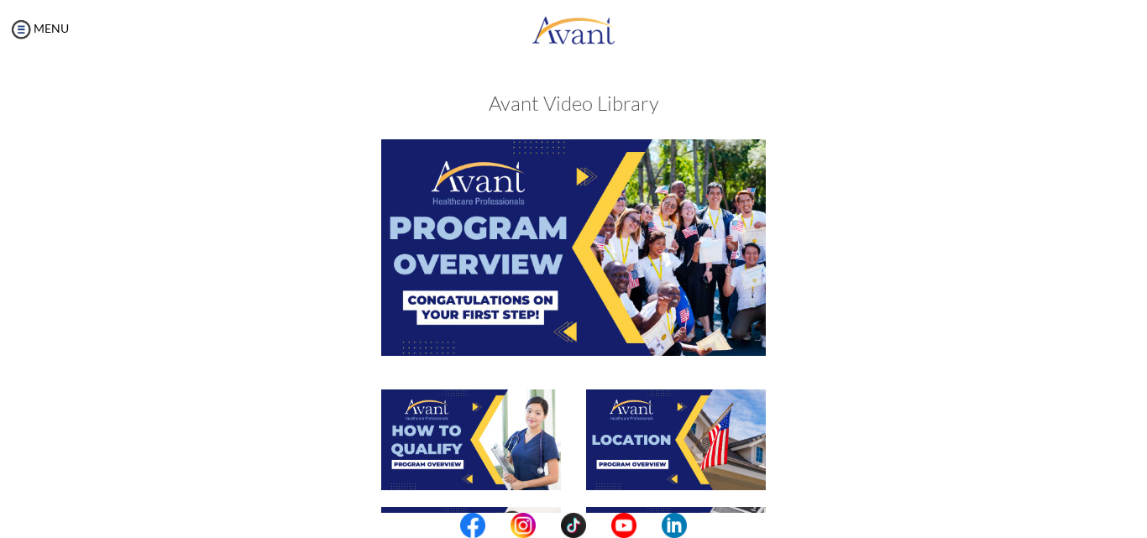
click at [1146, 522] on center at bounding box center [573, 525] width 1147 height 25
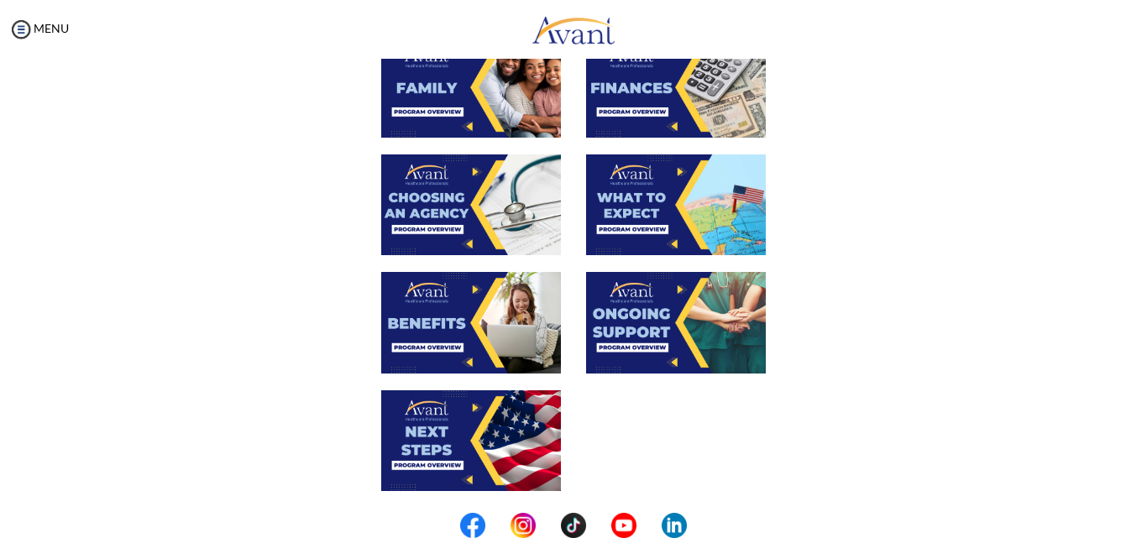
click at [473, 425] on img at bounding box center [471, 440] width 180 height 101
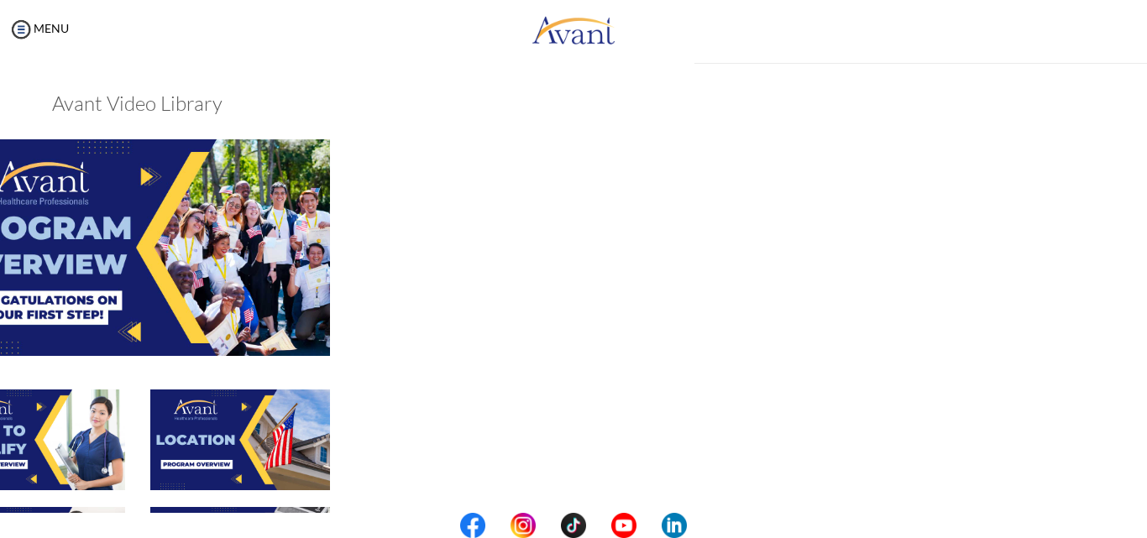
click at [473, 425] on div at bounding box center [137, 448] width 818 height 118
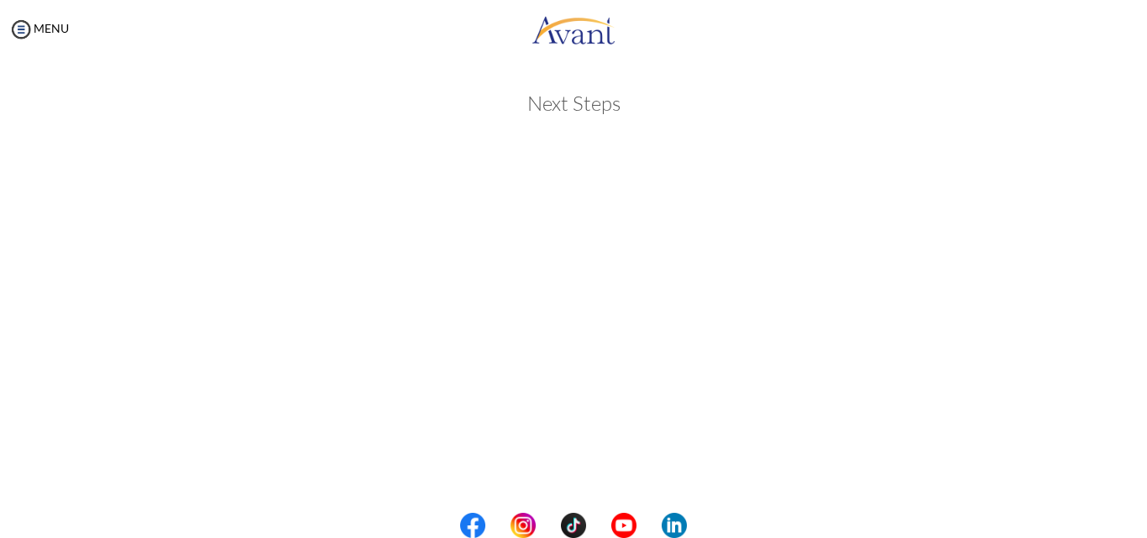
scroll to position [467, 0]
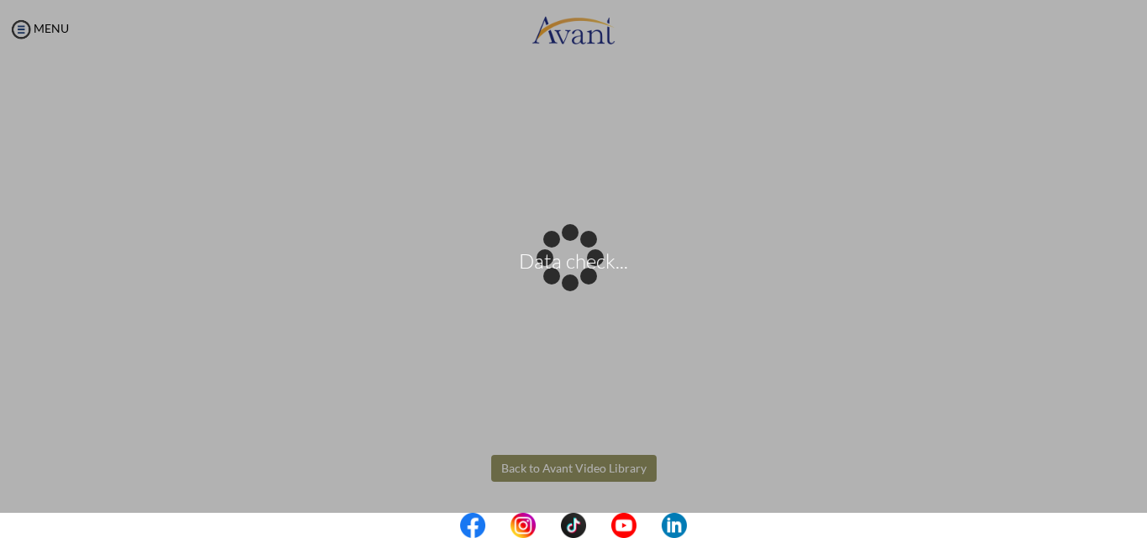
click at [546, 468] on body "Data check... Maintenance break. Please come back in 2 hours. MENU My Status Wh…" at bounding box center [573, 269] width 1147 height 538
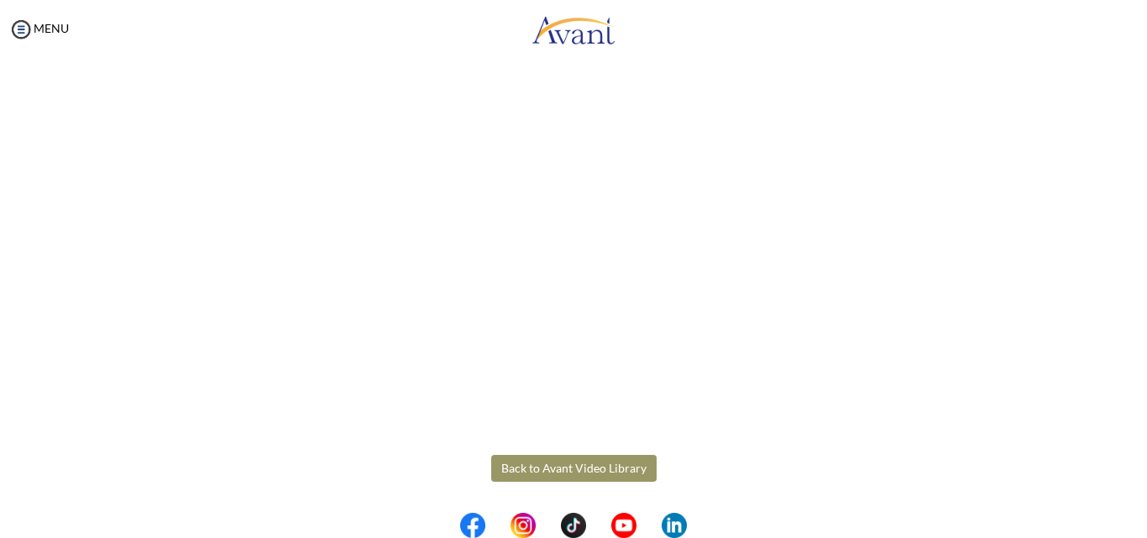
click at [546, 468] on button "Back to Avant Video Library" at bounding box center [573, 468] width 165 height 27
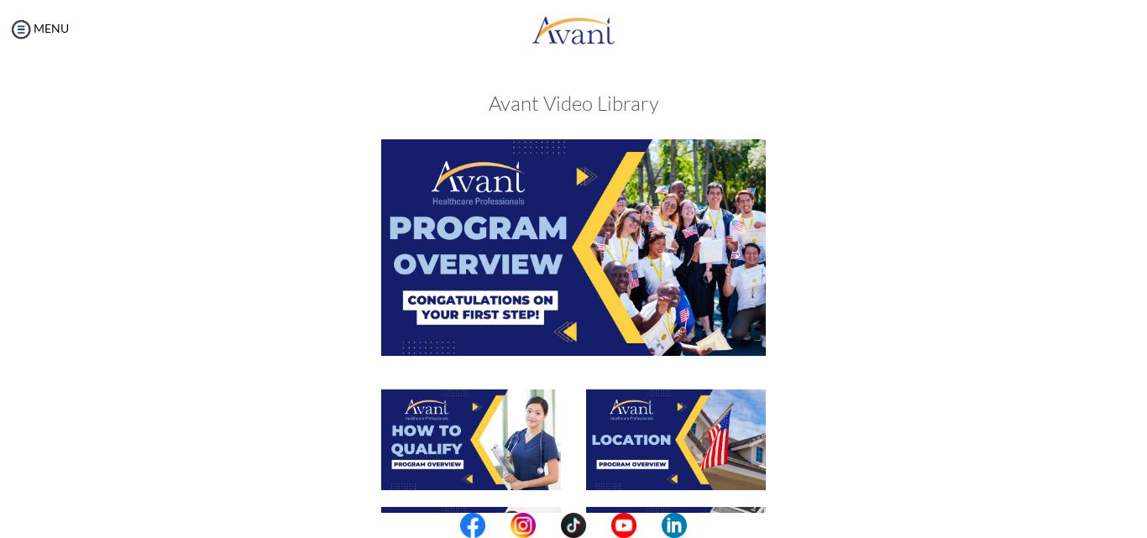
scroll to position [470, 0]
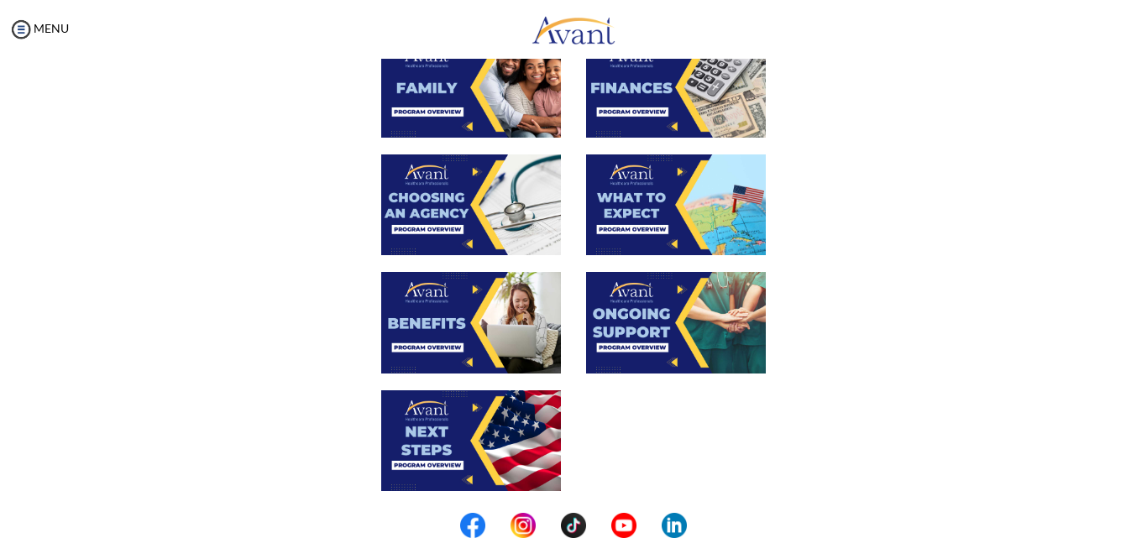
click at [656, 196] on img at bounding box center [676, 204] width 180 height 101
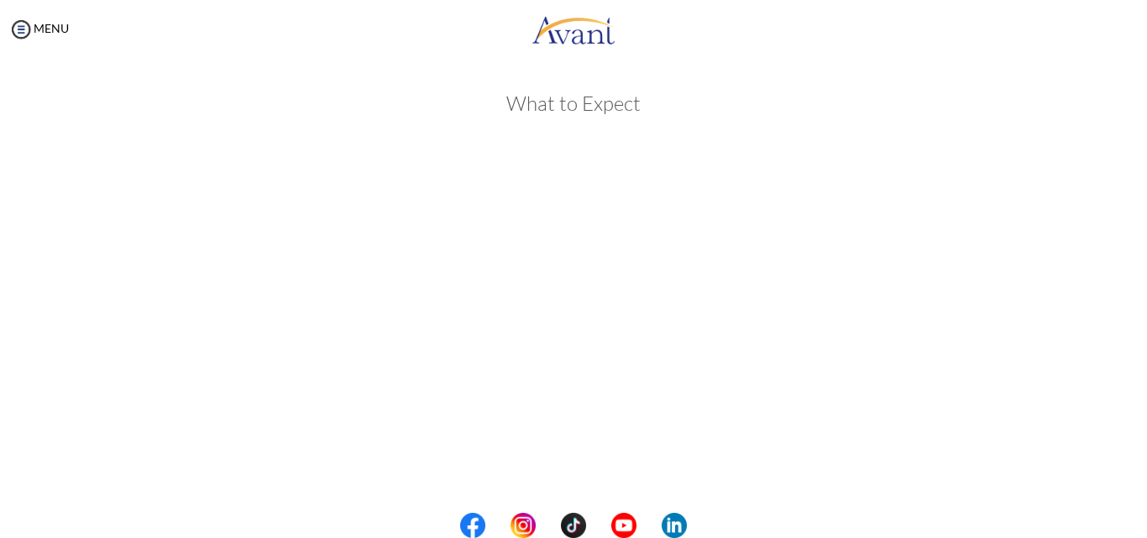
scroll to position [467, 0]
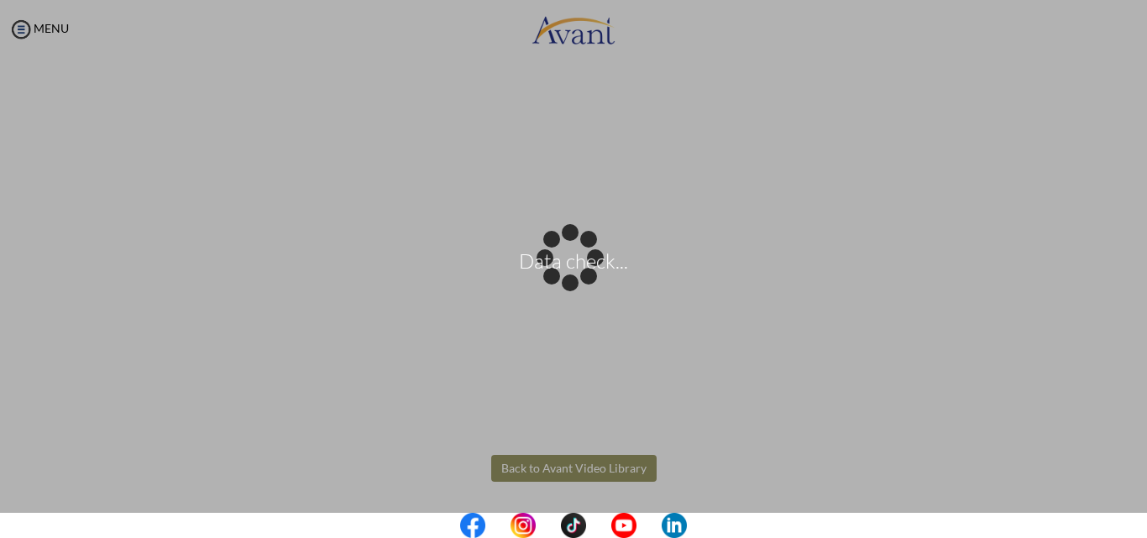
click at [611, 468] on body "Data check... Maintenance break. Please come back in 2 hours. MENU My Status Wh…" at bounding box center [573, 269] width 1147 height 538
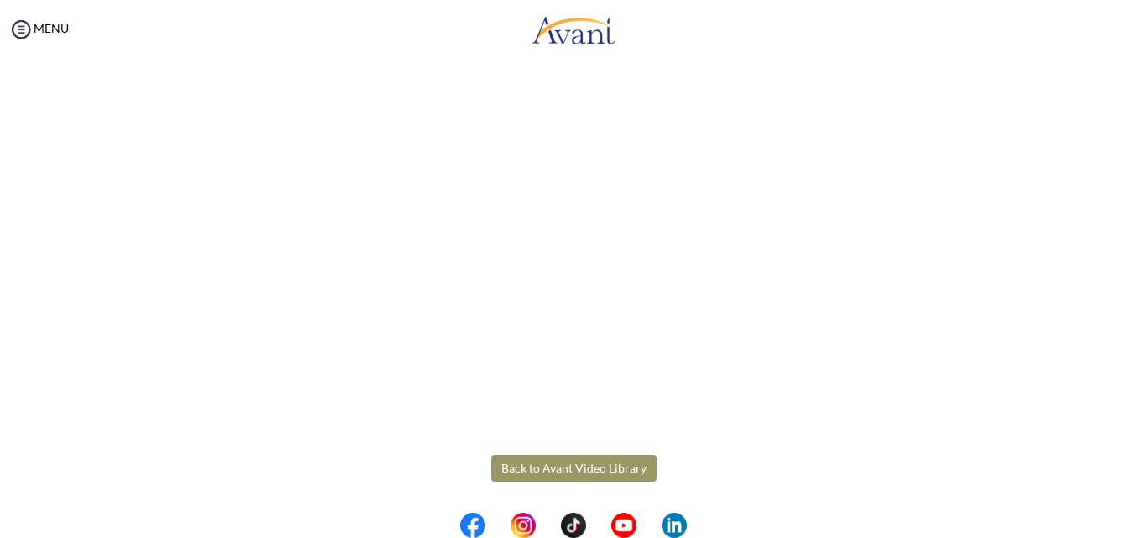
click at [611, 468] on button "Back to Avant Video Library" at bounding box center [573, 468] width 165 height 27
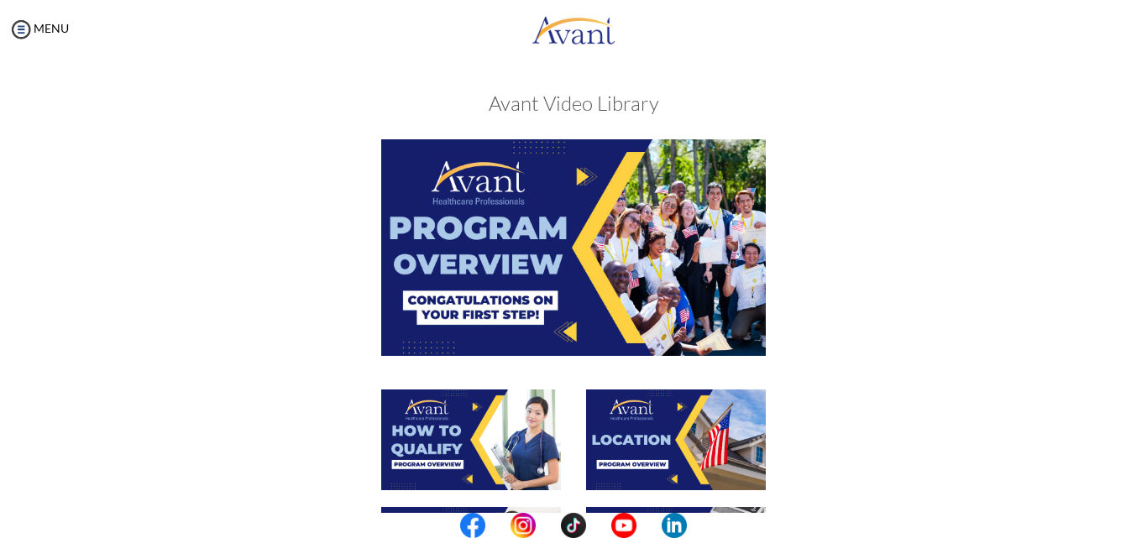
scroll to position [470, 0]
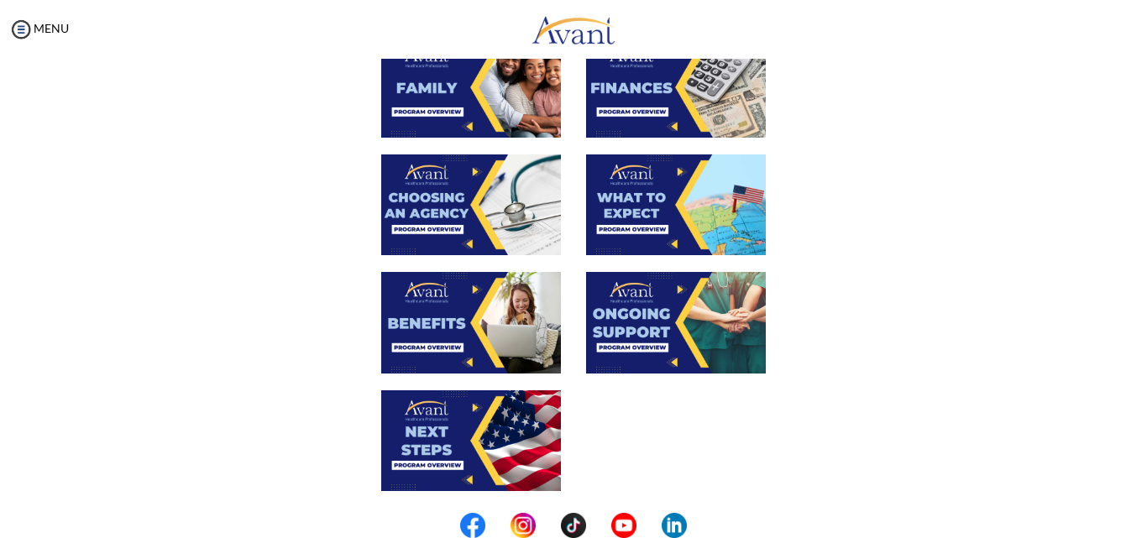
click at [722, 101] on img at bounding box center [676, 87] width 180 height 101
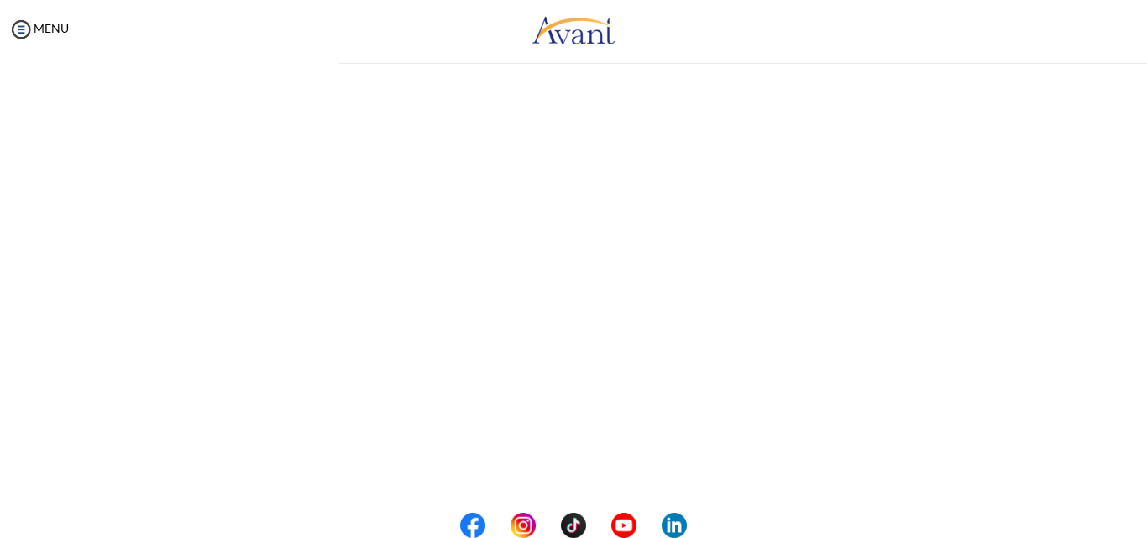
click at [722, 101] on div "My Status What is the next step? We would like you to watch the introductory vi…" at bounding box center [573, 328] width 1147 height 538
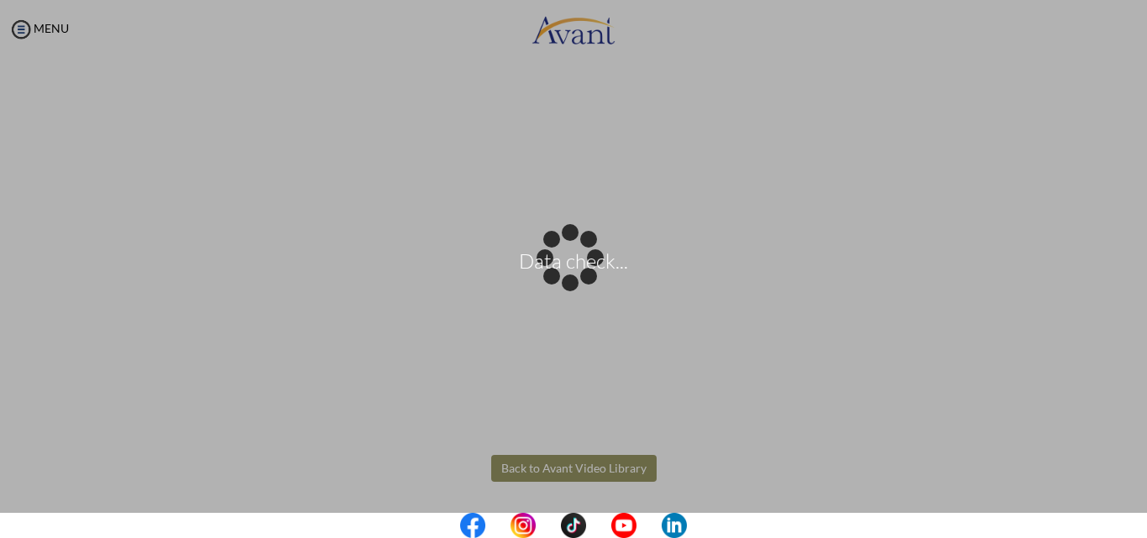
click at [604, 474] on body "Data check... Maintenance break. Please come back in 2 hours. MENU My Status Wh…" at bounding box center [573, 269] width 1147 height 538
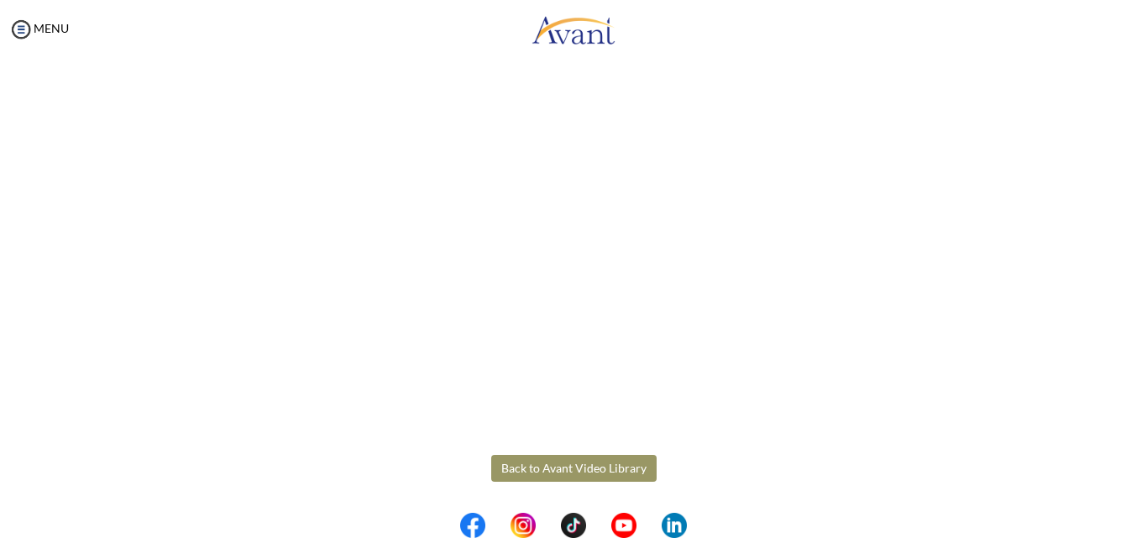
click at [604, 474] on button "Back to Avant Video Library" at bounding box center [573, 468] width 165 height 27
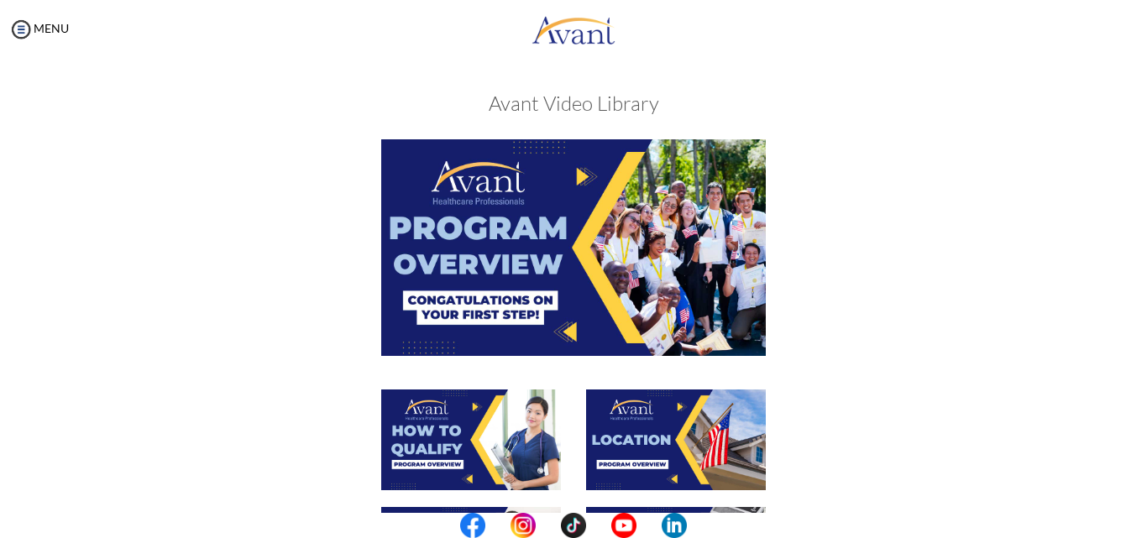
scroll to position [470, 0]
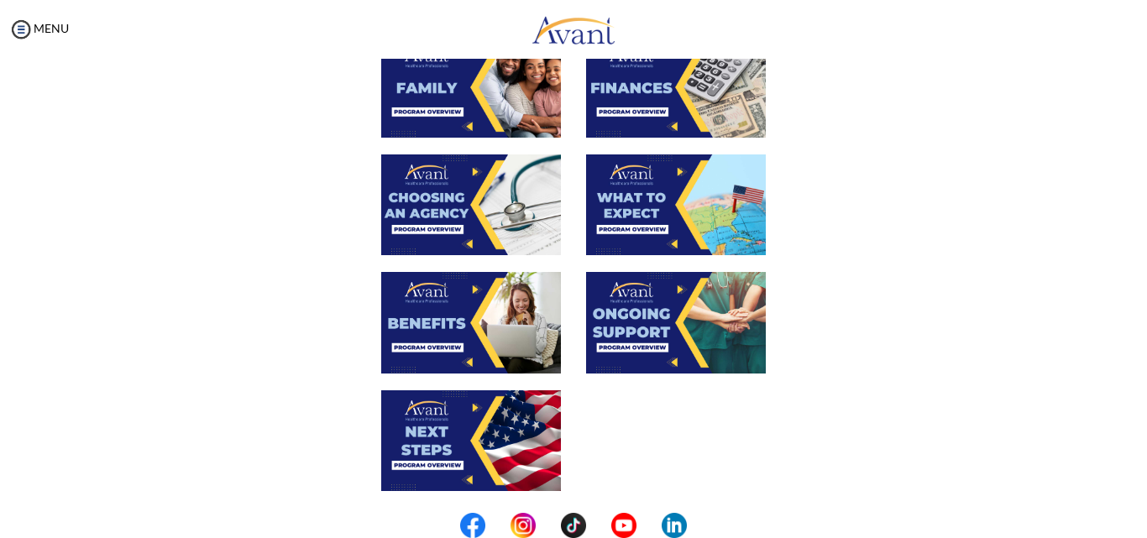
click at [1139, 516] on center at bounding box center [573, 525] width 1147 height 25
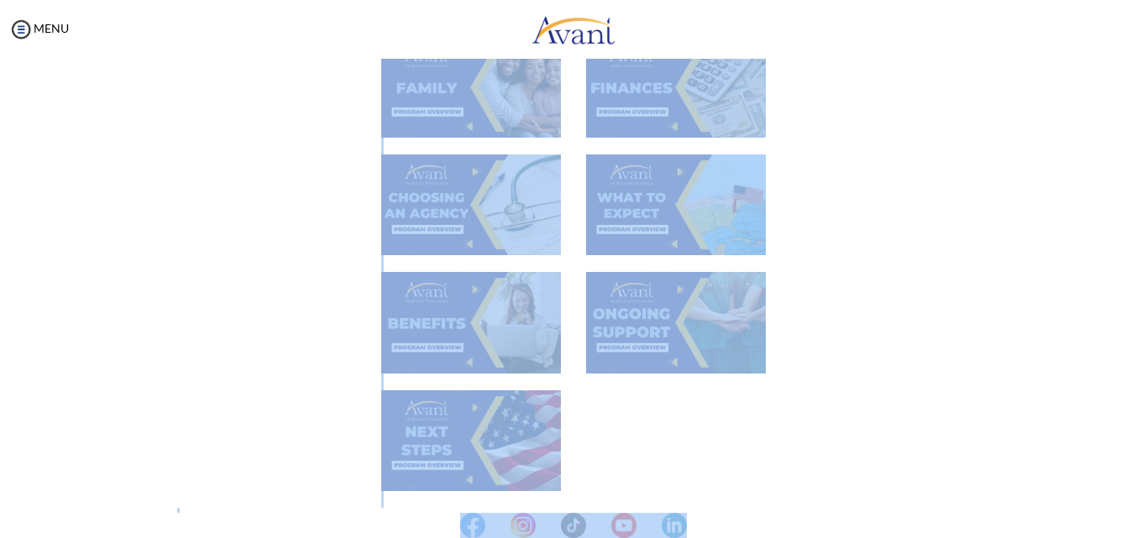
click at [1141, 510] on body "Maintenance break. Please come back in 2 hours. MENU My Status What is the next…" at bounding box center [573, 269] width 1147 height 538
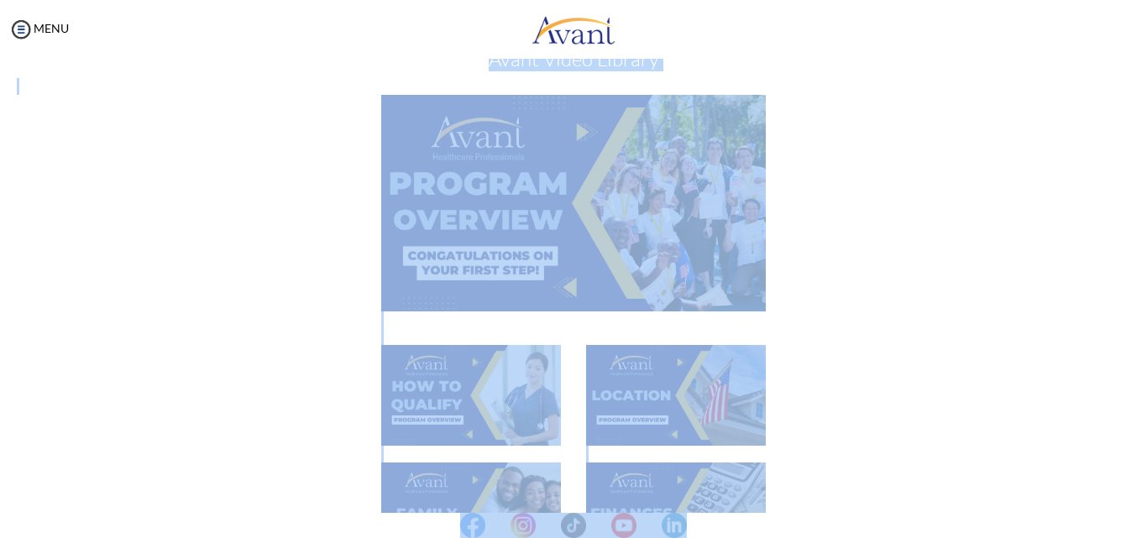
scroll to position [0, 0]
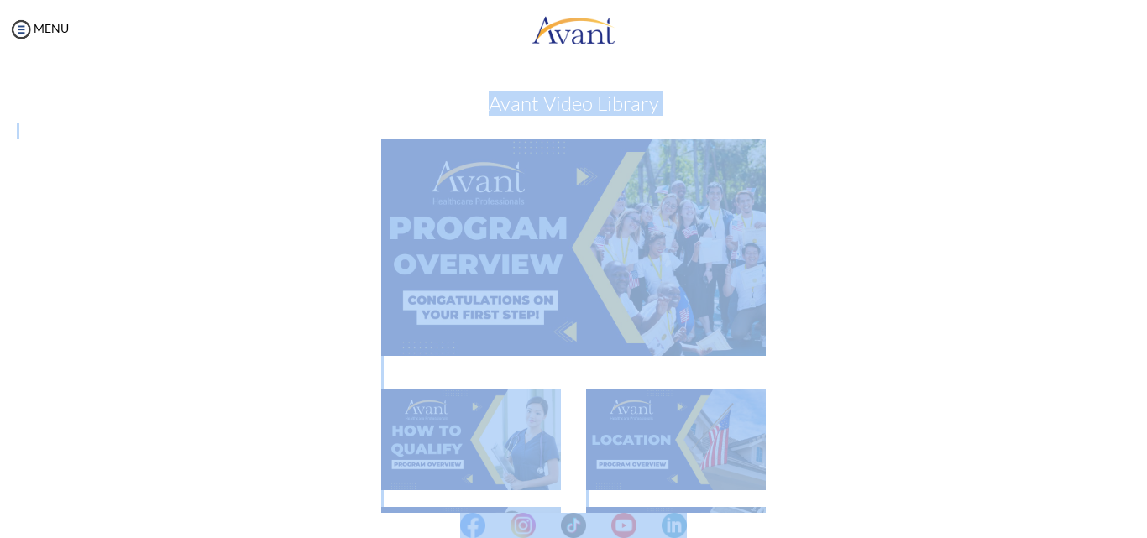
click at [914, 106] on h3 "Avant Video Library" at bounding box center [573, 103] width 1113 height 22
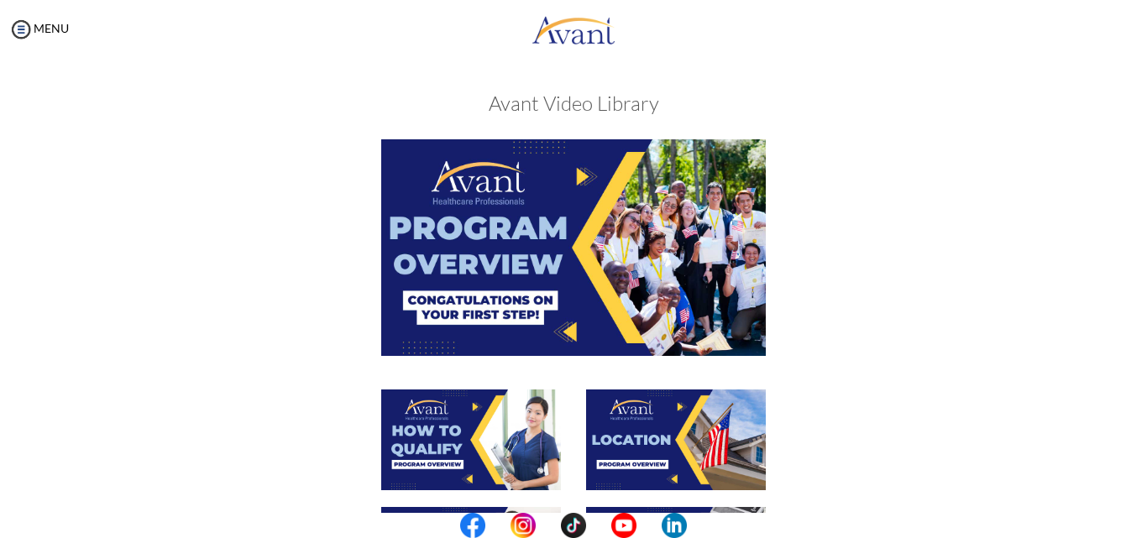
click at [1143, 520] on center at bounding box center [573, 525] width 1147 height 25
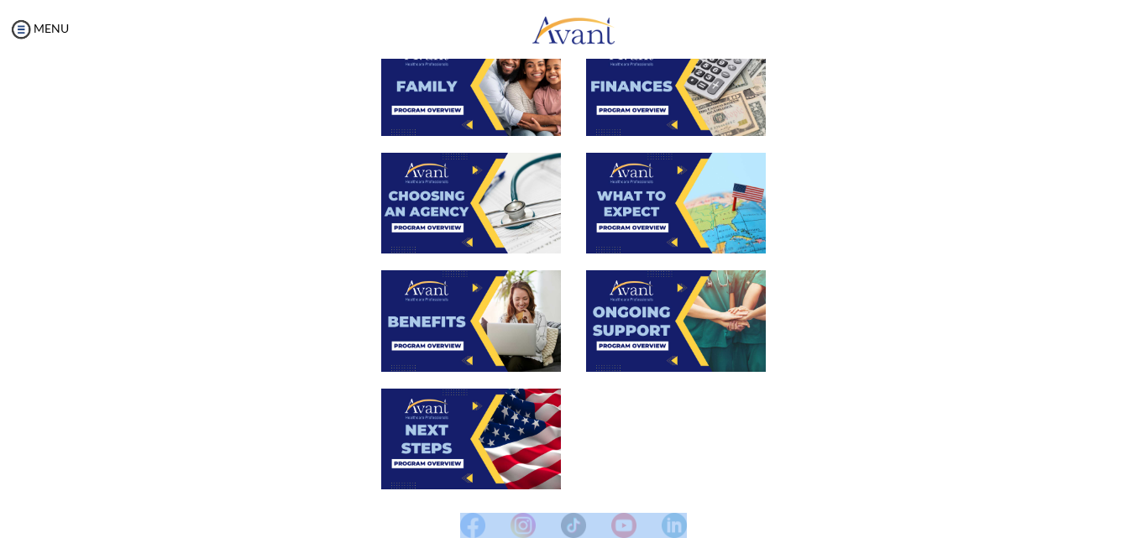
scroll to position [616, 0]
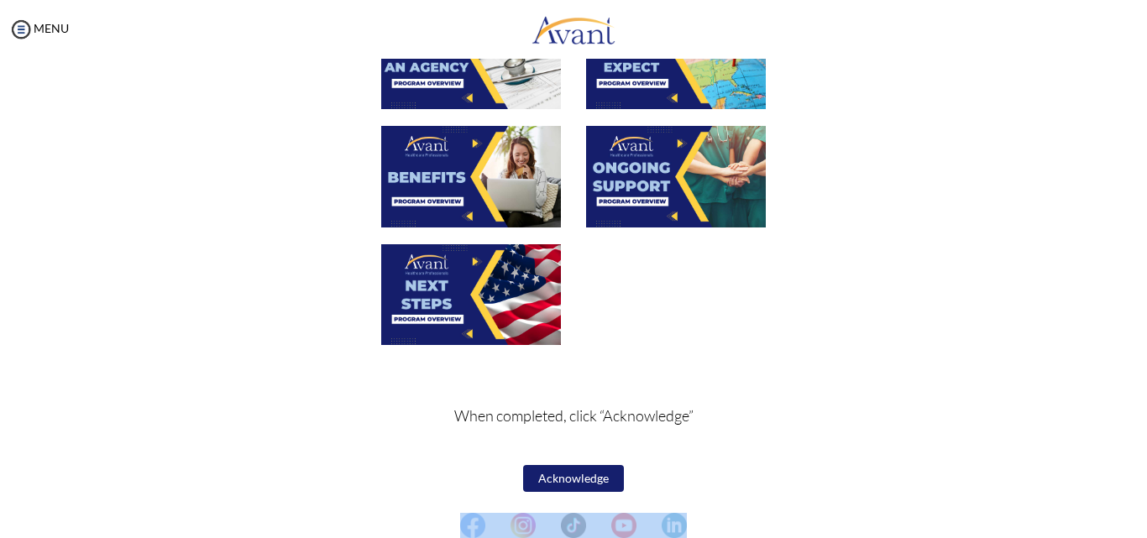
click at [568, 477] on button "Acknowledge" at bounding box center [573, 478] width 101 height 27
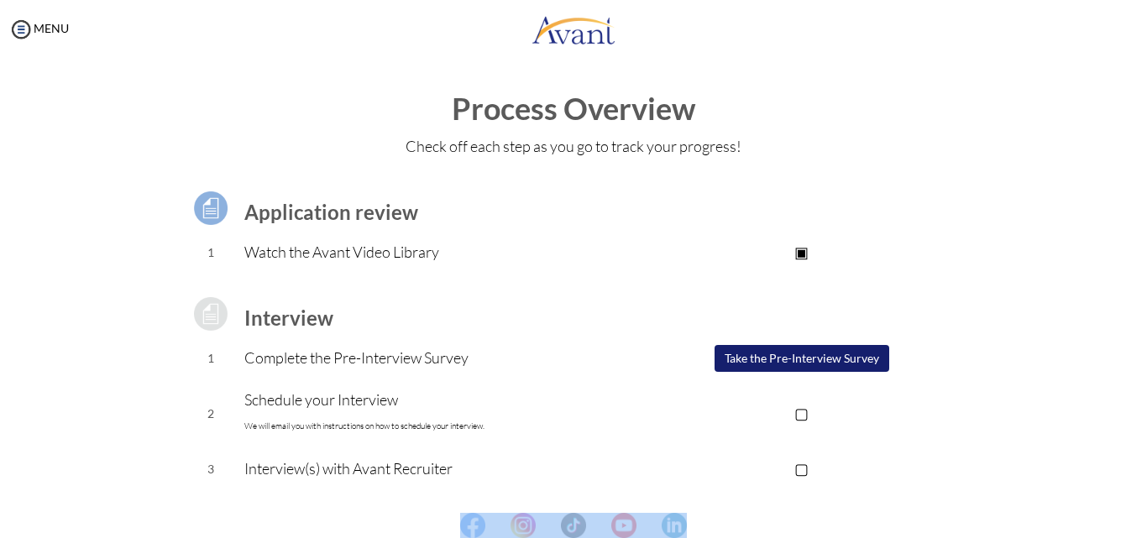
scroll to position [226, 0]
